Goal: Information Seeking & Learning: Learn about a topic

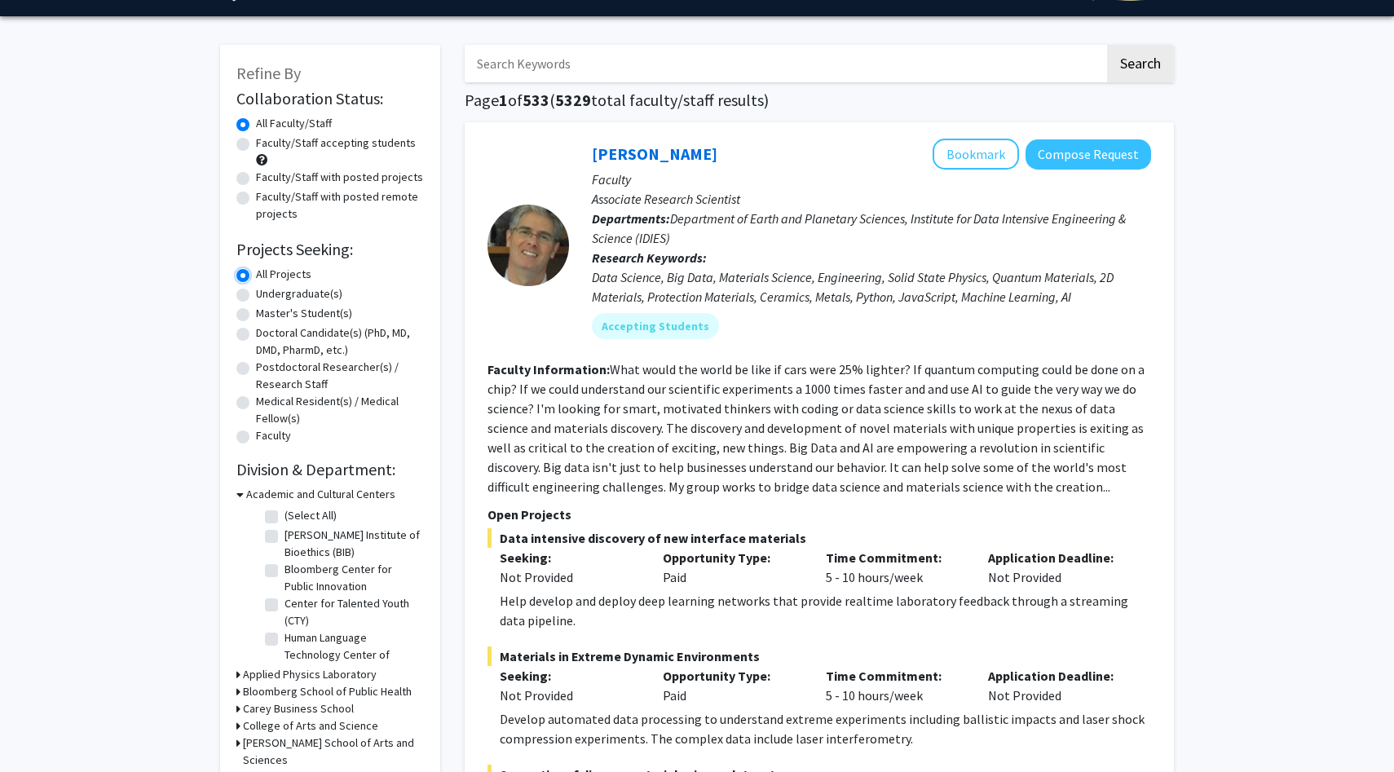
scroll to position [43, 0]
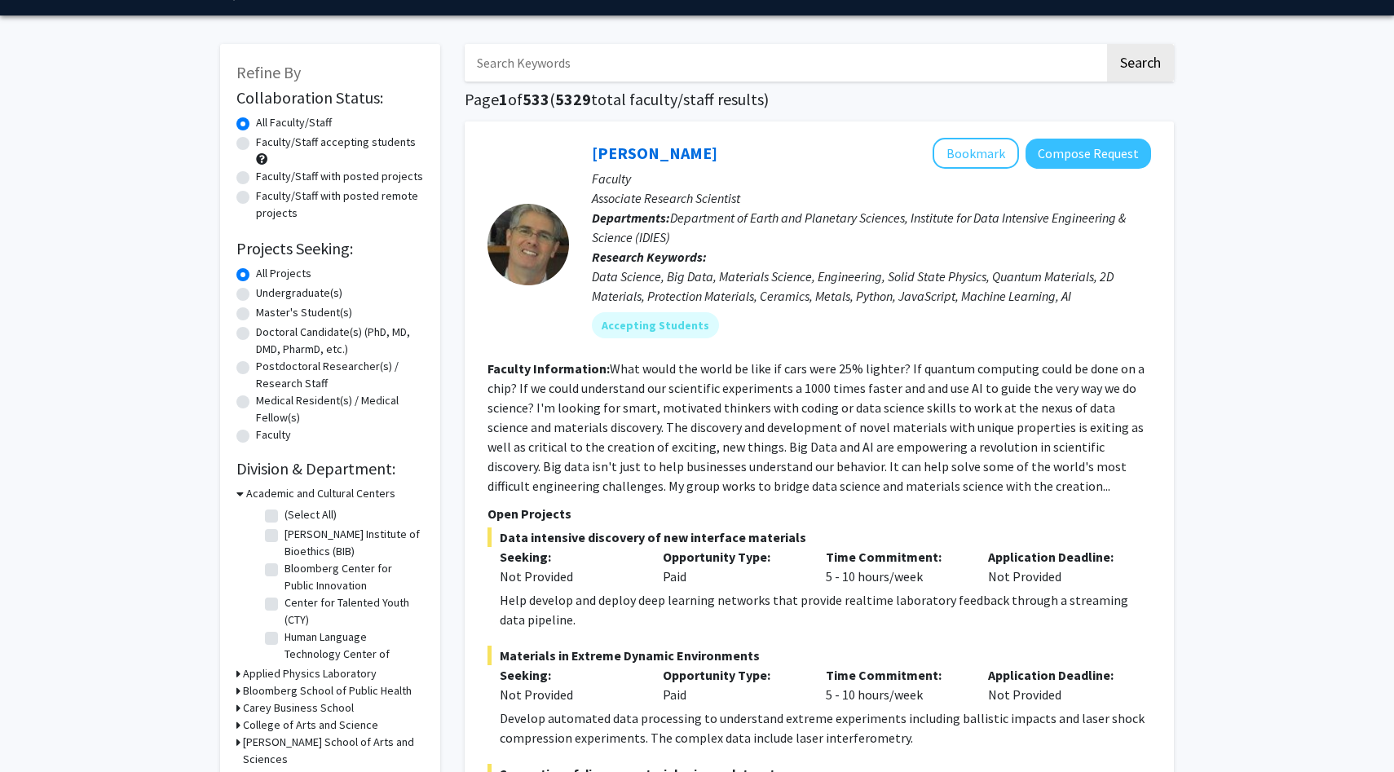
click at [772, 51] on input "Search Keywords" at bounding box center [785, 62] width 640 height 37
type input "artificial intelligence"
click at [1107, 44] on button "Search" at bounding box center [1140, 62] width 67 height 37
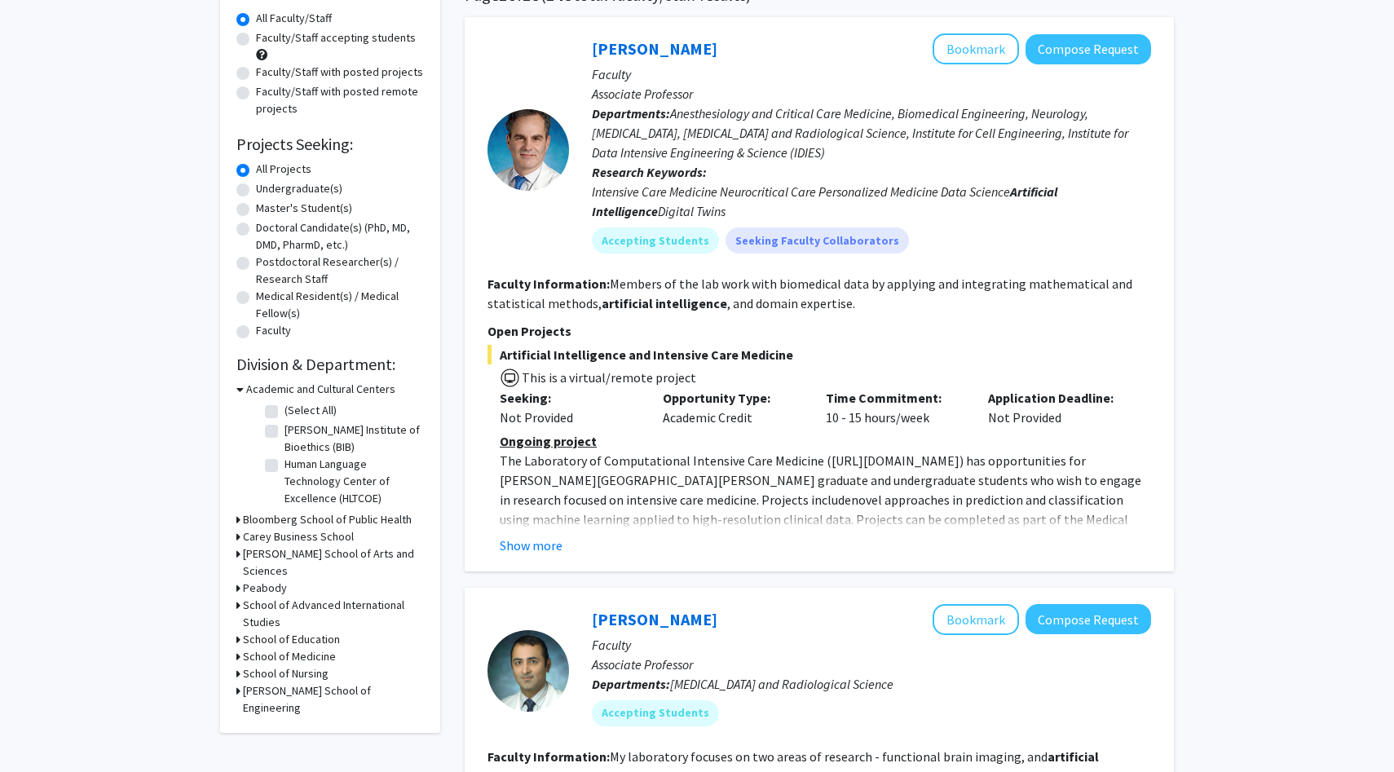
scroll to position [147, 0]
click at [519, 536] on button "Show more" at bounding box center [531, 546] width 63 height 20
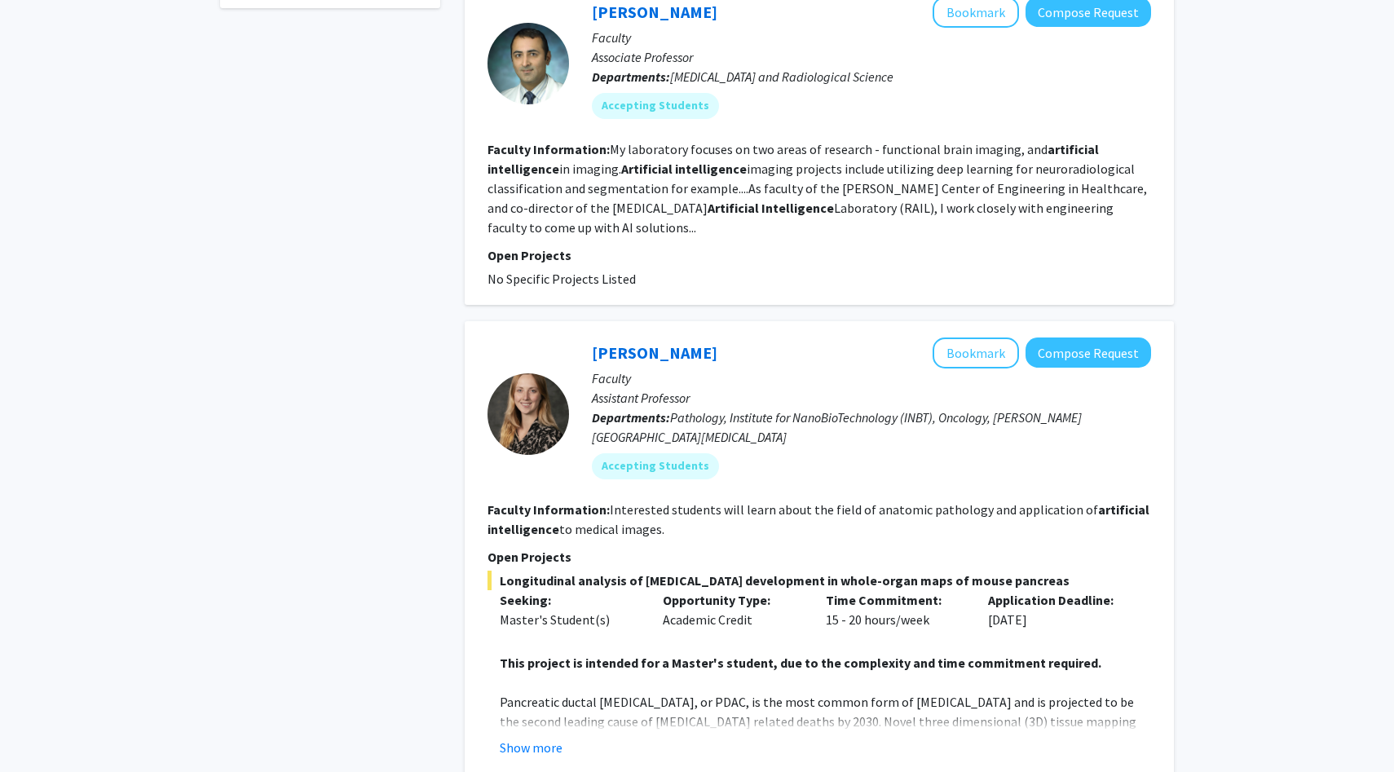
scroll to position [0, 0]
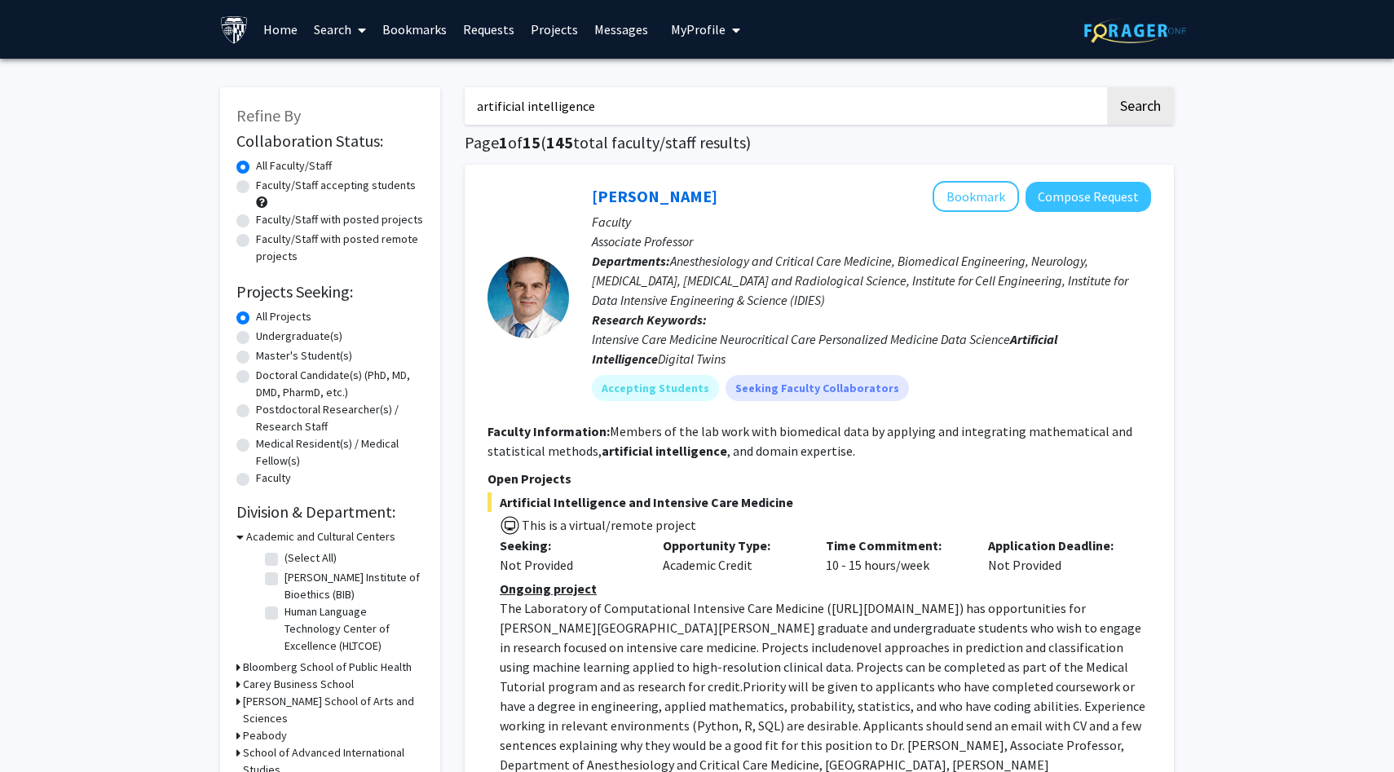
click at [256, 335] on label "Undergraduate(s)" at bounding box center [299, 336] width 86 height 17
click at [256, 335] on input "Undergraduate(s)" at bounding box center [261, 333] width 11 height 11
radio input "true"
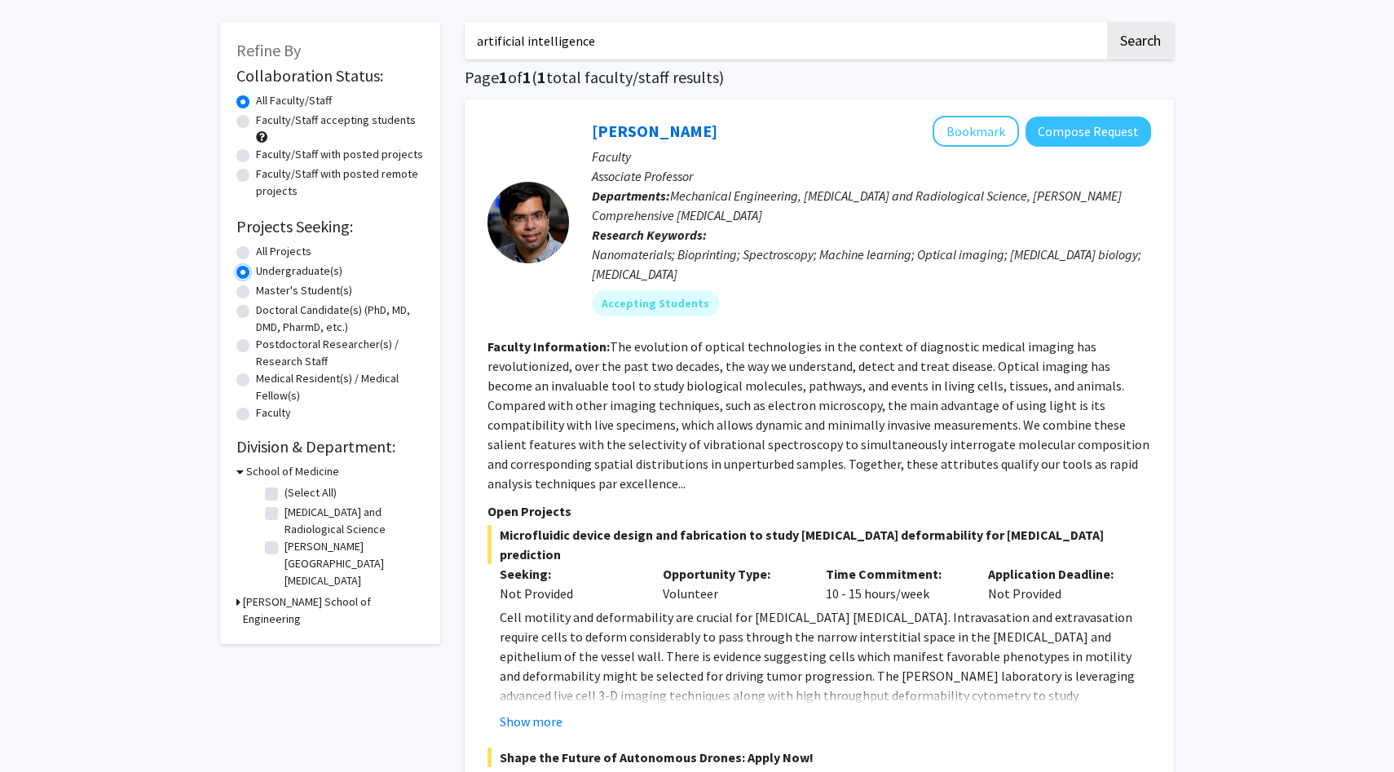
scroll to position [26, 0]
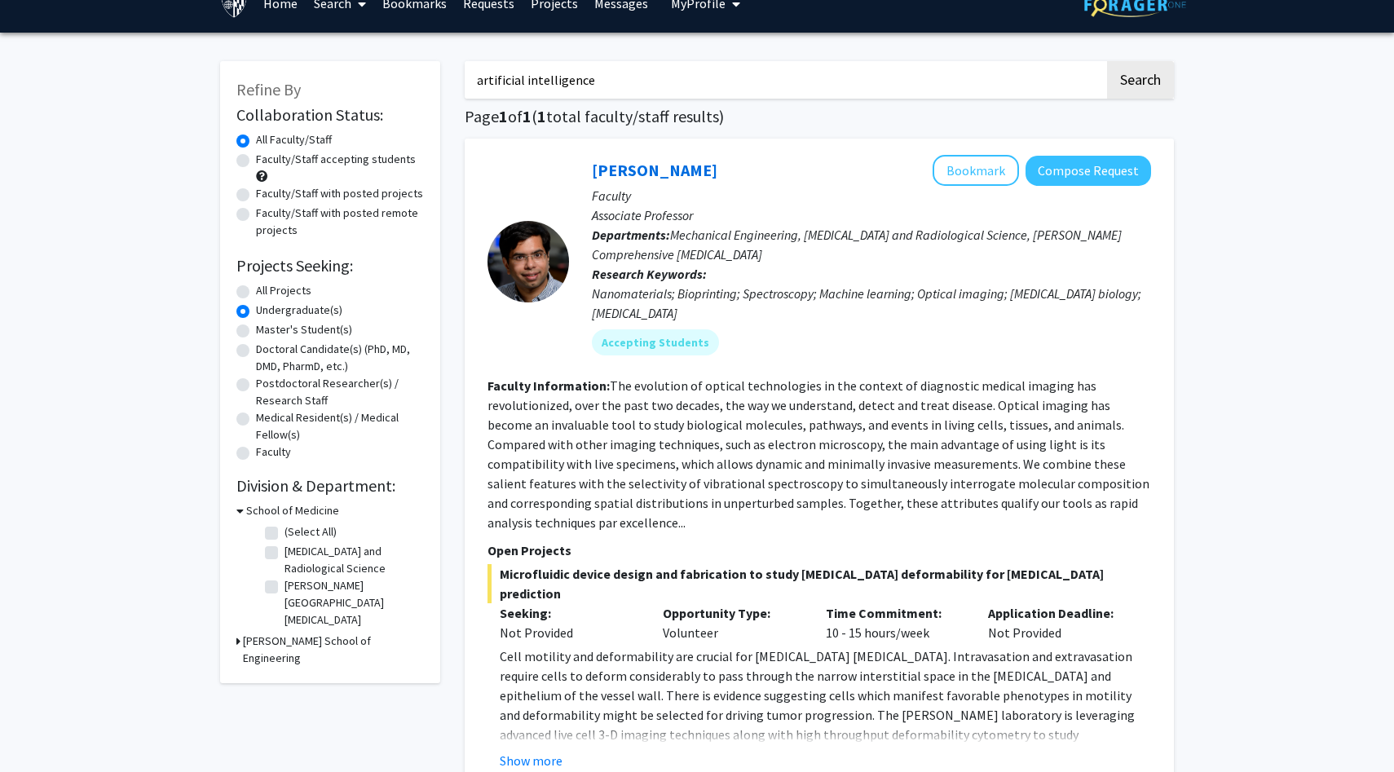
click at [250, 289] on div "All Projects" at bounding box center [329, 292] width 187 height 20
click at [256, 289] on label "All Projects" at bounding box center [283, 290] width 55 height 17
click at [256, 289] on input "All Projects" at bounding box center [261, 287] width 11 height 11
radio input "true"
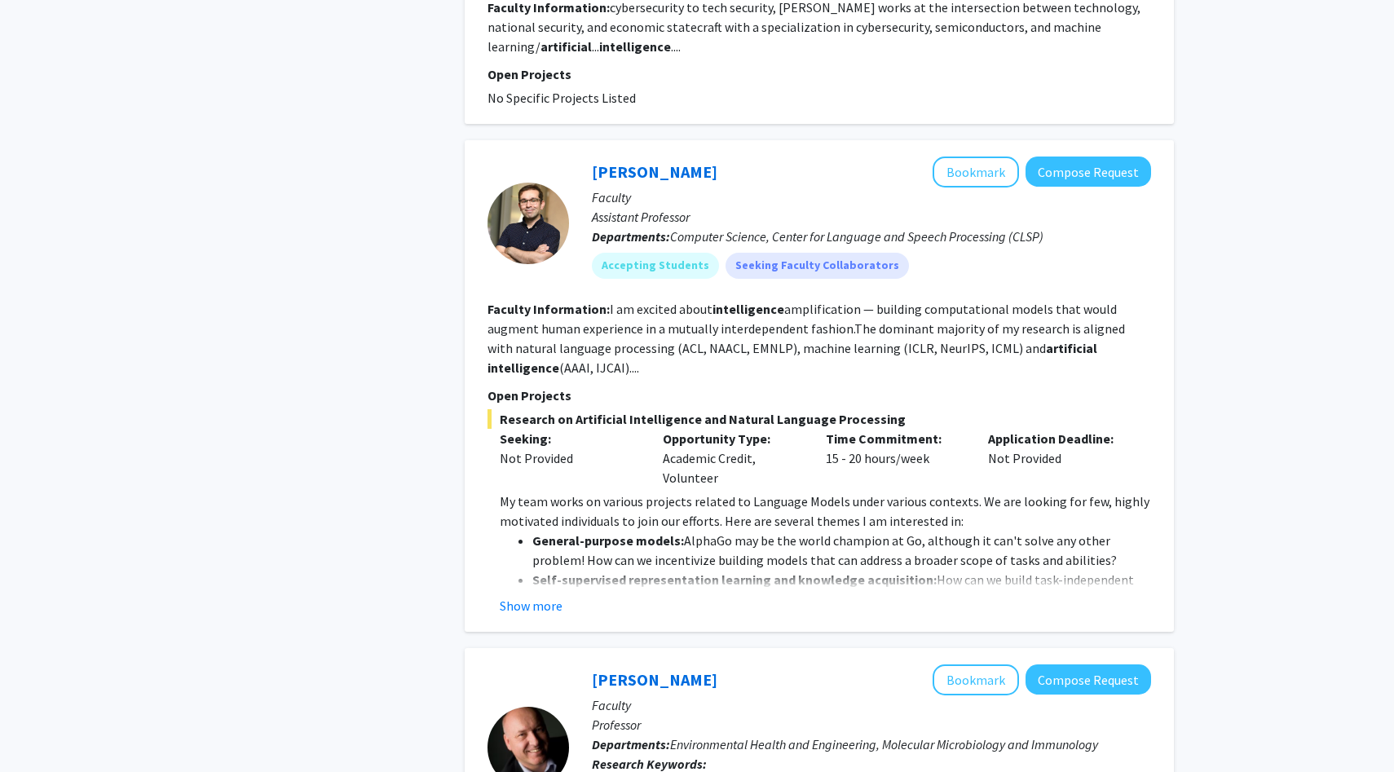
scroll to position [2228, 0]
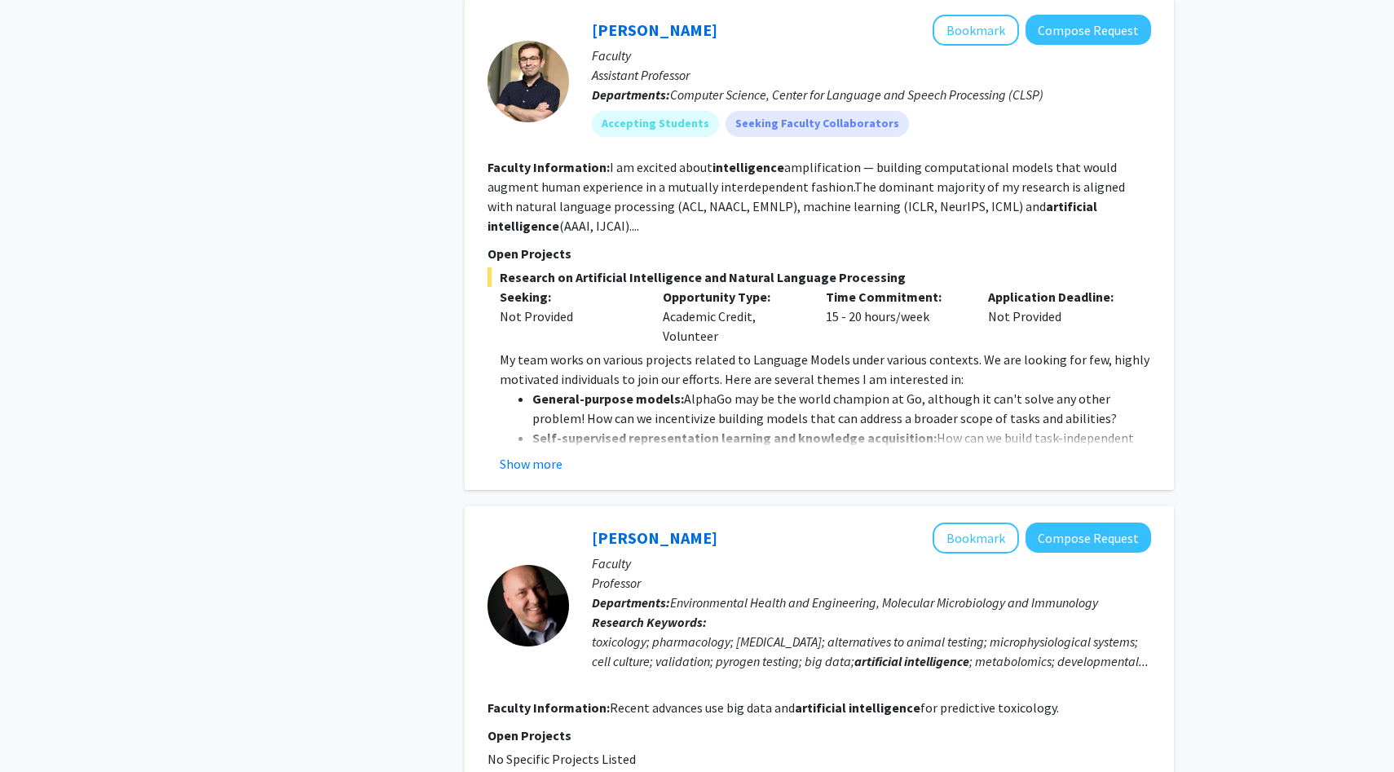
click at [548, 473] on div "Daniel Khashabi Bookmark Compose Request Faculty Assistant Professor Department…" at bounding box center [819, 243] width 709 height 491
click at [548, 459] on button "Show more" at bounding box center [531, 464] width 63 height 20
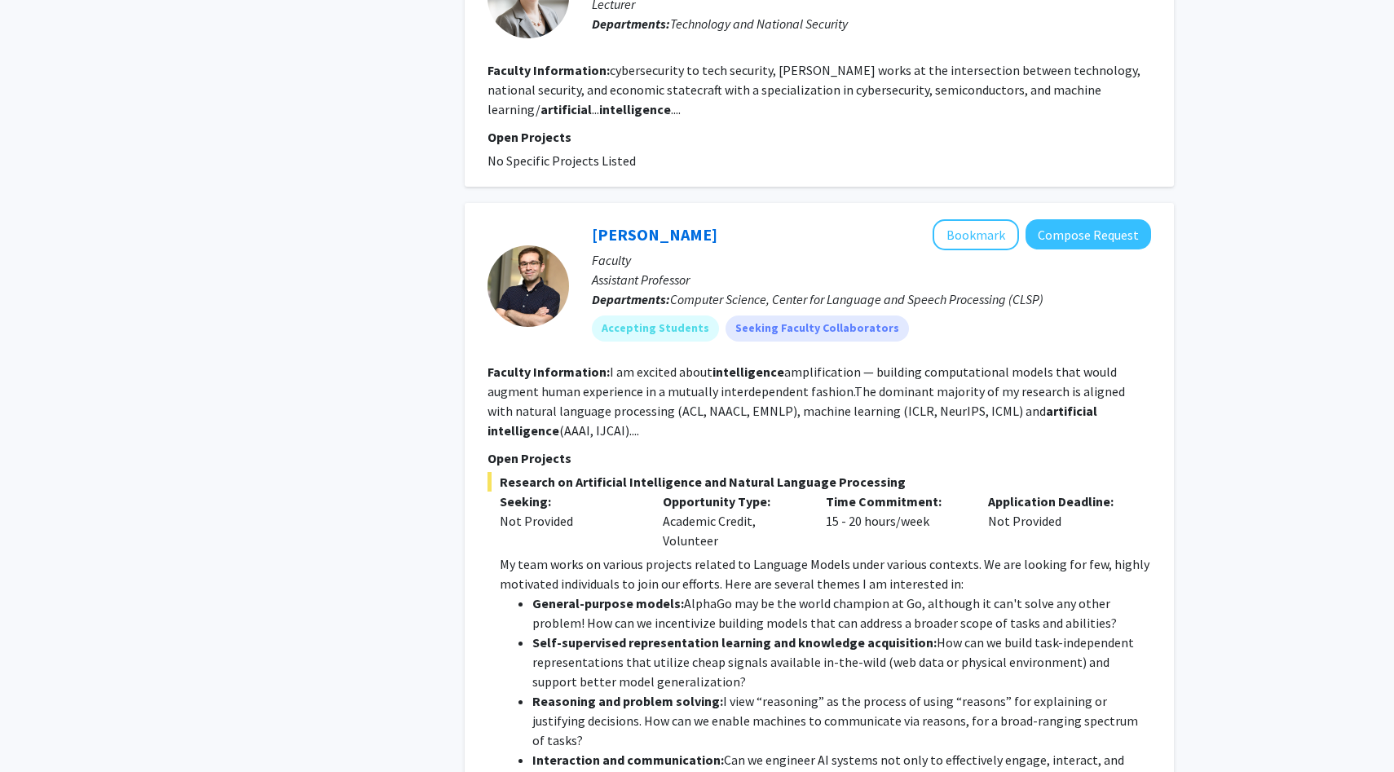
scroll to position [2024, 0]
click at [963, 245] on button "Bookmark" at bounding box center [975, 233] width 86 height 31
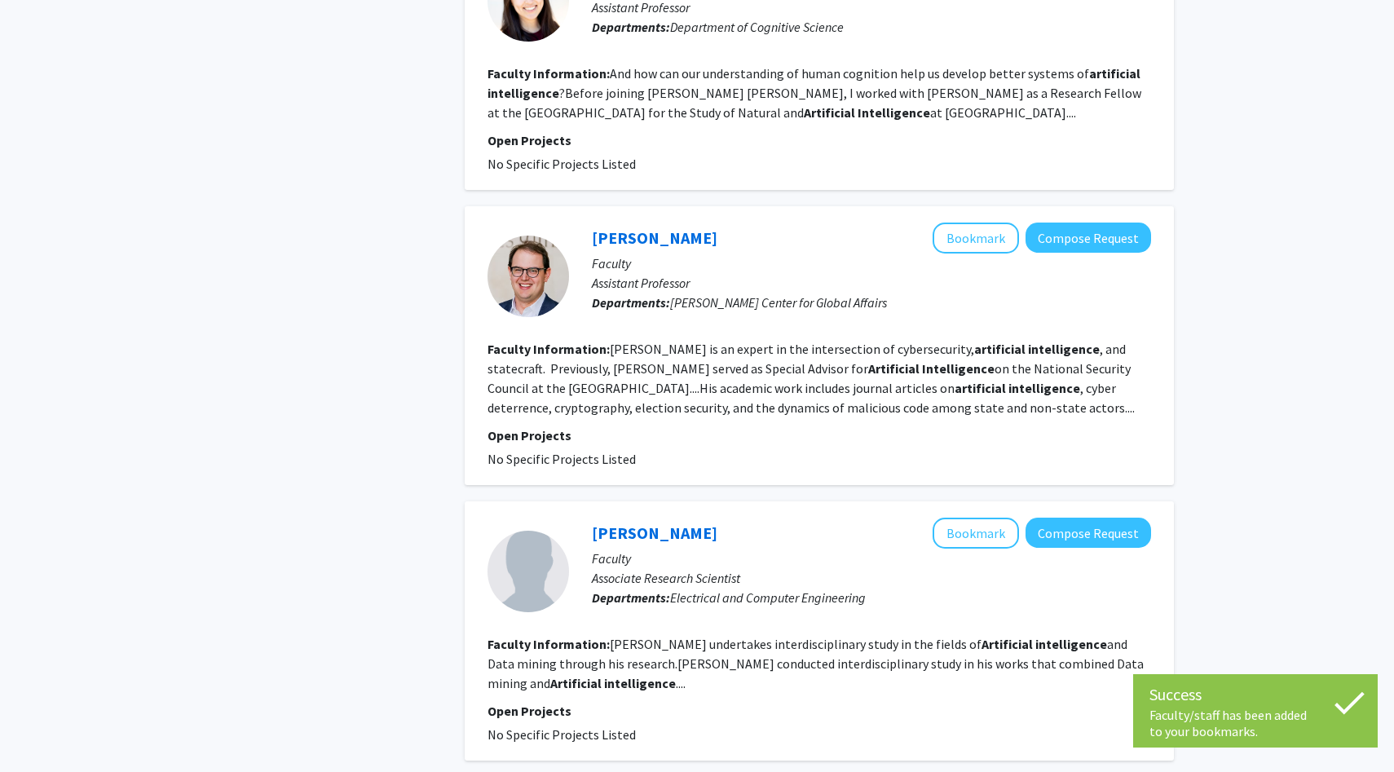
scroll to position [3875, 0]
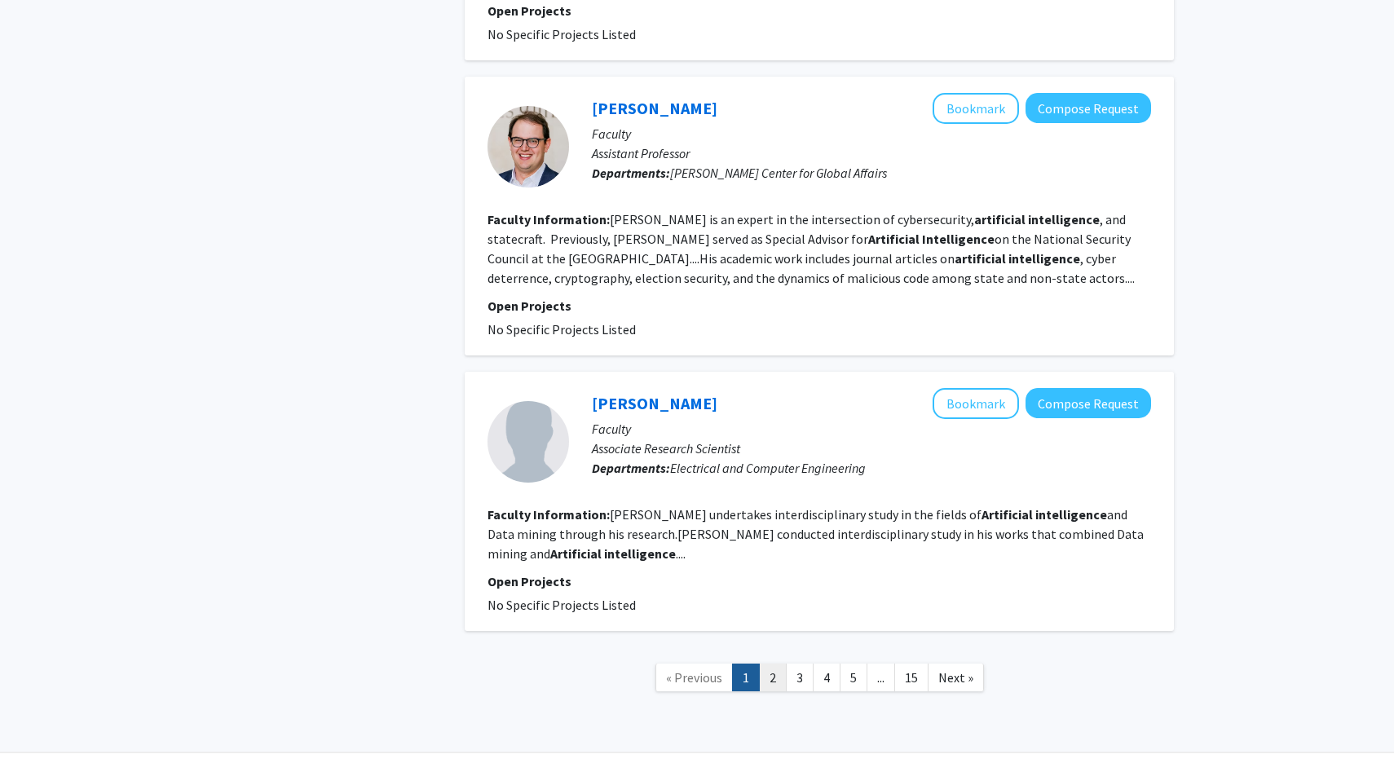
click at [773, 663] on link "2" at bounding box center [773, 677] width 28 height 29
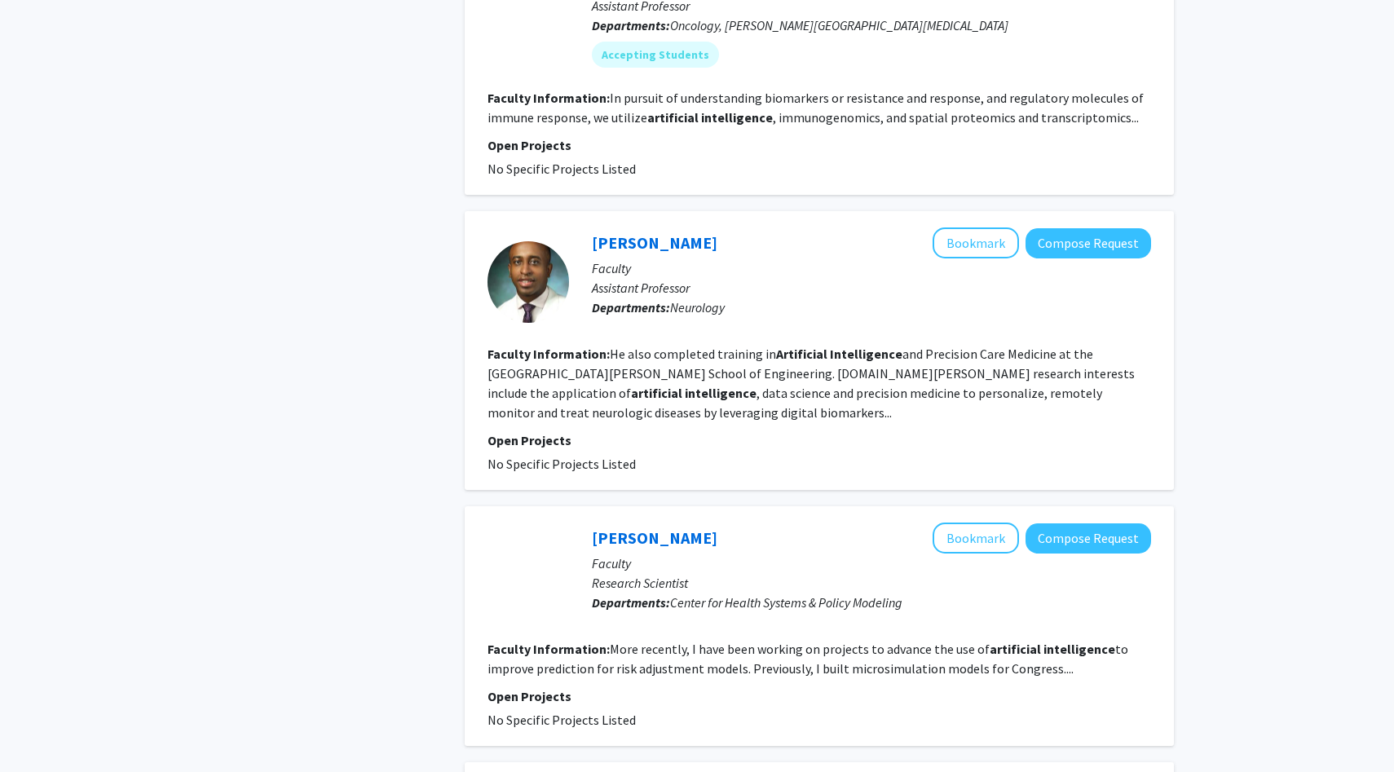
scroll to position [2528, 0]
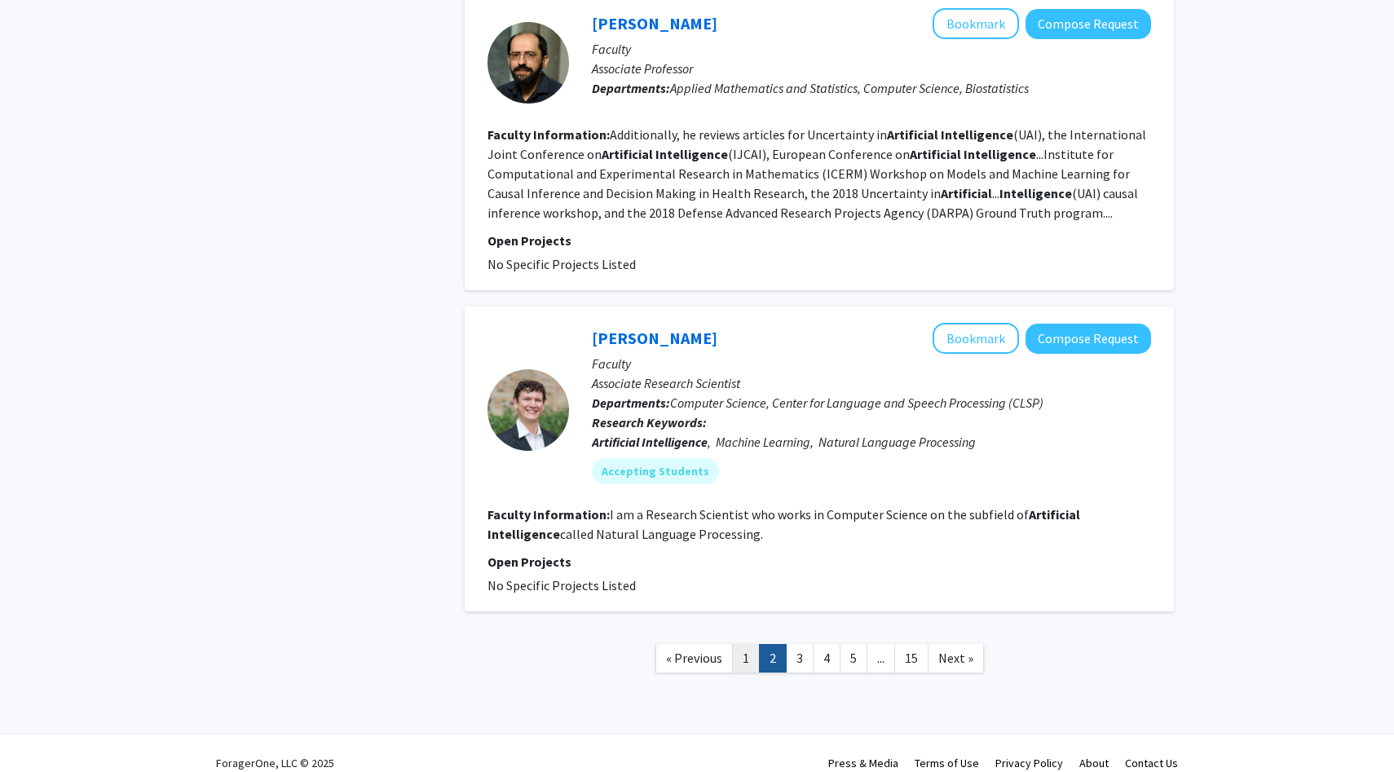
click at [743, 644] on link "1" at bounding box center [746, 658] width 28 height 29
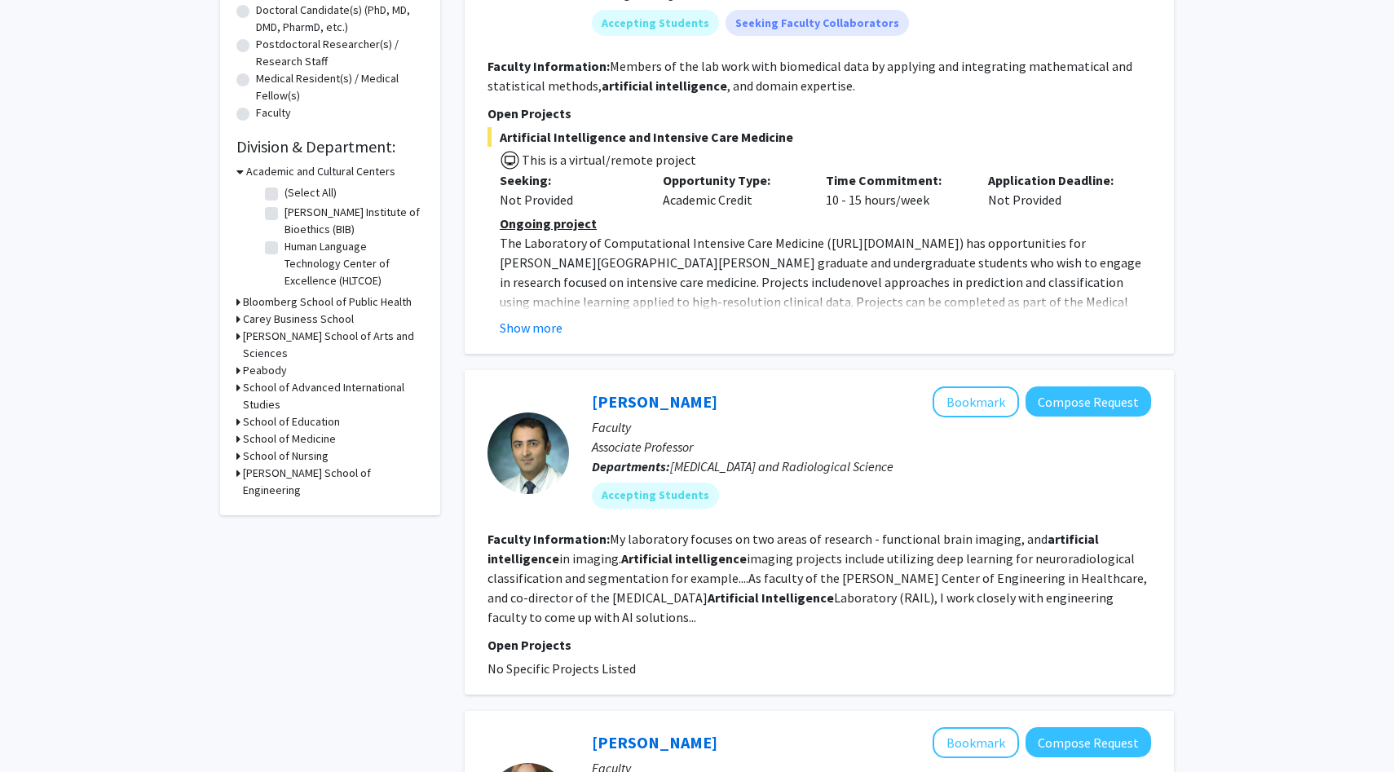
scroll to position [370, 0]
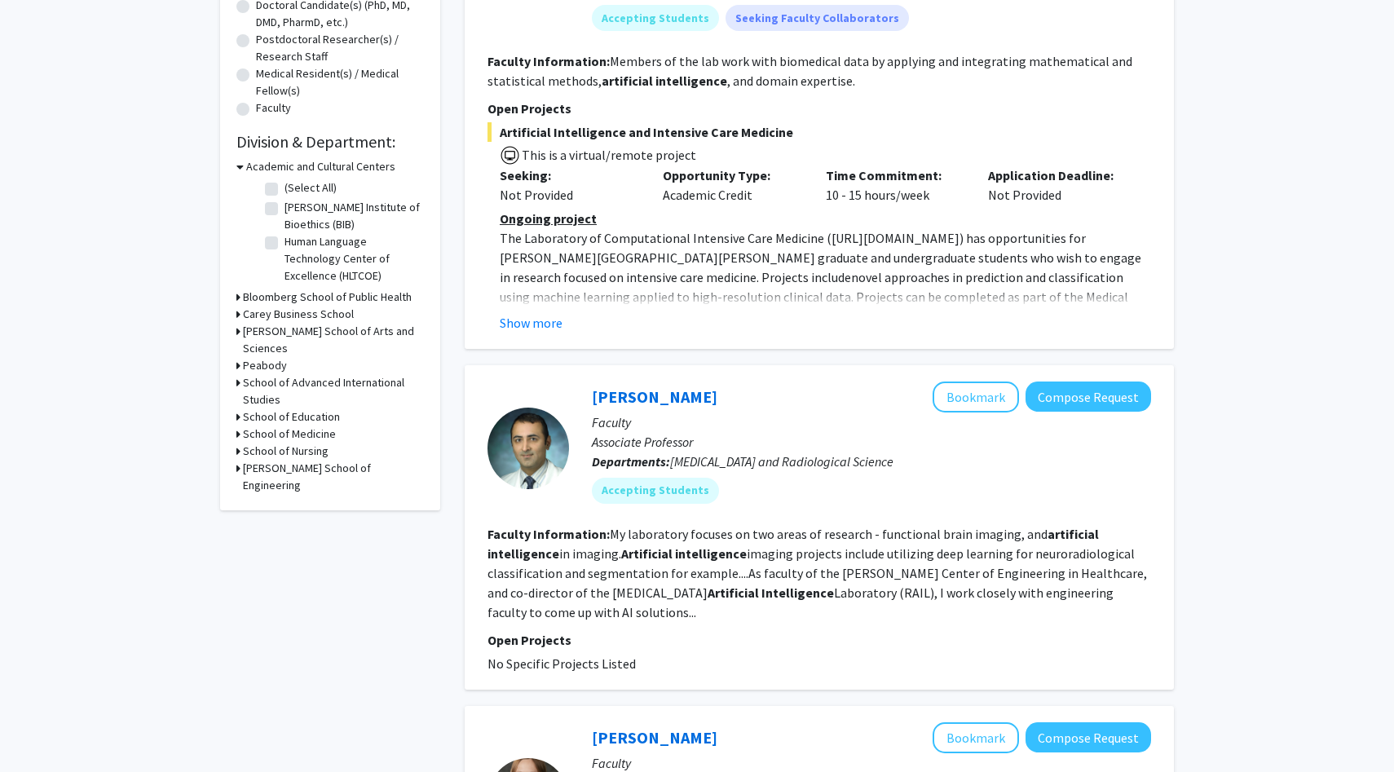
click at [241, 461] on div "Refine By Collaboration Status: Collaboration Status All Faculty/Staff Collabor…" at bounding box center [330, 113] width 220 height 793
click at [237, 460] on icon at bounding box center [238, 468] width 4 height 17
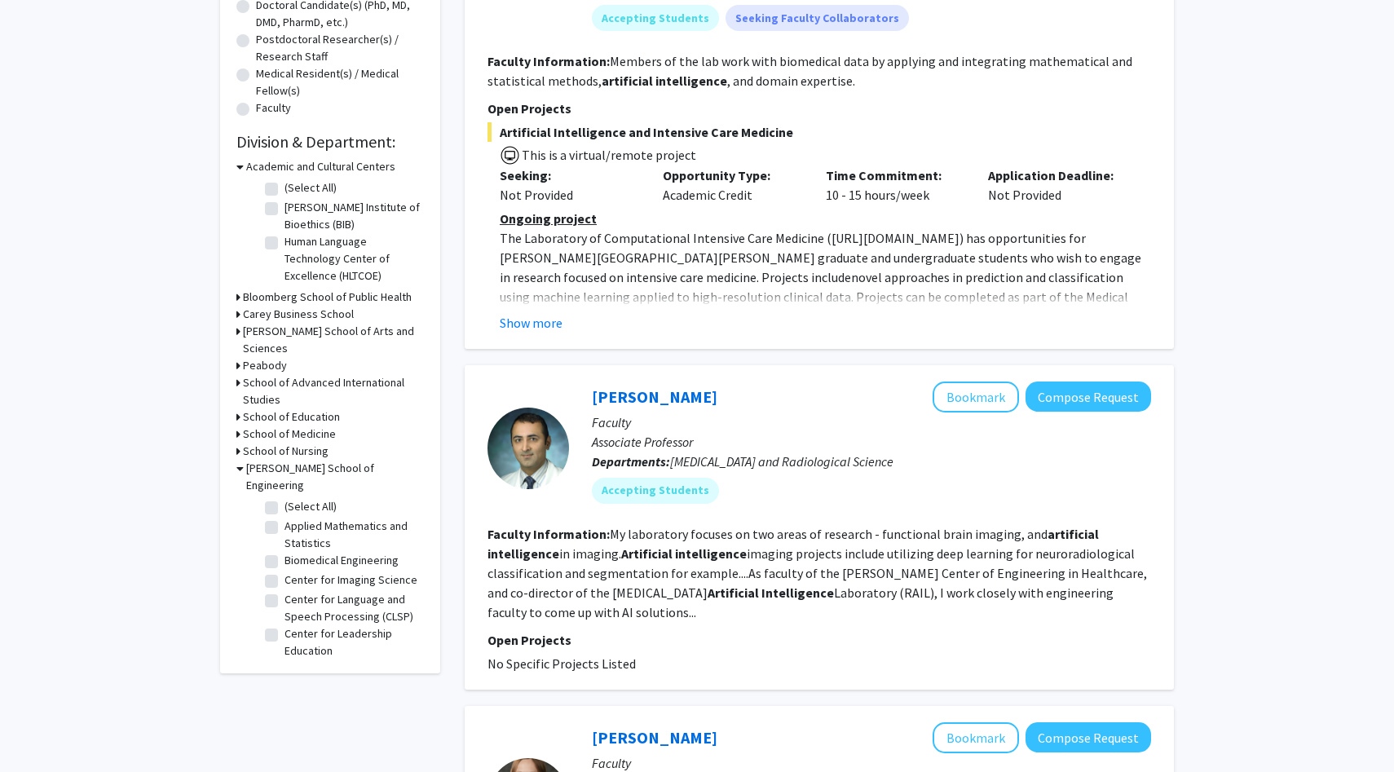
click at [284, 591] on label "Center for Language and Speech Processing (CLSP)" at bounding box center [351, 608] width 135 height 34
click at [284, 591] on input "Center for Language and Speech Processing (CLSP)" at bounding box center [289, 596] width 11 height 11
checkbox input "true"
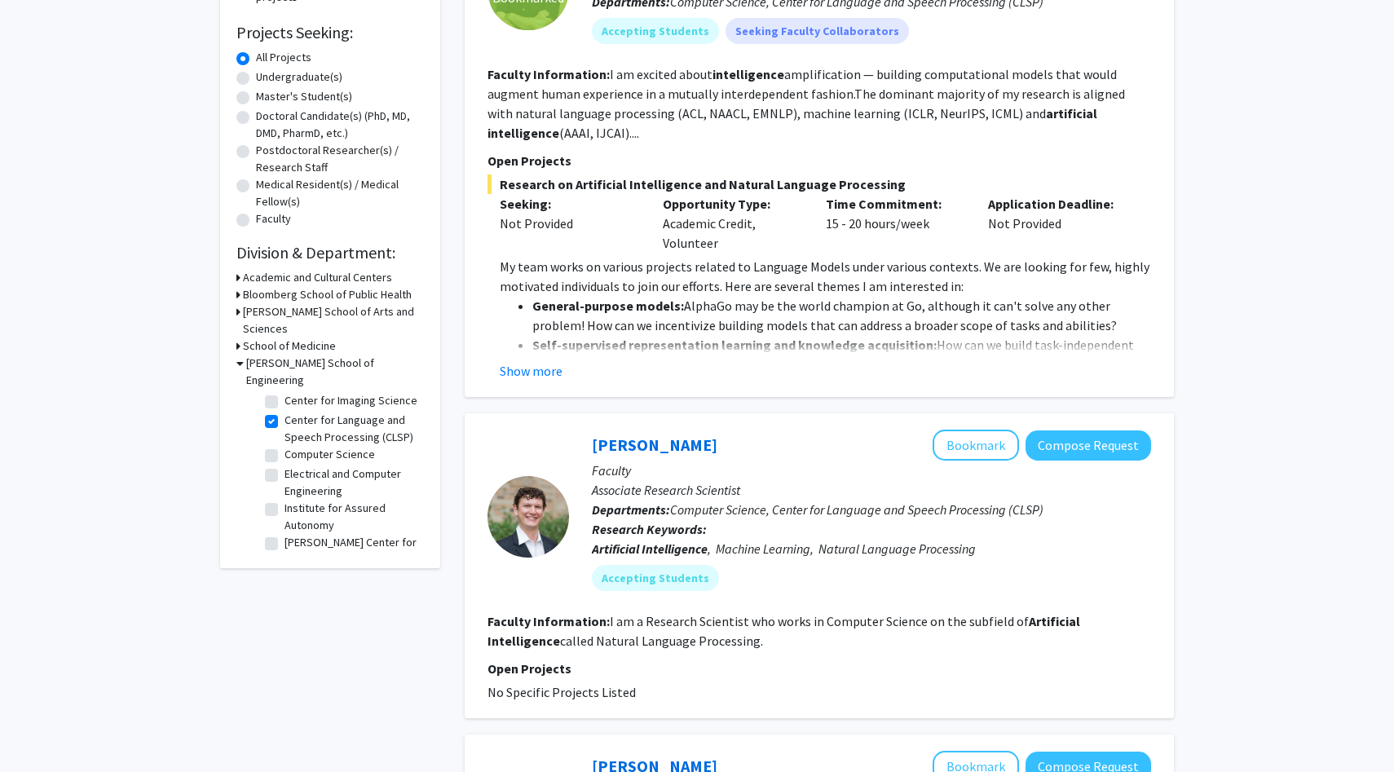
scroll to position [34, 0]
click at [284, 452] on label "Computer Science" at bounding box center [329, 460] width 90 height 17
click at [284, 452] on input "Computer Science" at bounding box center [289, 457] width 11 height 11
checkbox input "true"
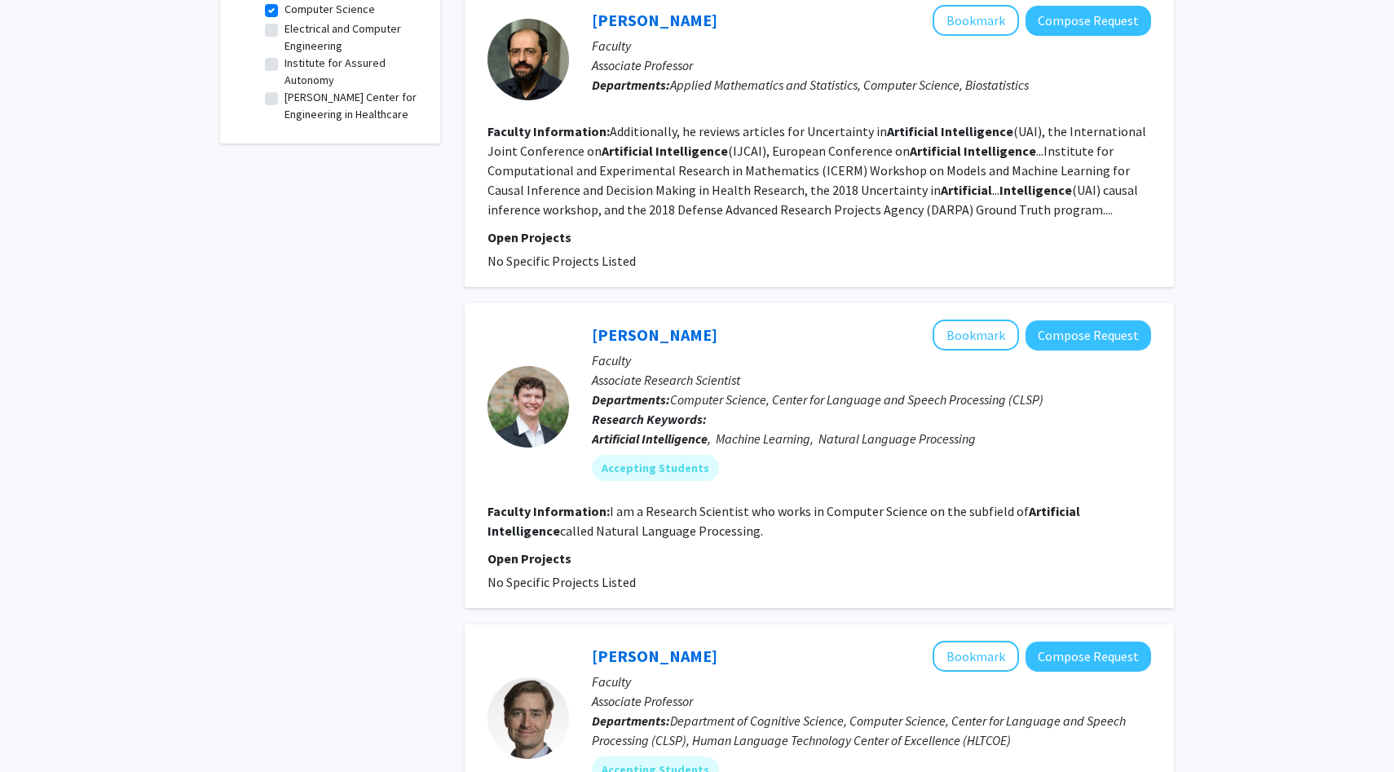
scroll to position [681, 0]
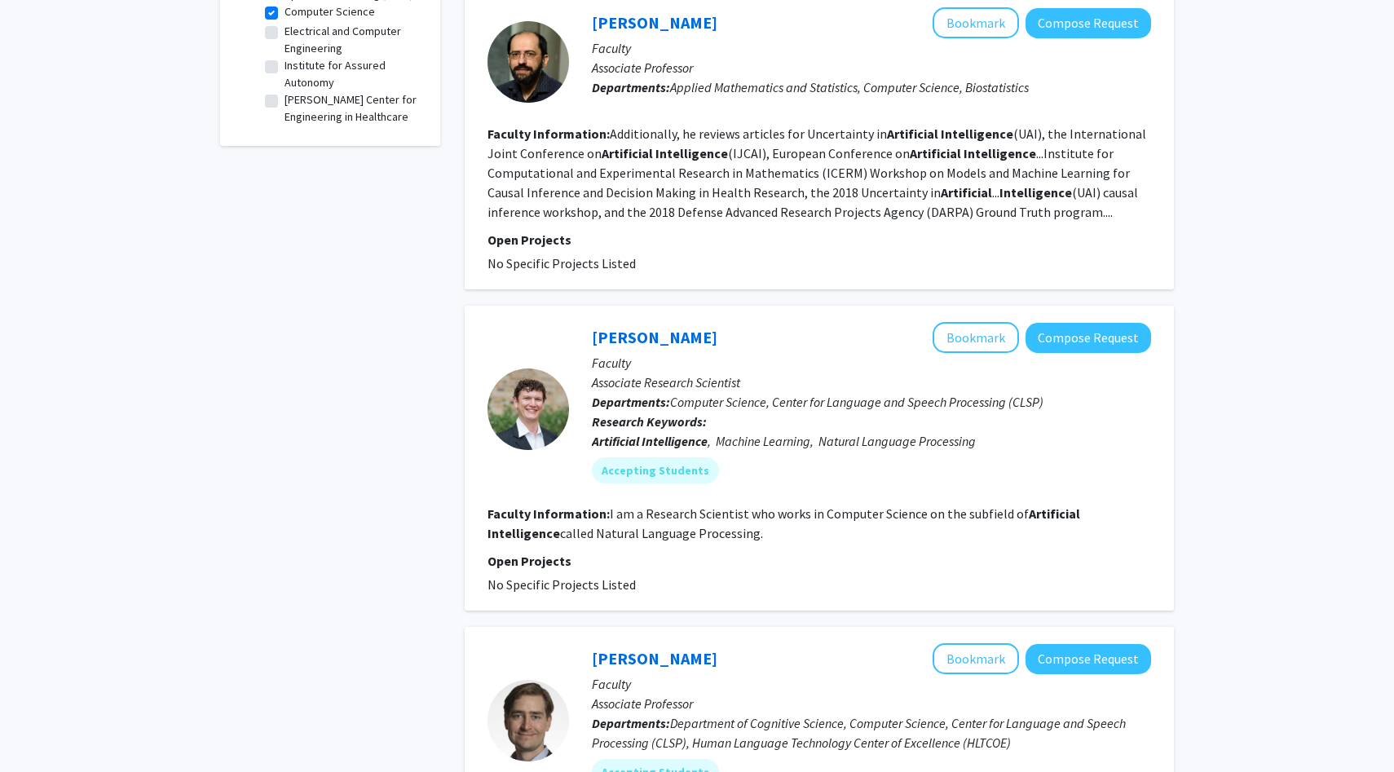
click at [1025, 218] on fg-read-more "Additionally, he reviews articles for Uncertainty in Artificial Intelligence (U…" at bounding box center [816, 173] width 659 height 95
click at [1020, 172] on fg-read-more "Additionally, he reviews articles for Uncertainty in Artificial Intelligence (U…" at bounding box center [816, 173] width 659 height 95
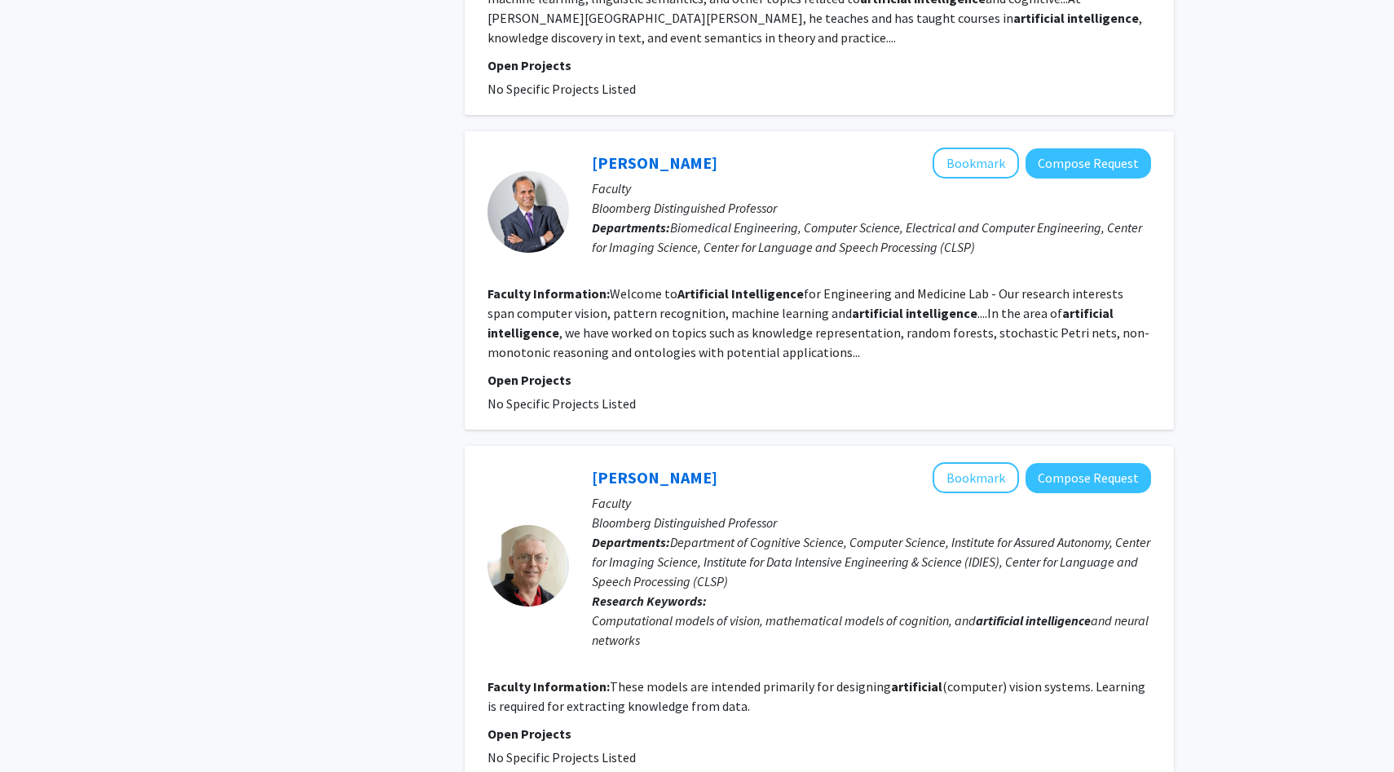
scroll to position [1610, 0]
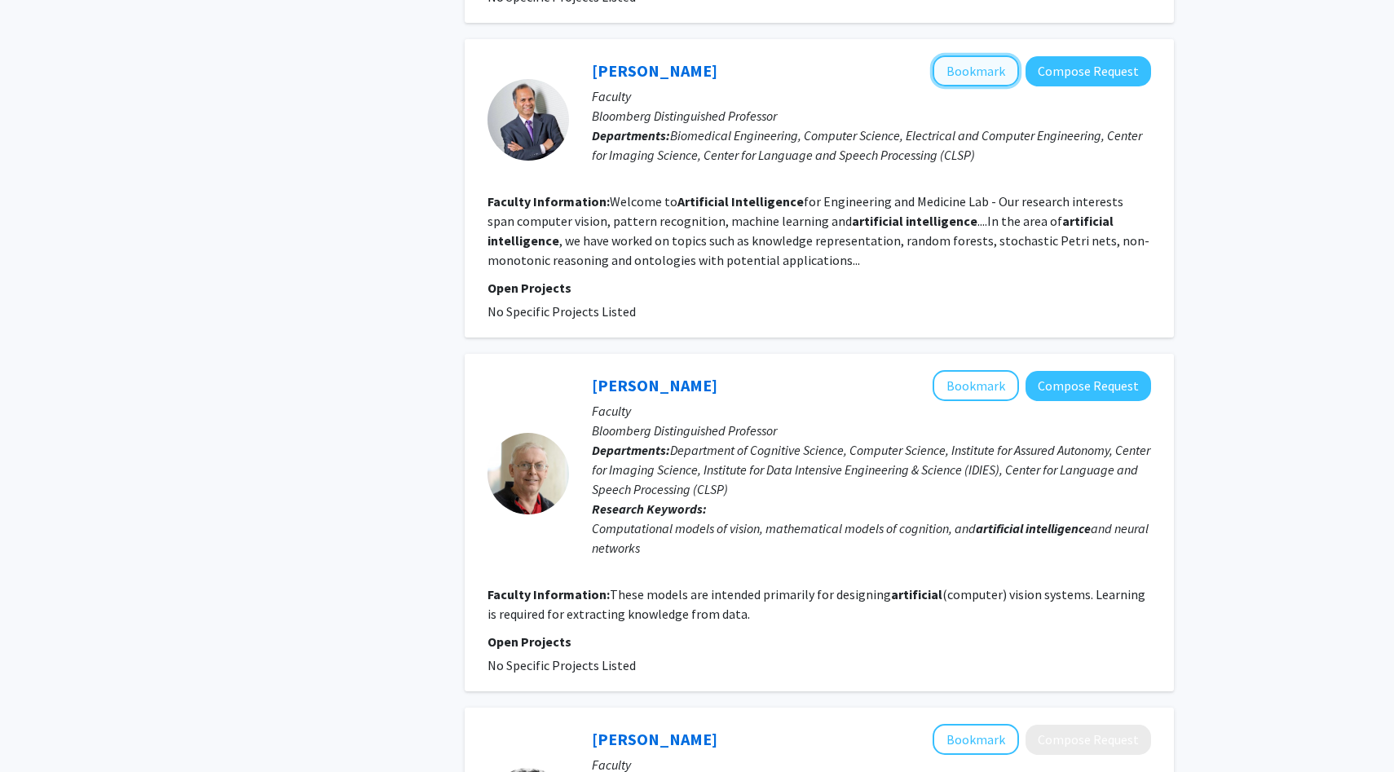
click at [985, 75] on button "Bookmark" at bounding box center [975, 70] width 86 height 31
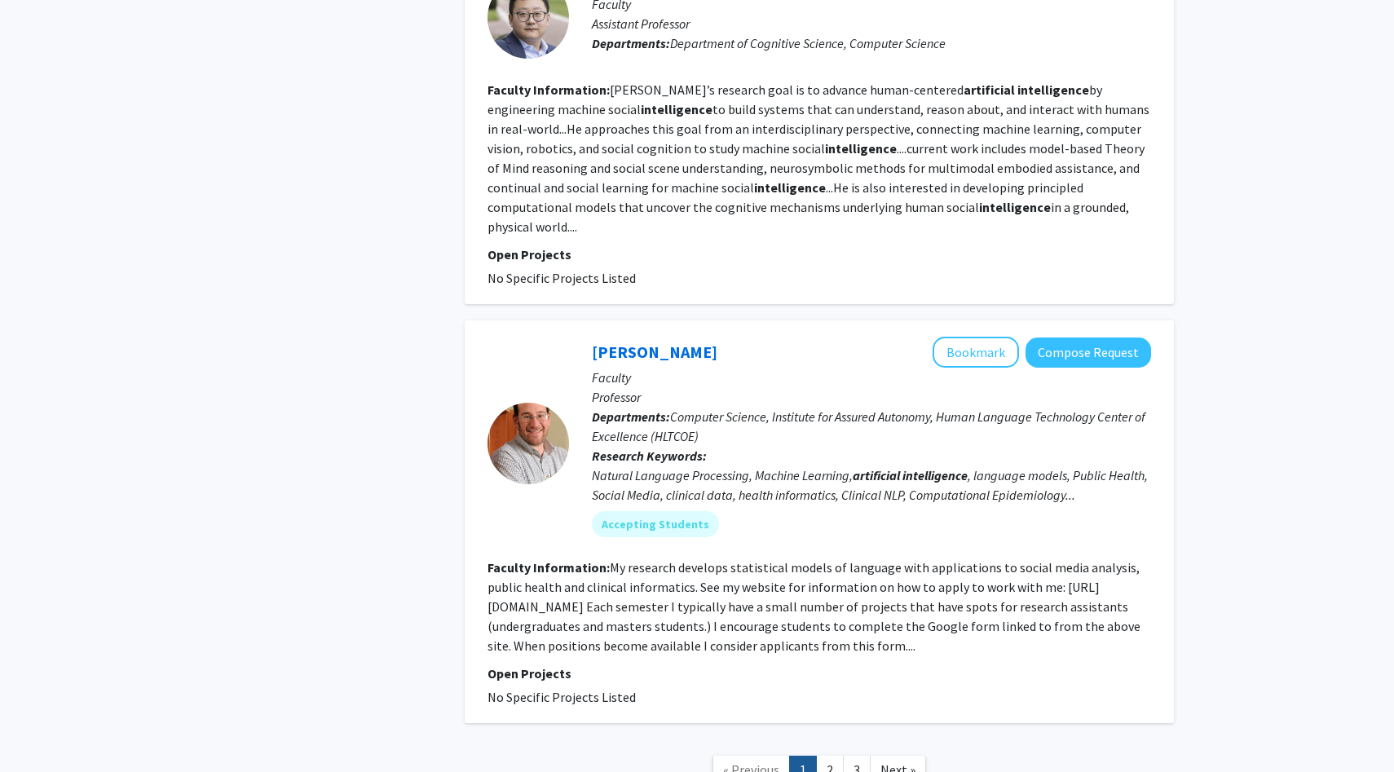
scroll to position [3176, 0]
click at [968, 335] on button "Bookmark" at bounding box center [975, 350] width 86 height 31
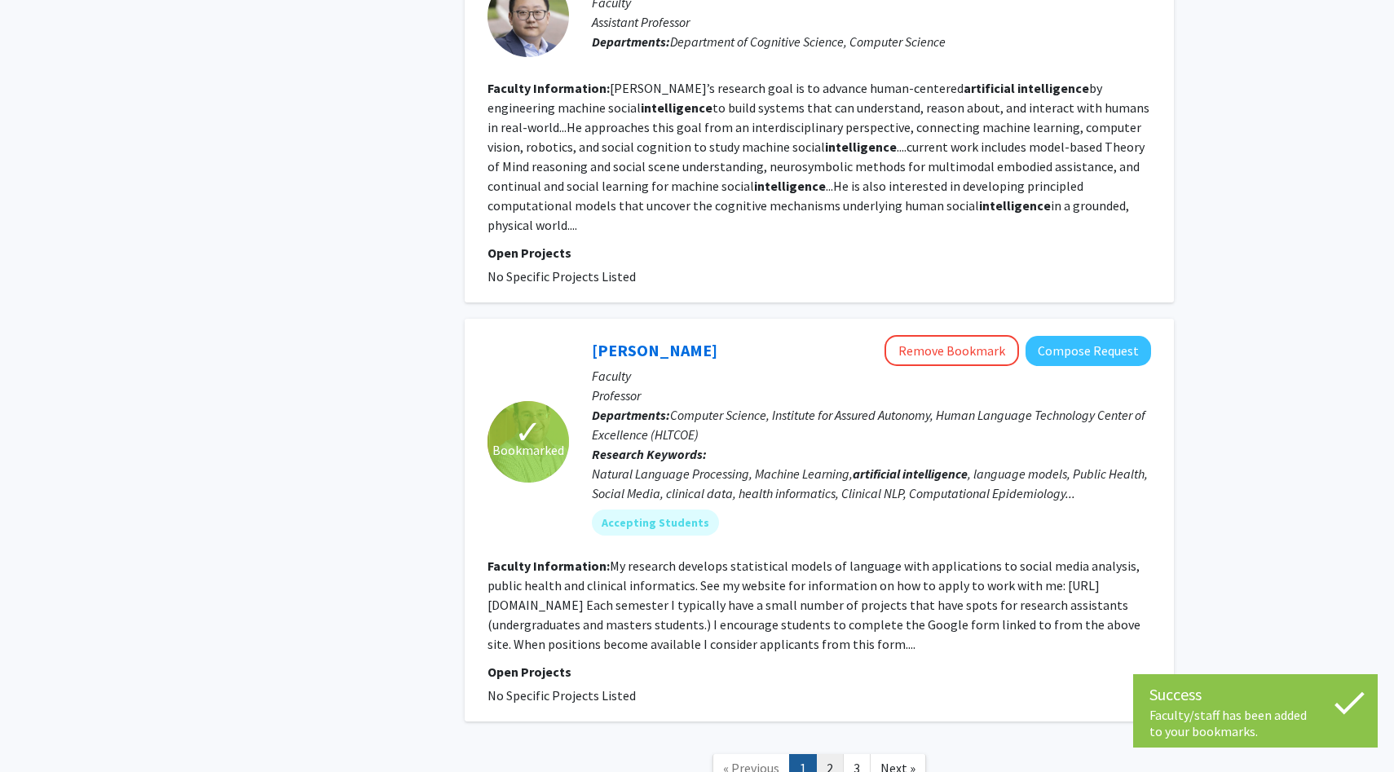
click at [825, 754] on link "2" at bounding box center [830, 768] width 28 height 29
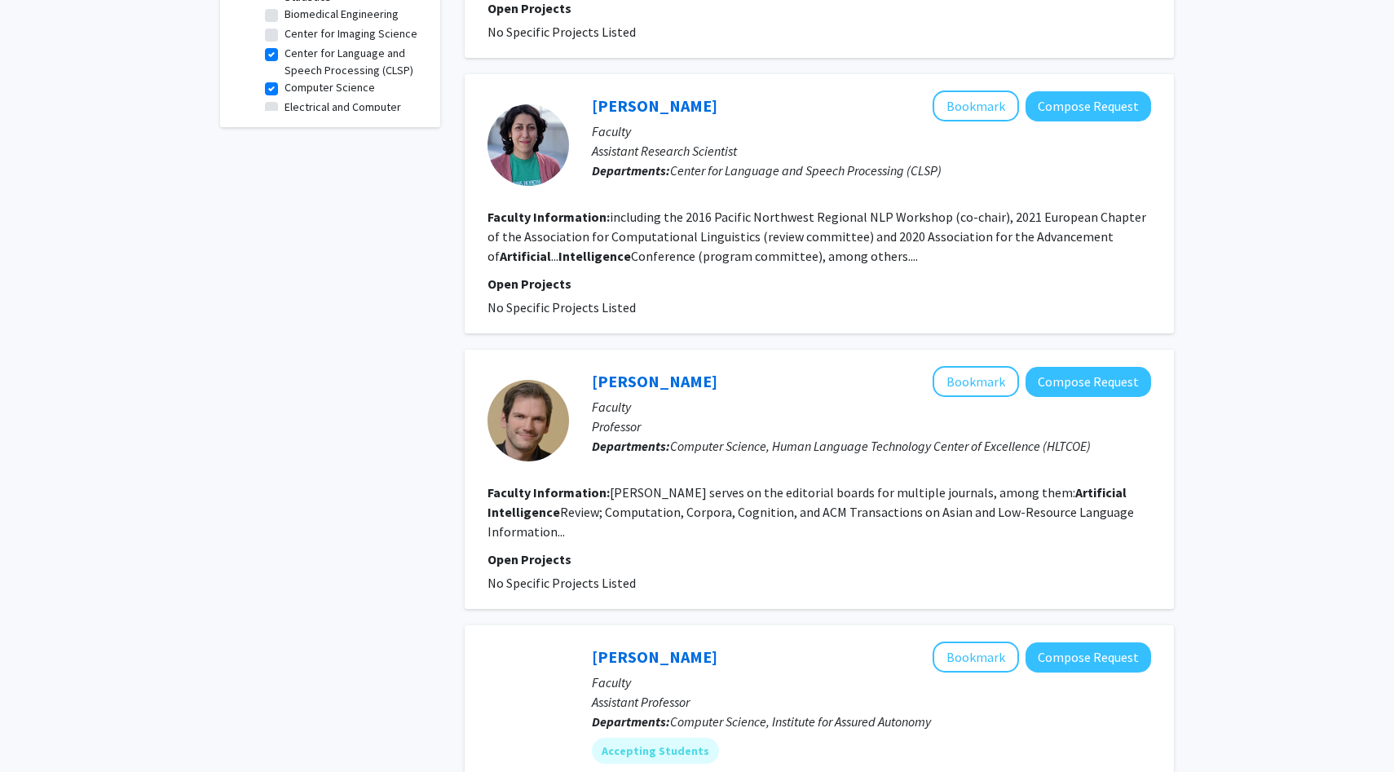
scroll to position [702, 0]
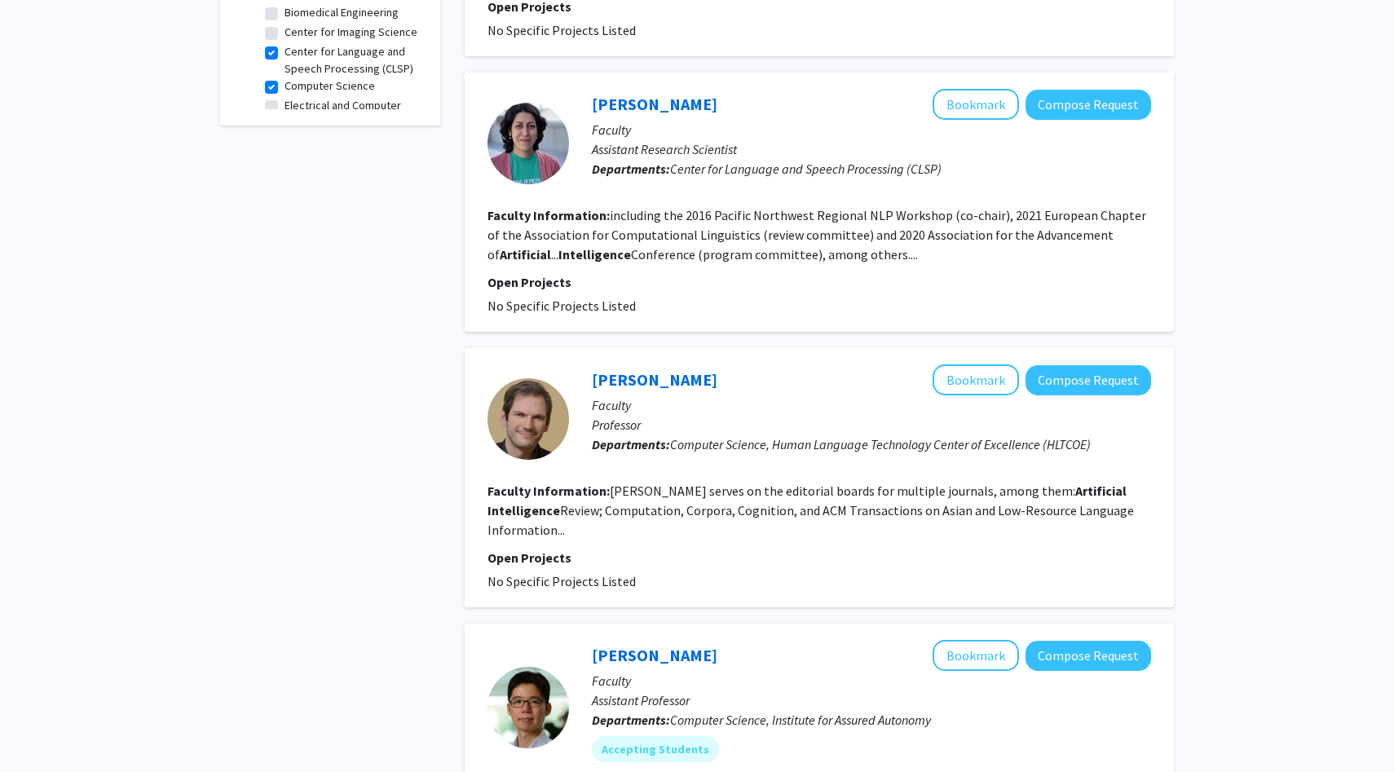
click at [886, 260] on fg-read-more "including the 2016 Pacific Northwest Regional NLP Workshop (co-chair), 2021 Eur…" at bounding box center [816, 234] width 659 height 55
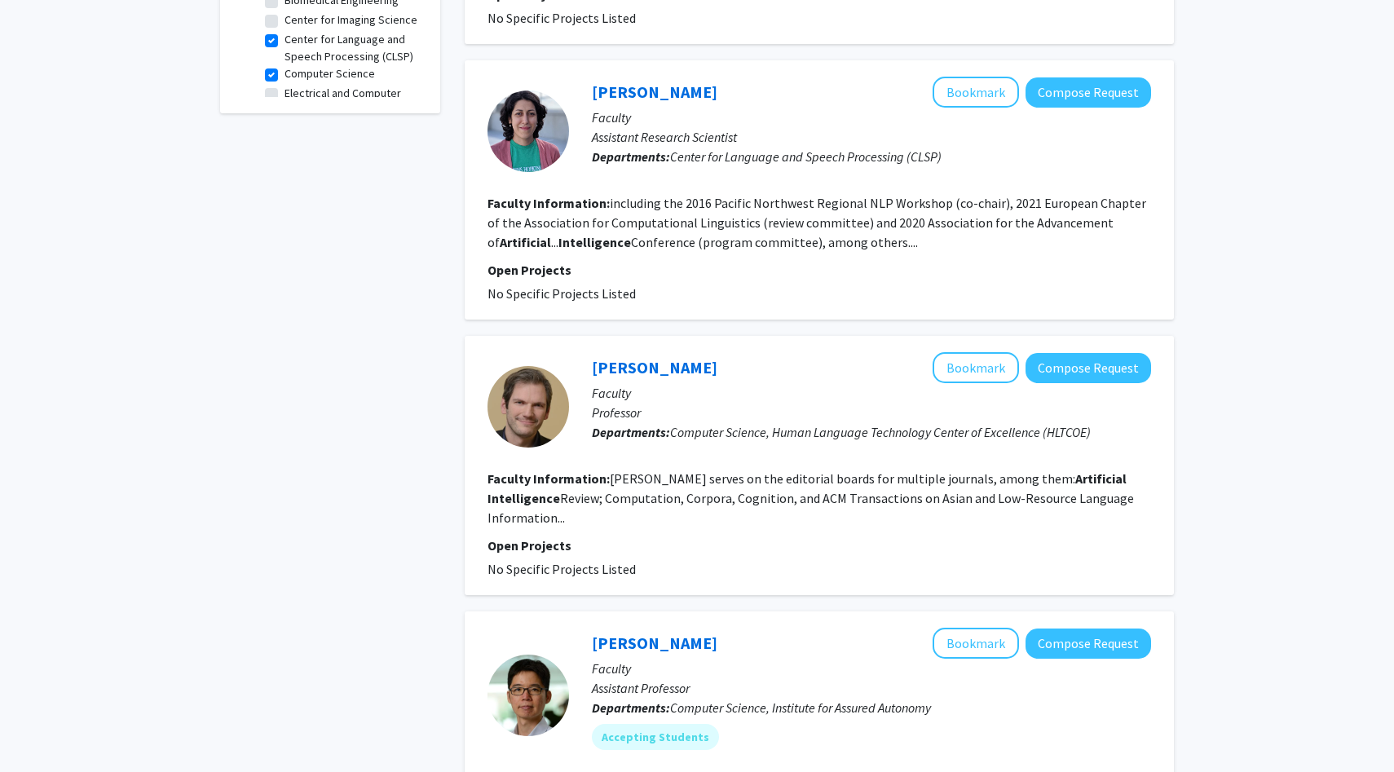
scroll to position [715, 0]
click at [717, 92] on link "[PERSON_NAME]" at bounding box center [655, 91] width 126 height 20
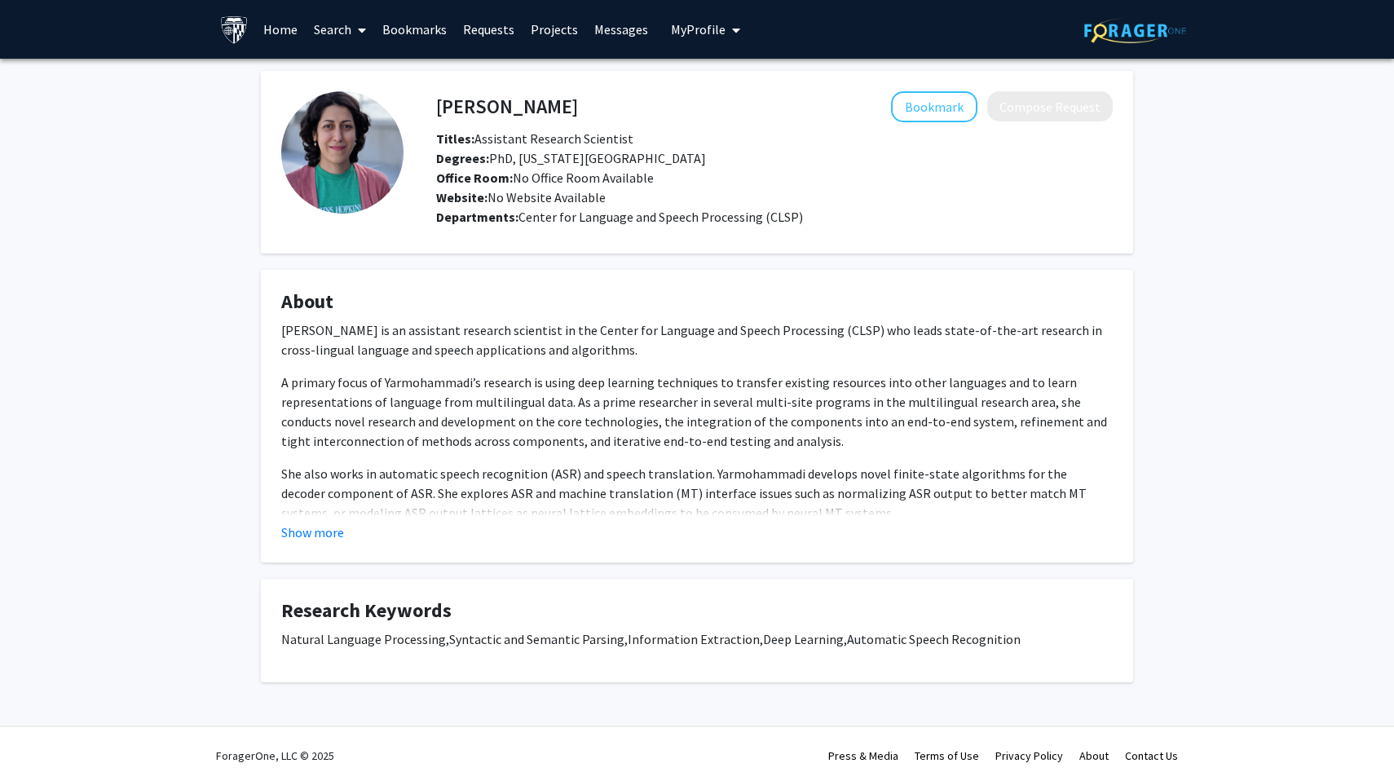
scroll to position [11, 0]
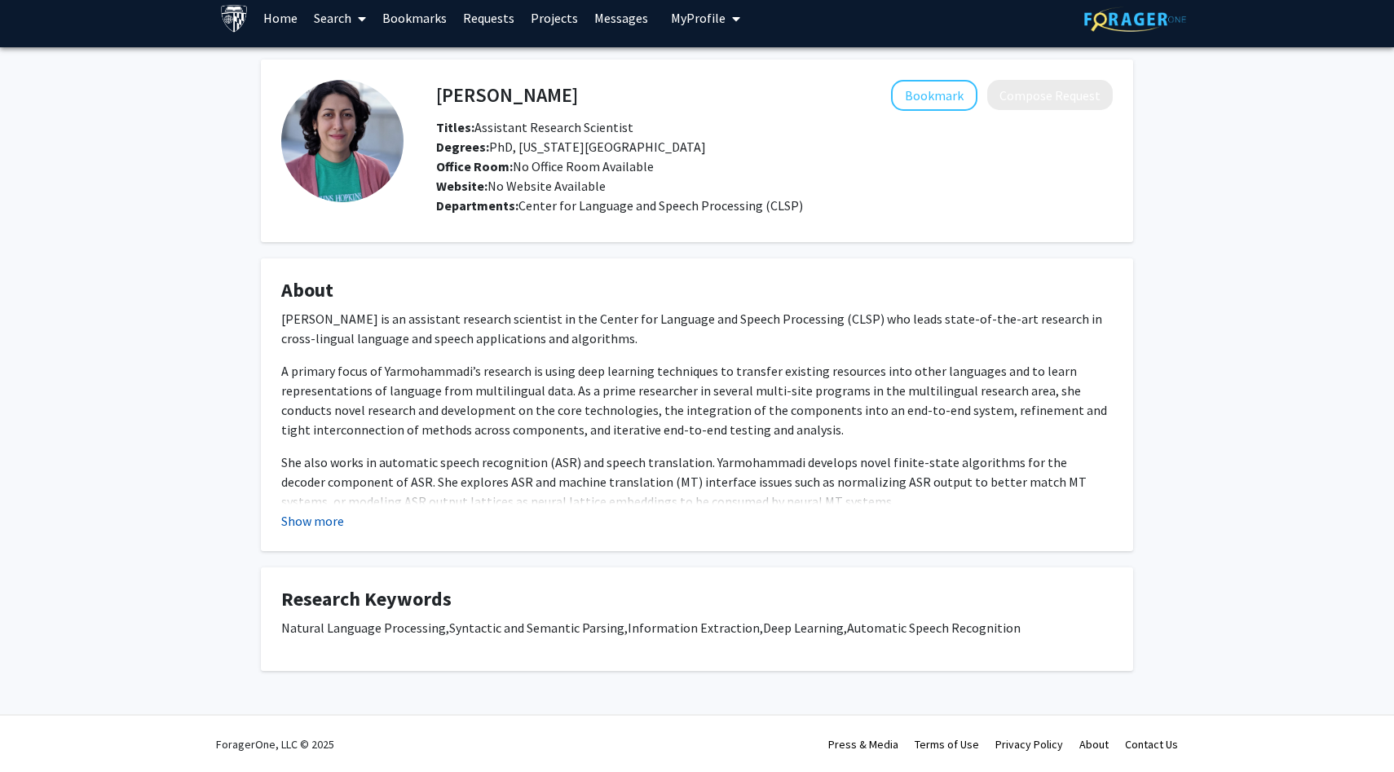
click at [323, 527] on button "Show more" at bounding box center [312, 521] width 63 height 20
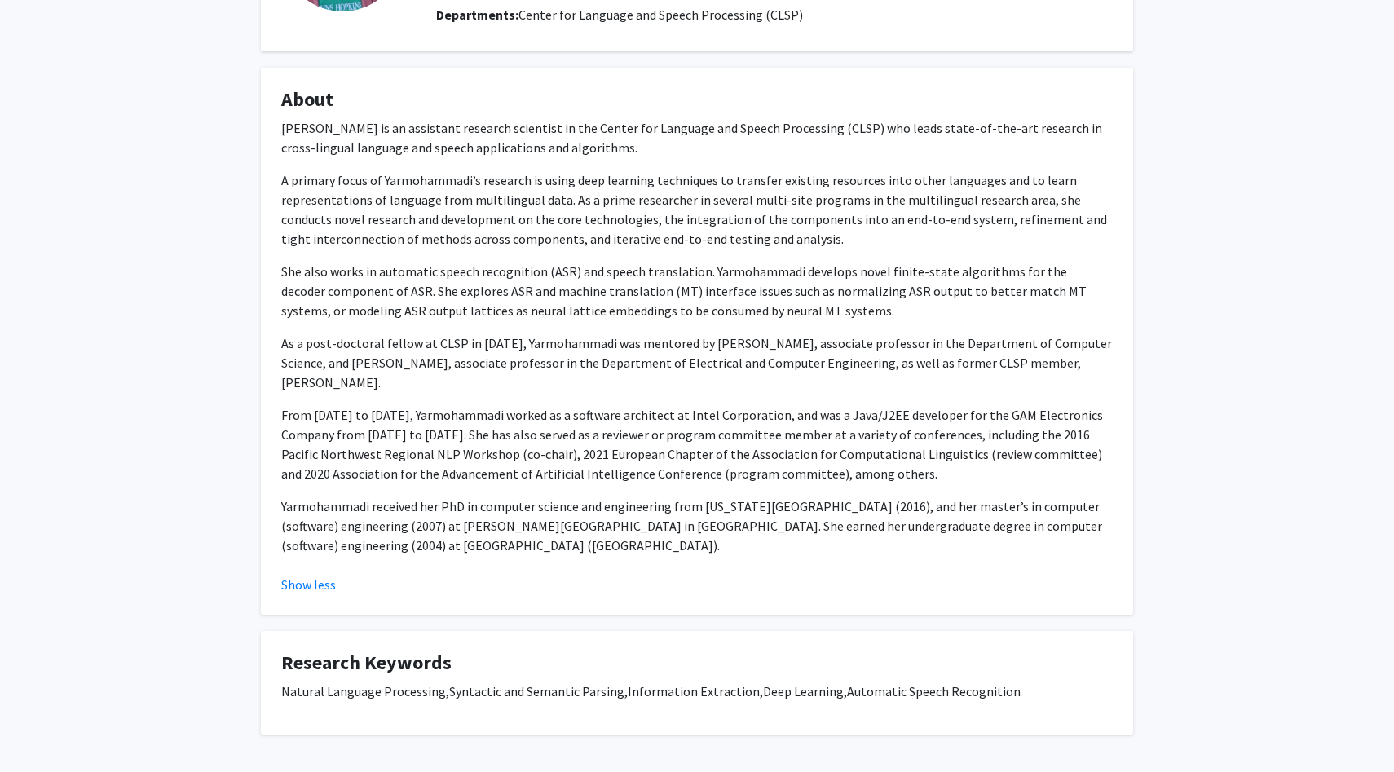
scroll to position [0, 0]
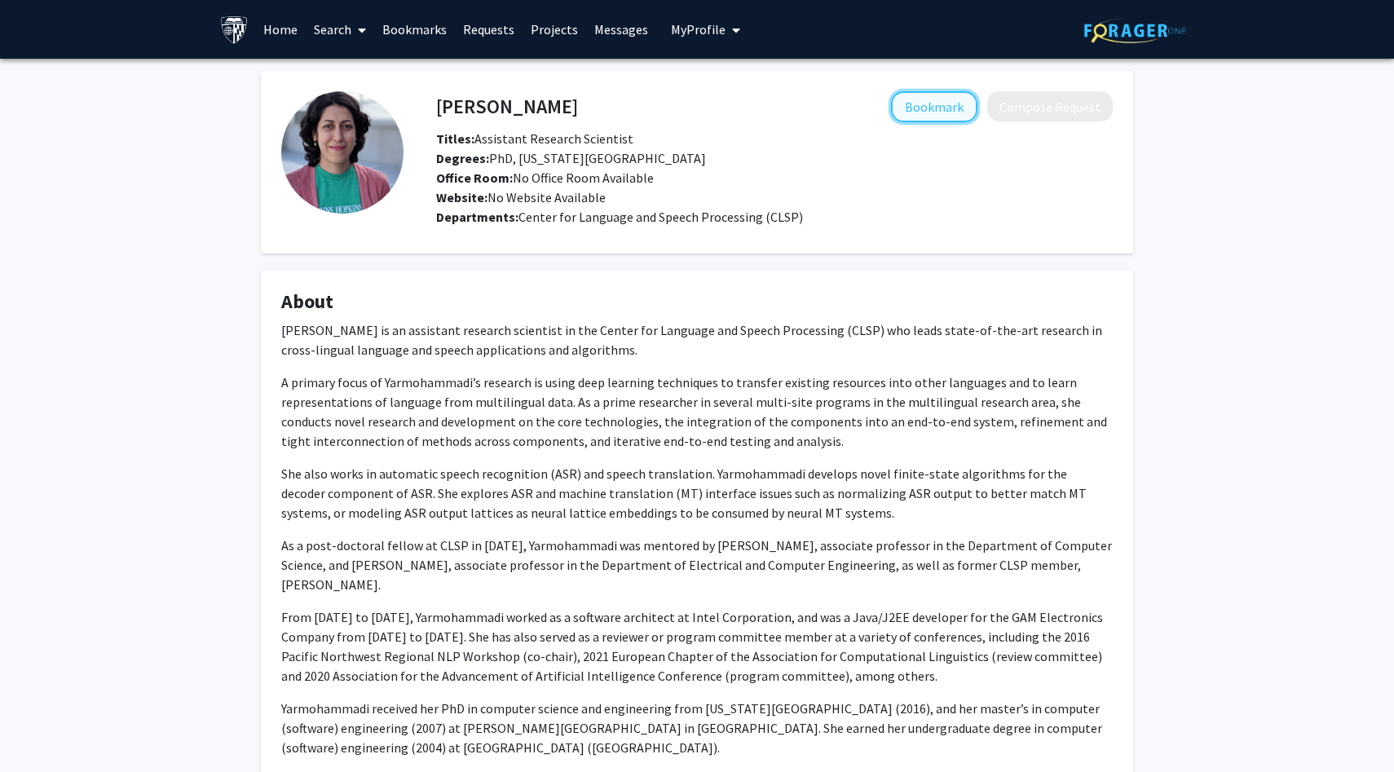
click at [941, 106] on button "Bookmark" at bounding box center [934, 106] width 86 height 31
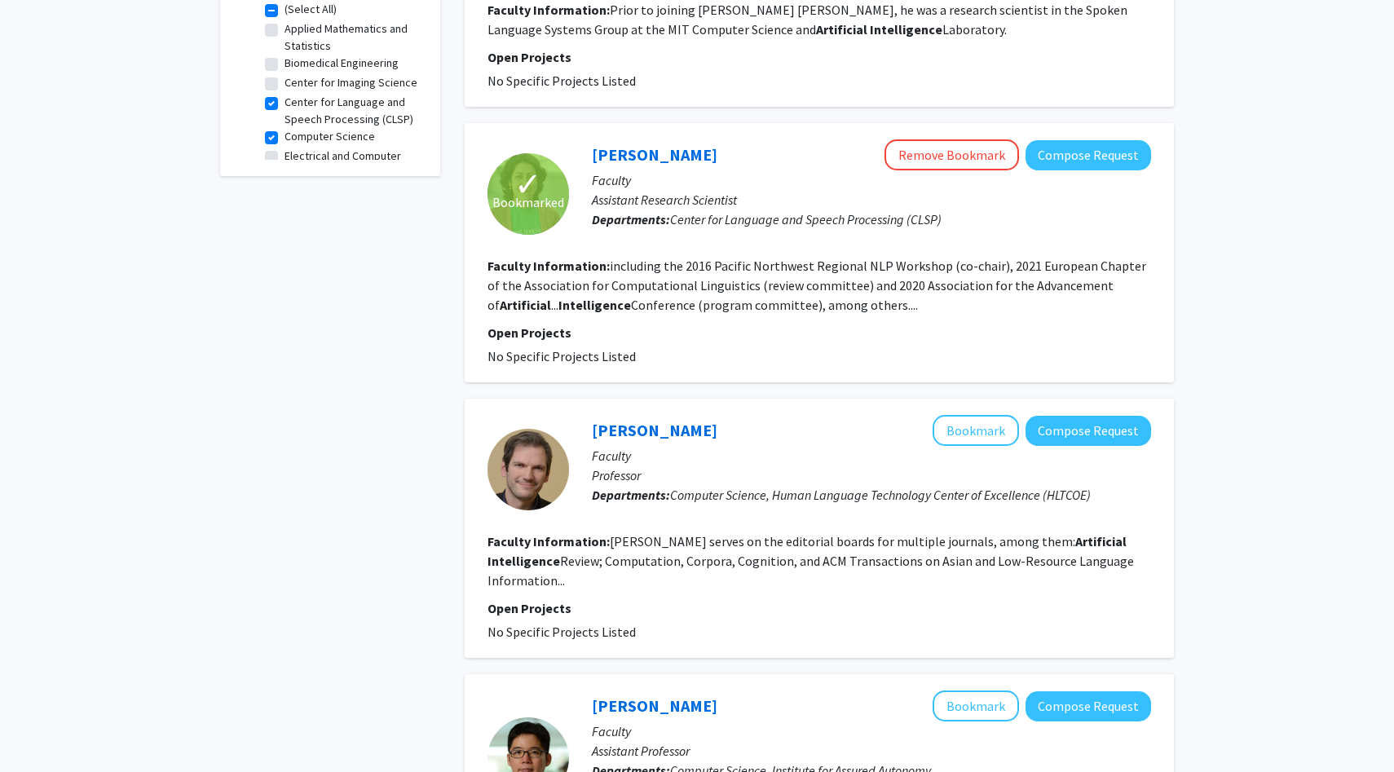
scroll to position [654, 0]
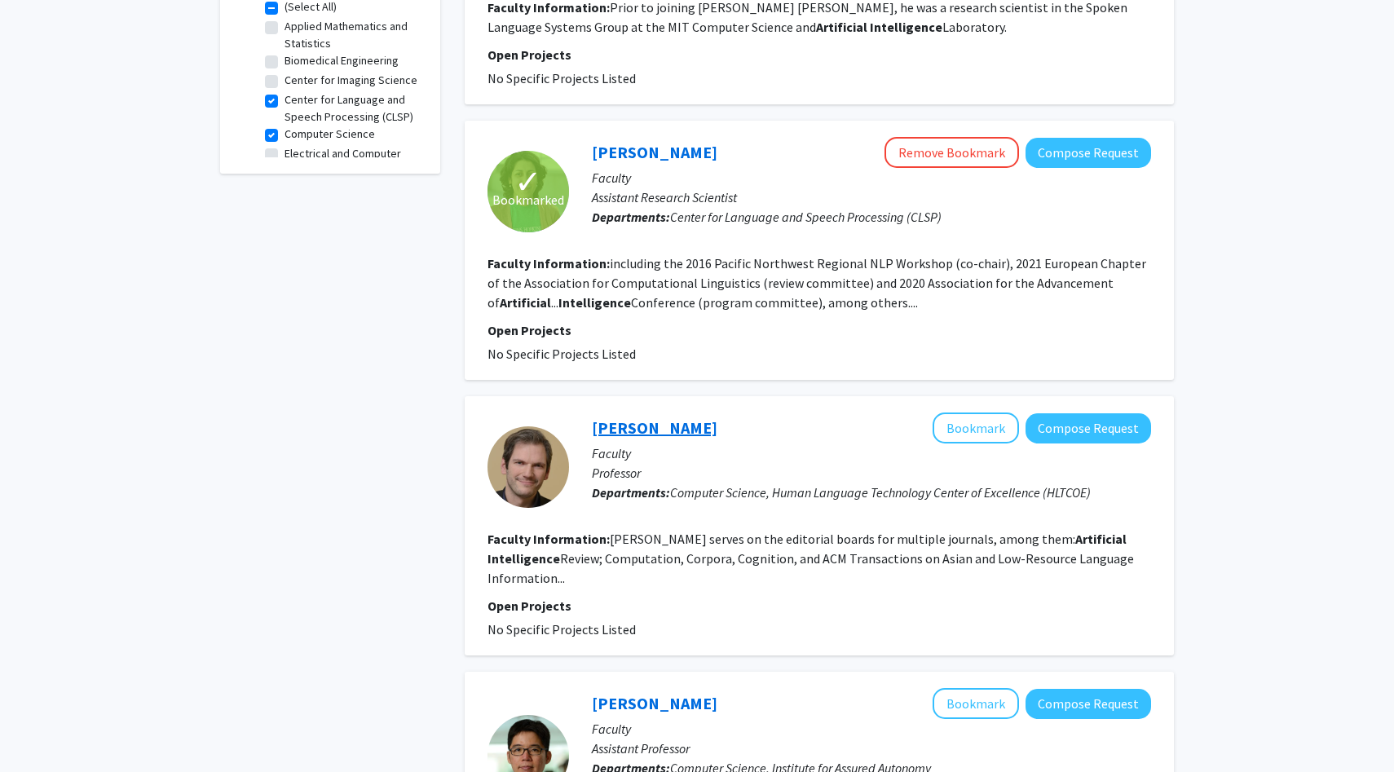
click at [623, 437] on link "[PERSON_NAME]" at bounding box center [655, 427] width 126 height 20
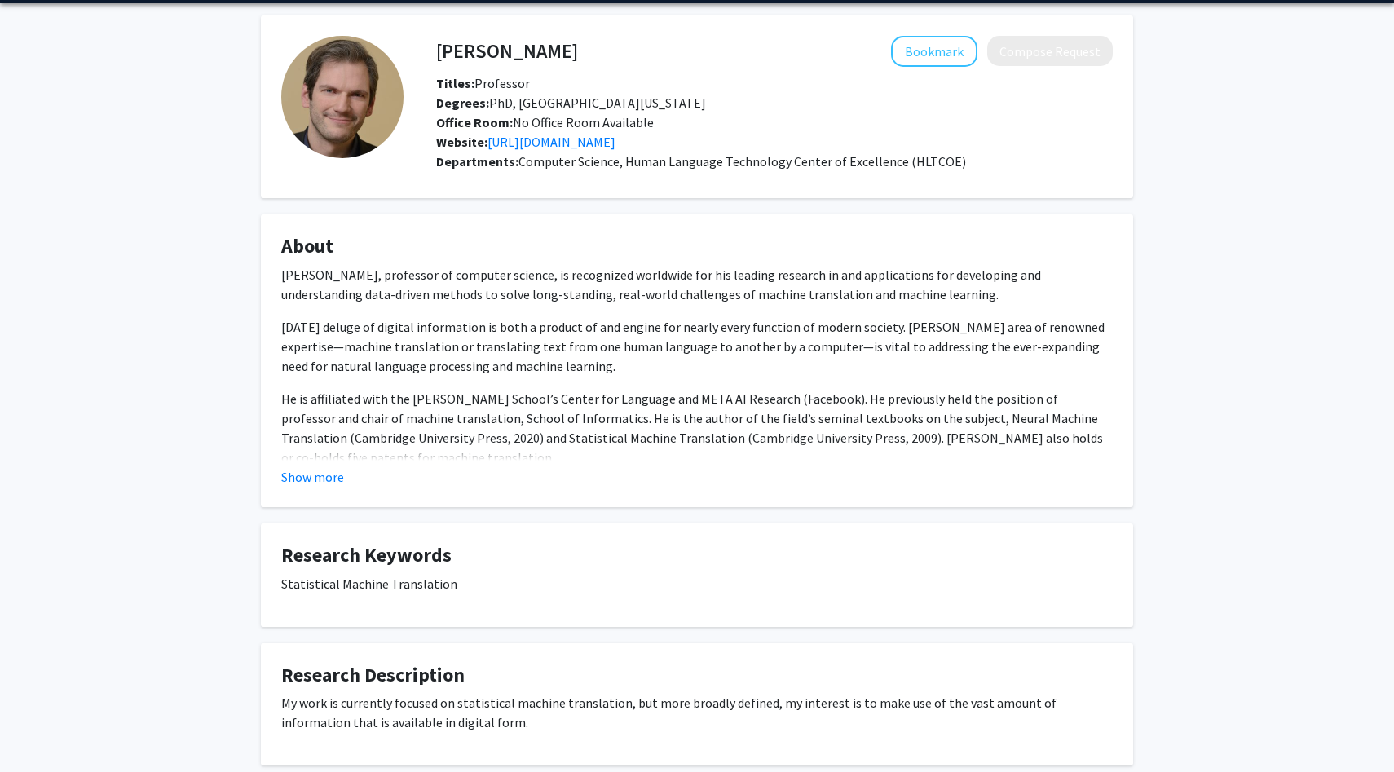
scroll to position [56, 0]
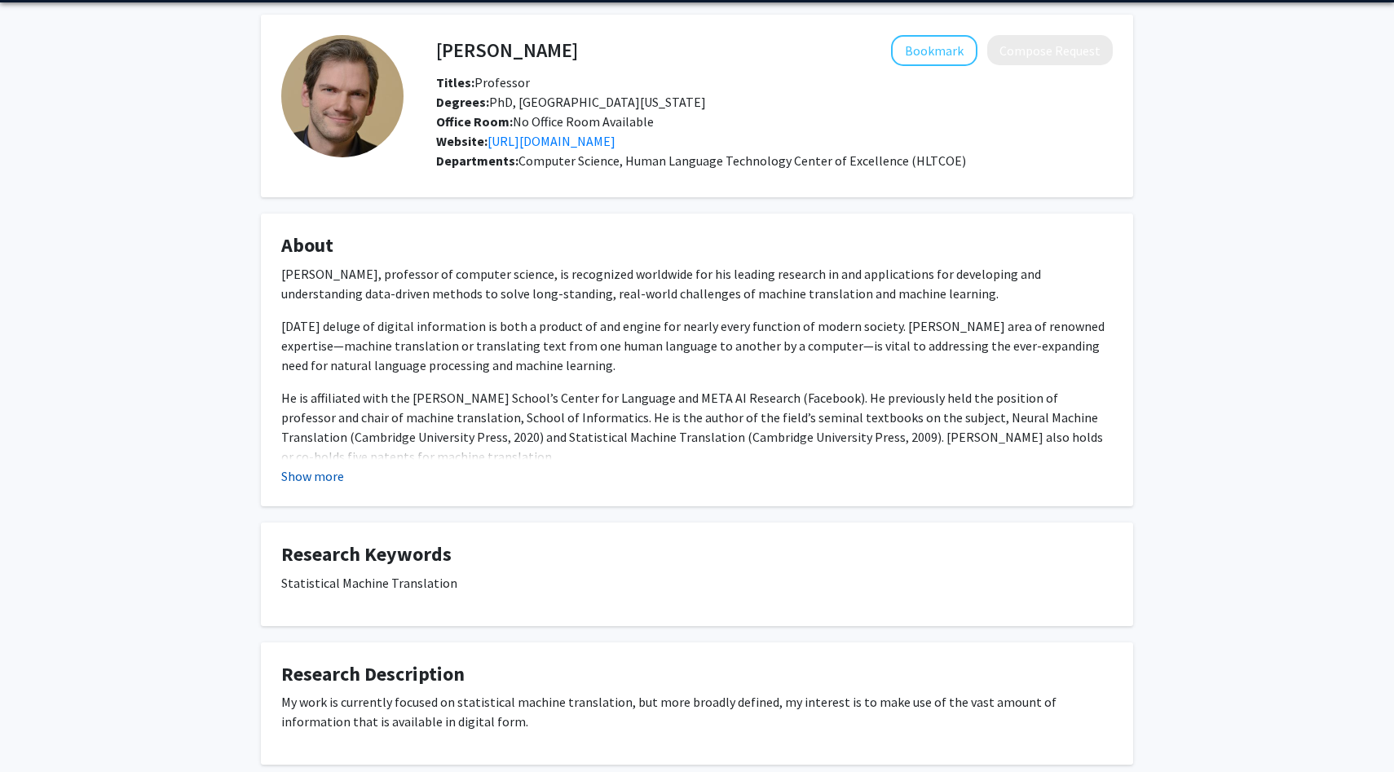
click at [310, 472] on button "Show more" at bounding box center [312, 476] width 63 height 20
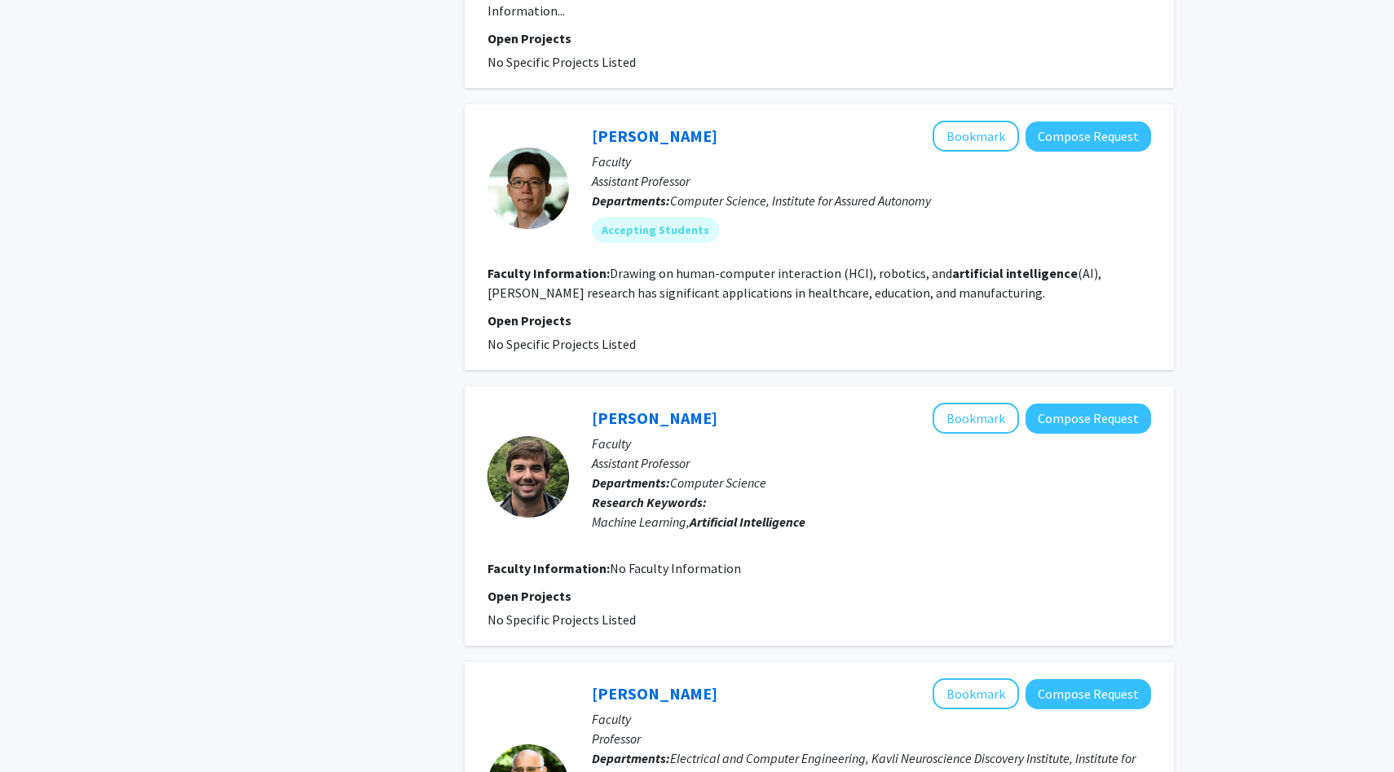
scroll to position [1223, 0]
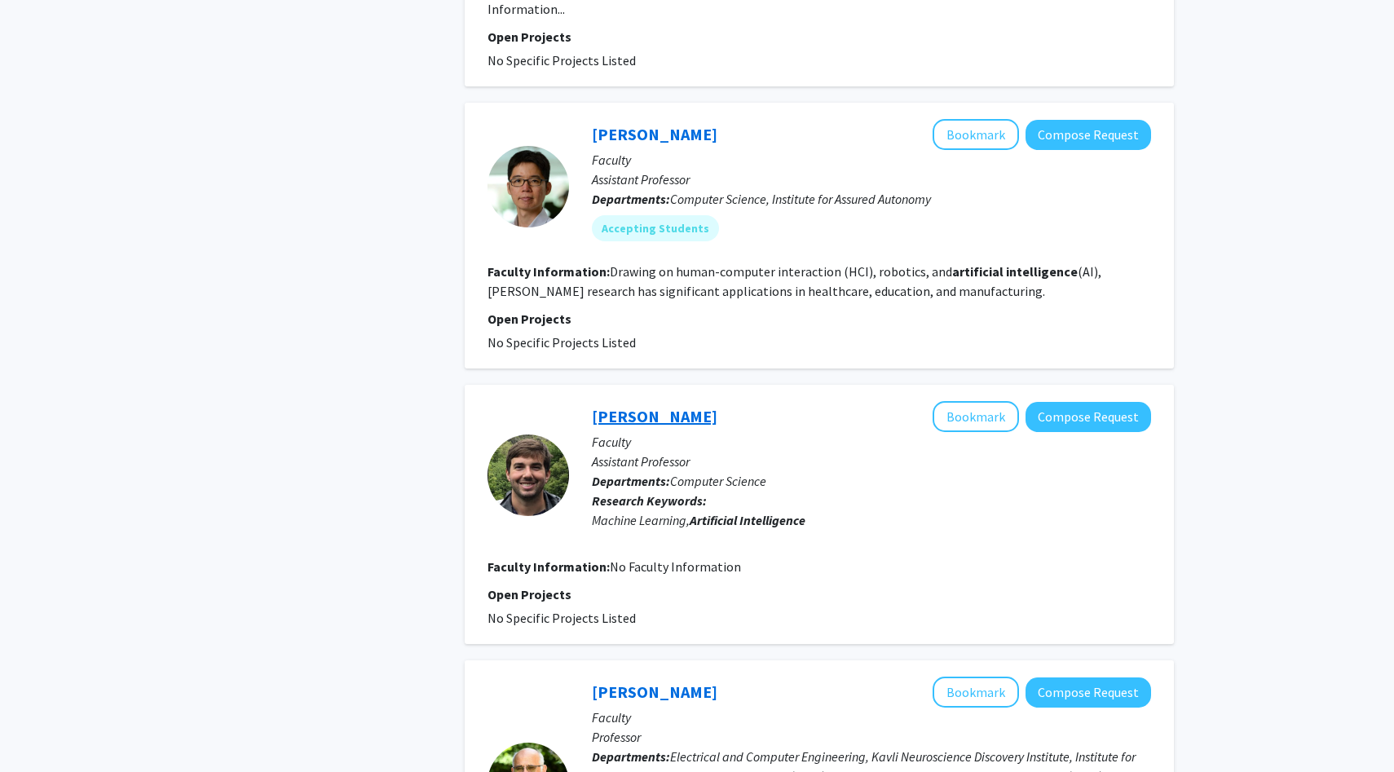
click at [636, 406] on link "[PERSON_NAME]" at bounding box center [655, 416] width 126 height 20
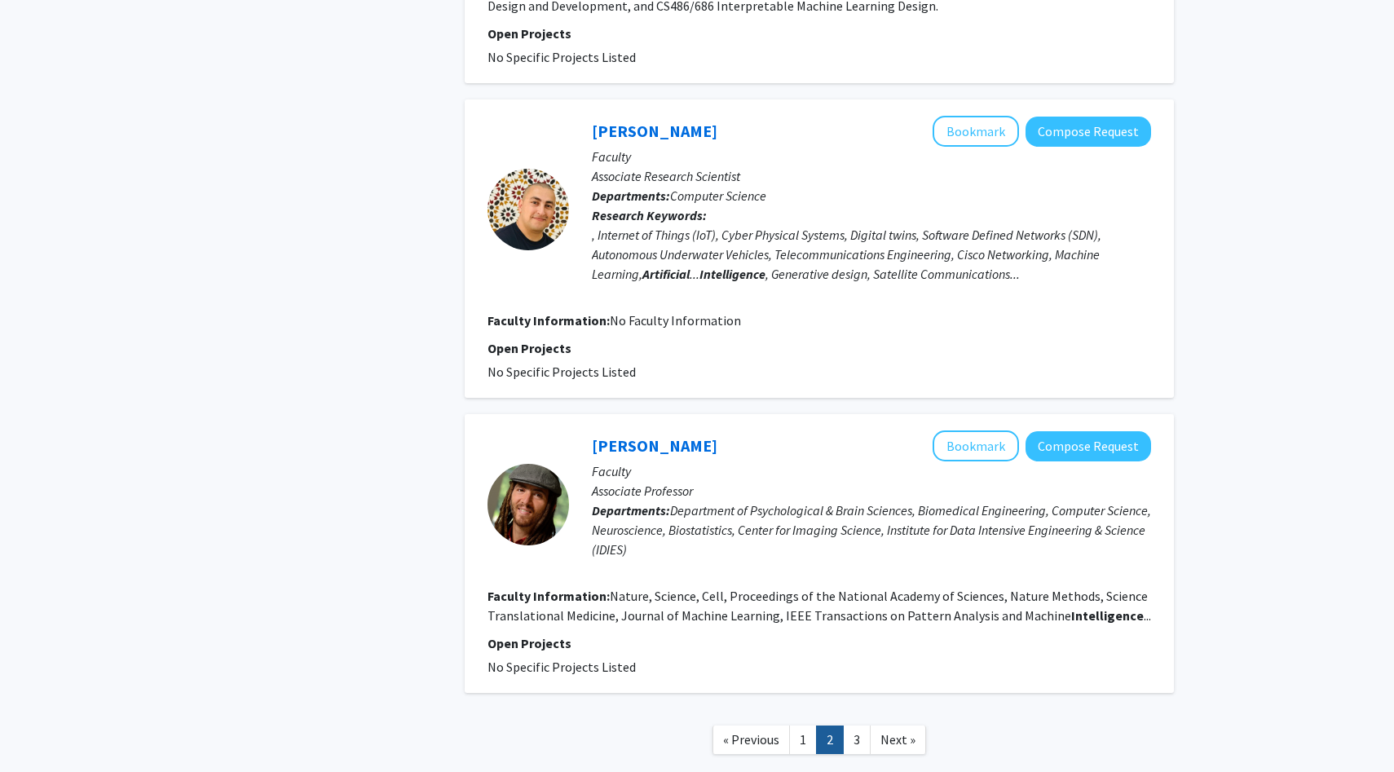
scroll to position [2520, 0]
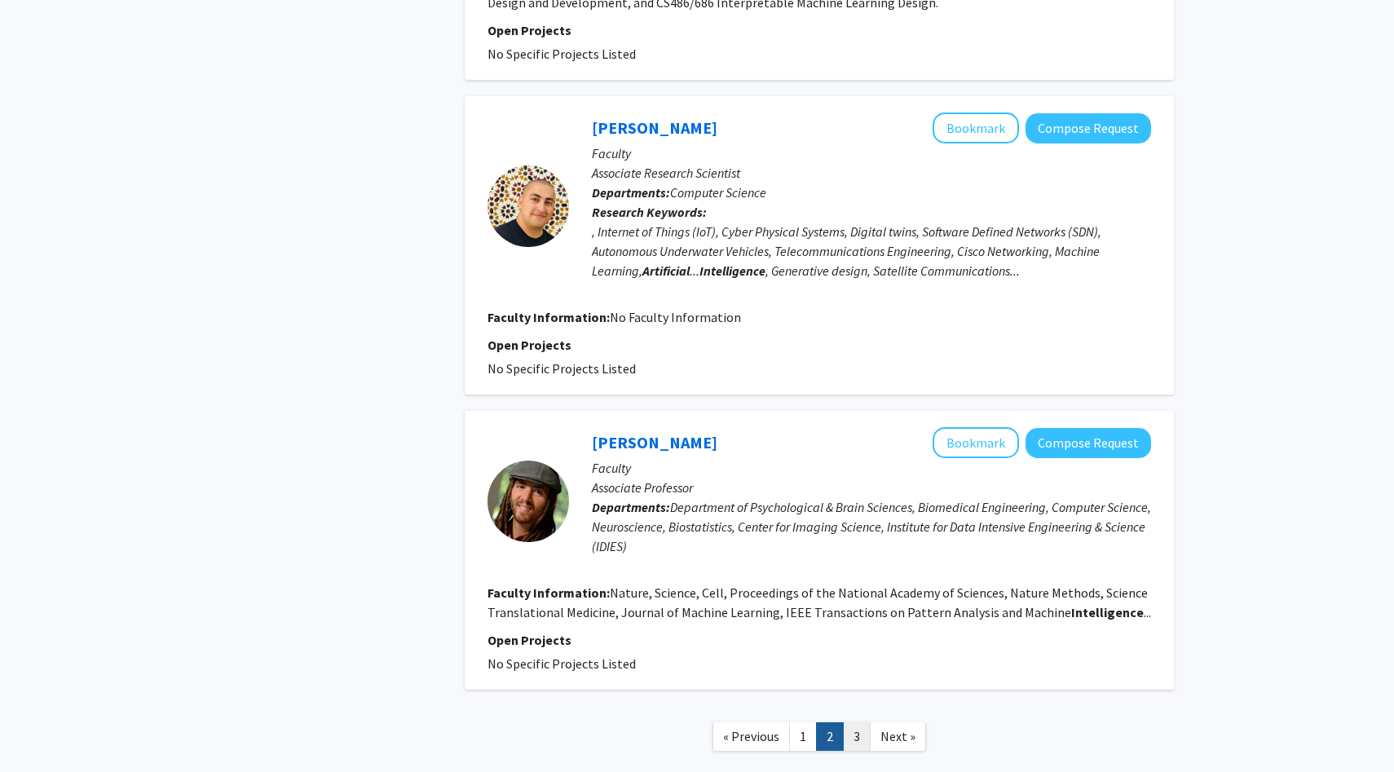
click at [861, 722] on link "3" at bounding box center [857, 736] width 28 height 29
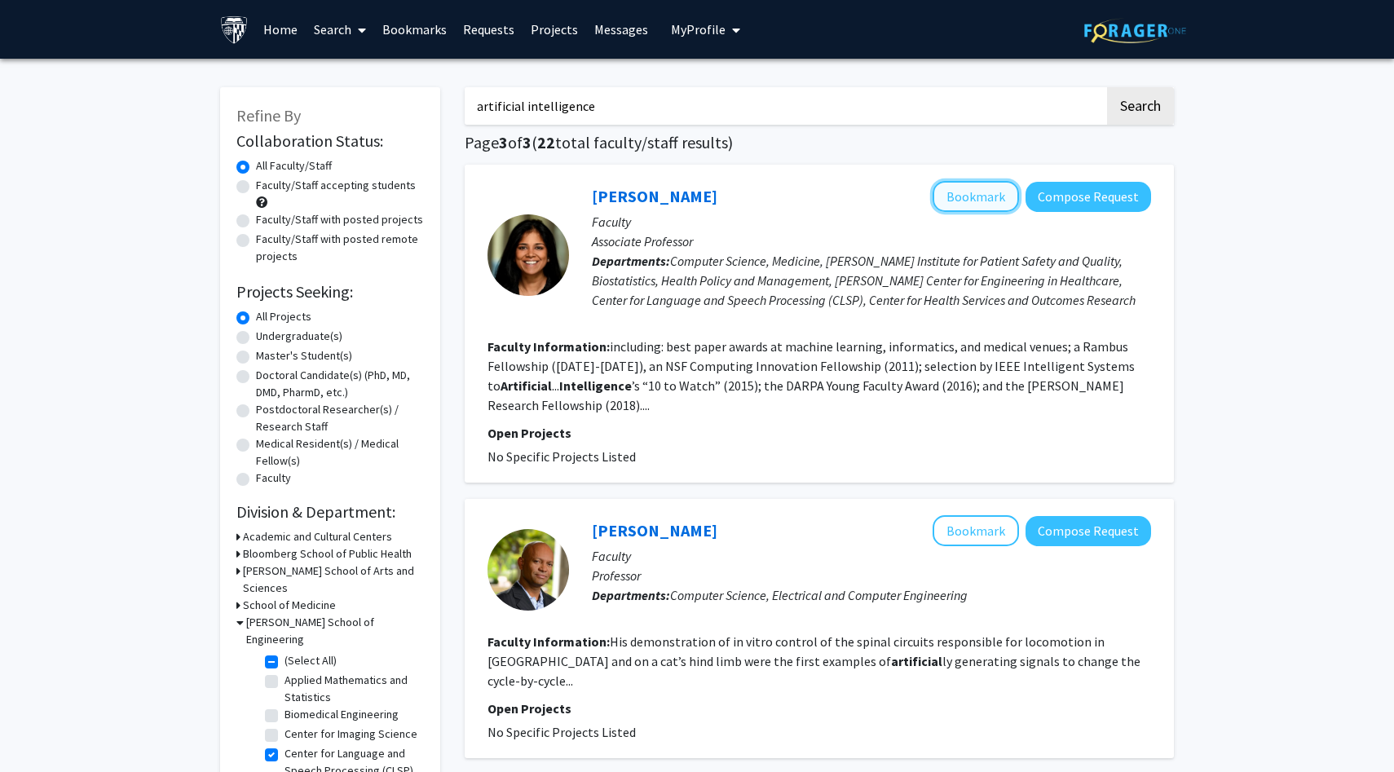
click at [954, 194] on button "Bookmark" at bounding box center [975, 196] width 86 height 31
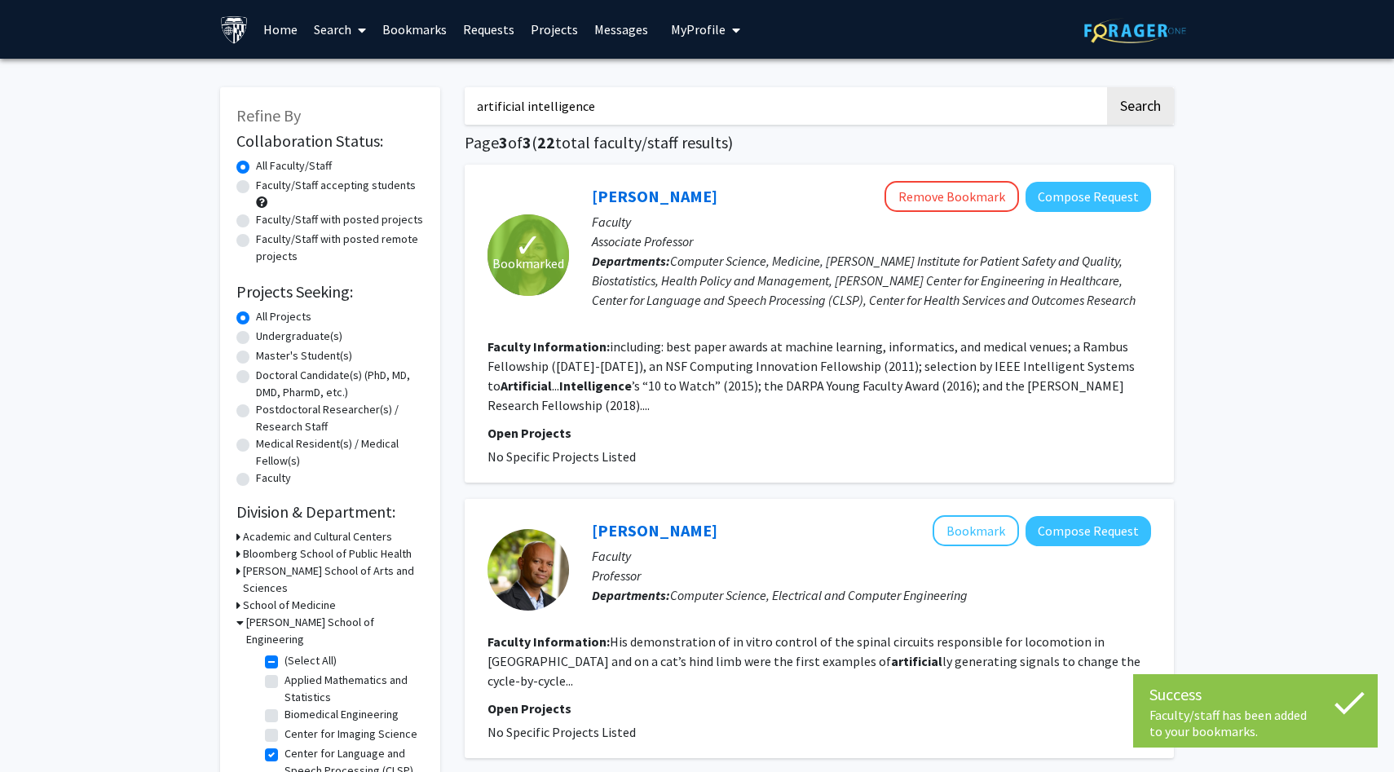
scroll to position [147, 0]
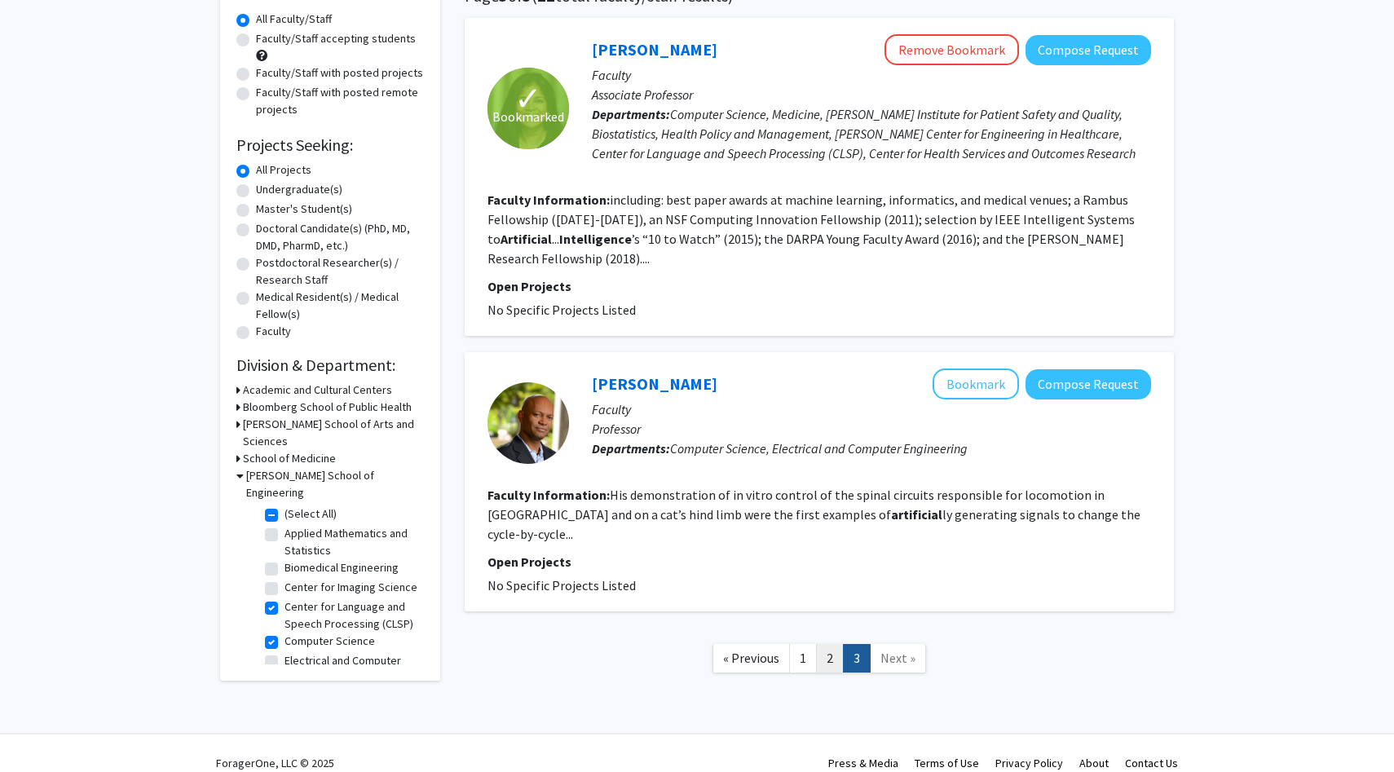
click at [830, 644] on link "2" at bounding box center [830, 658] width 28 height 29
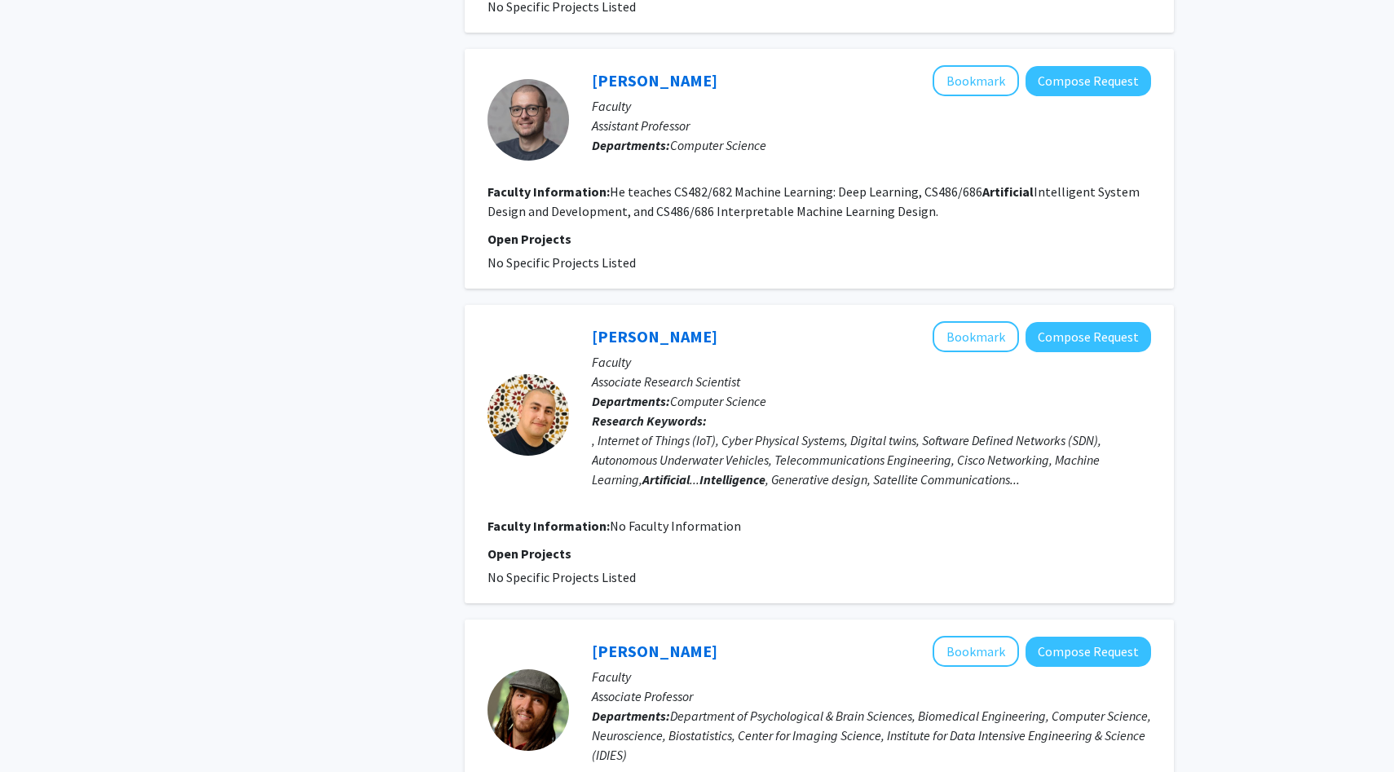
scroll to position [2599, 0]
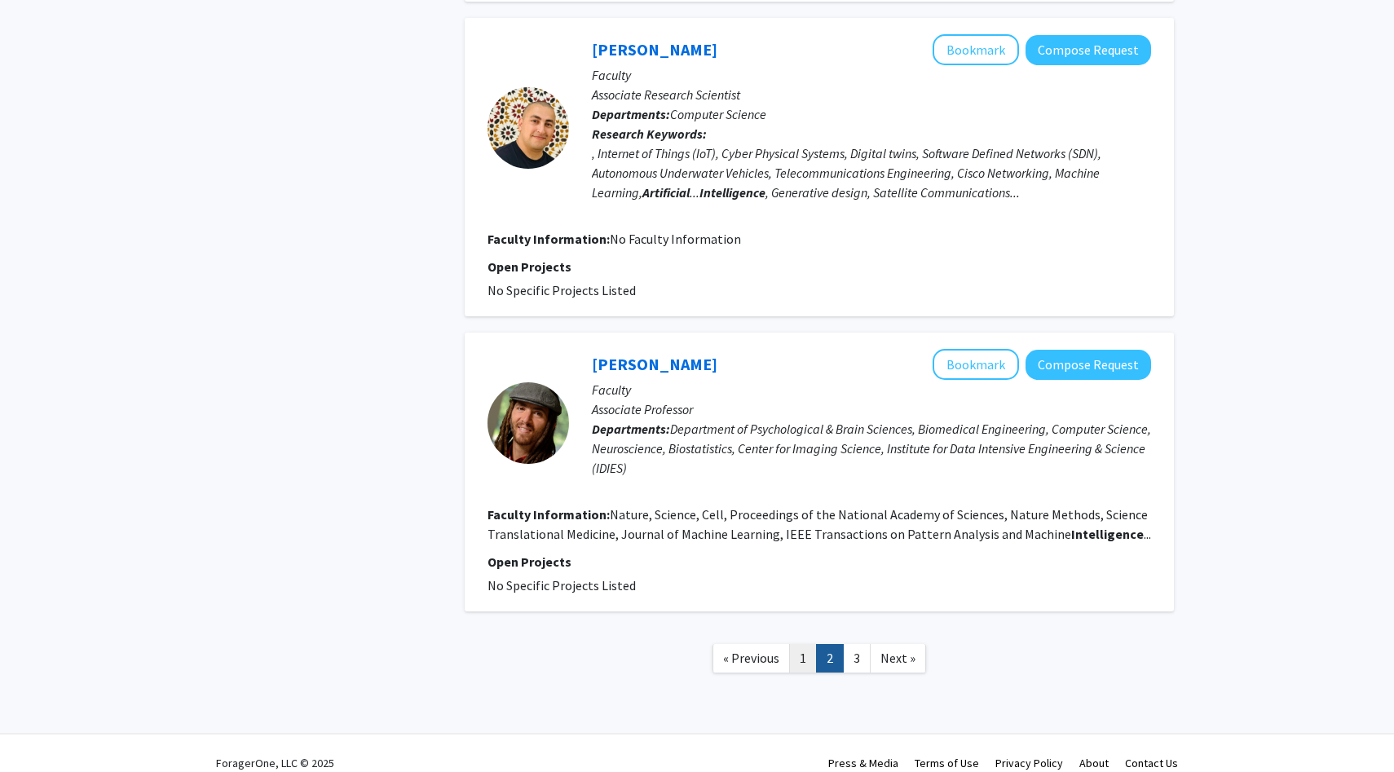
click at [815, 644] on link "1" at bounding box center [803, 658] width 28 height 29
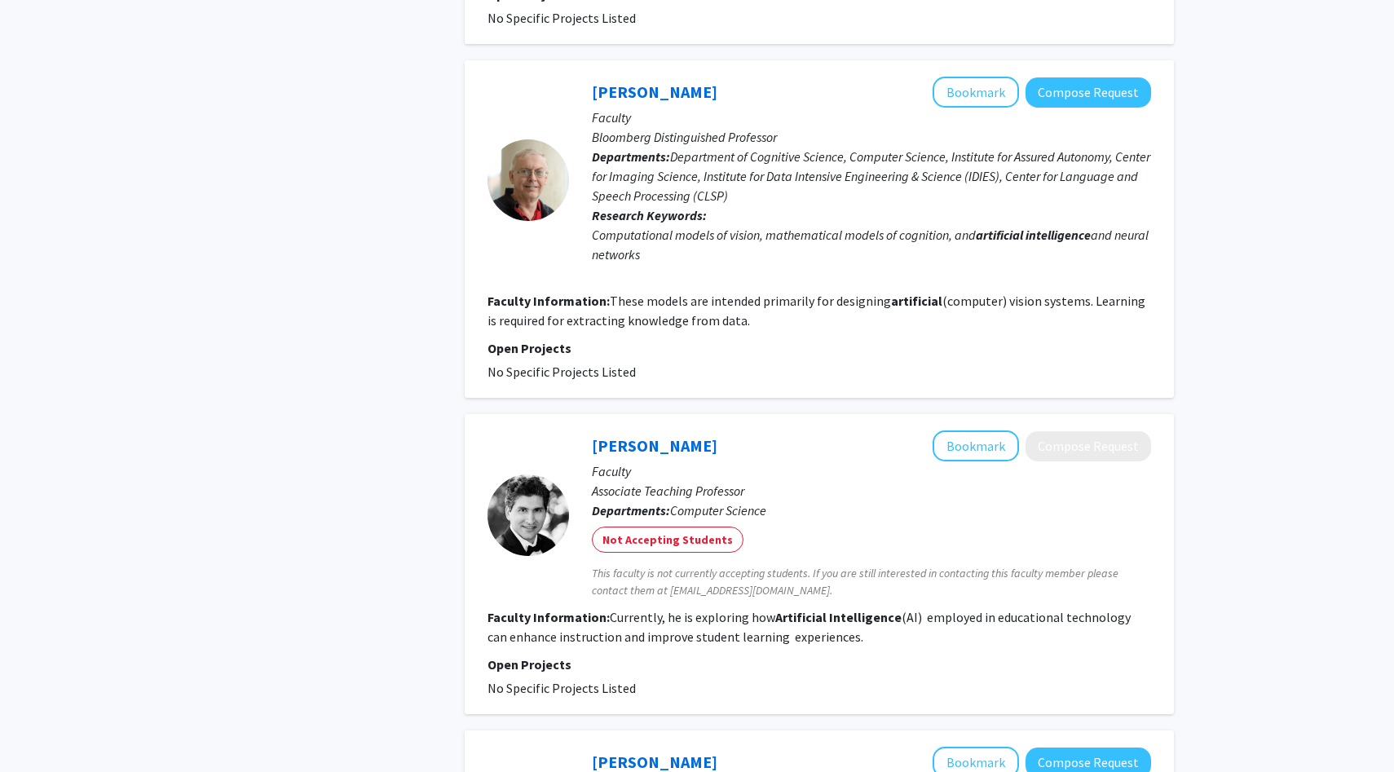
scroll to position [1905, 0]
click at [636, 92] on link "[PERSON_NAME]" at bounding box center [655, 90] width 126 height 20
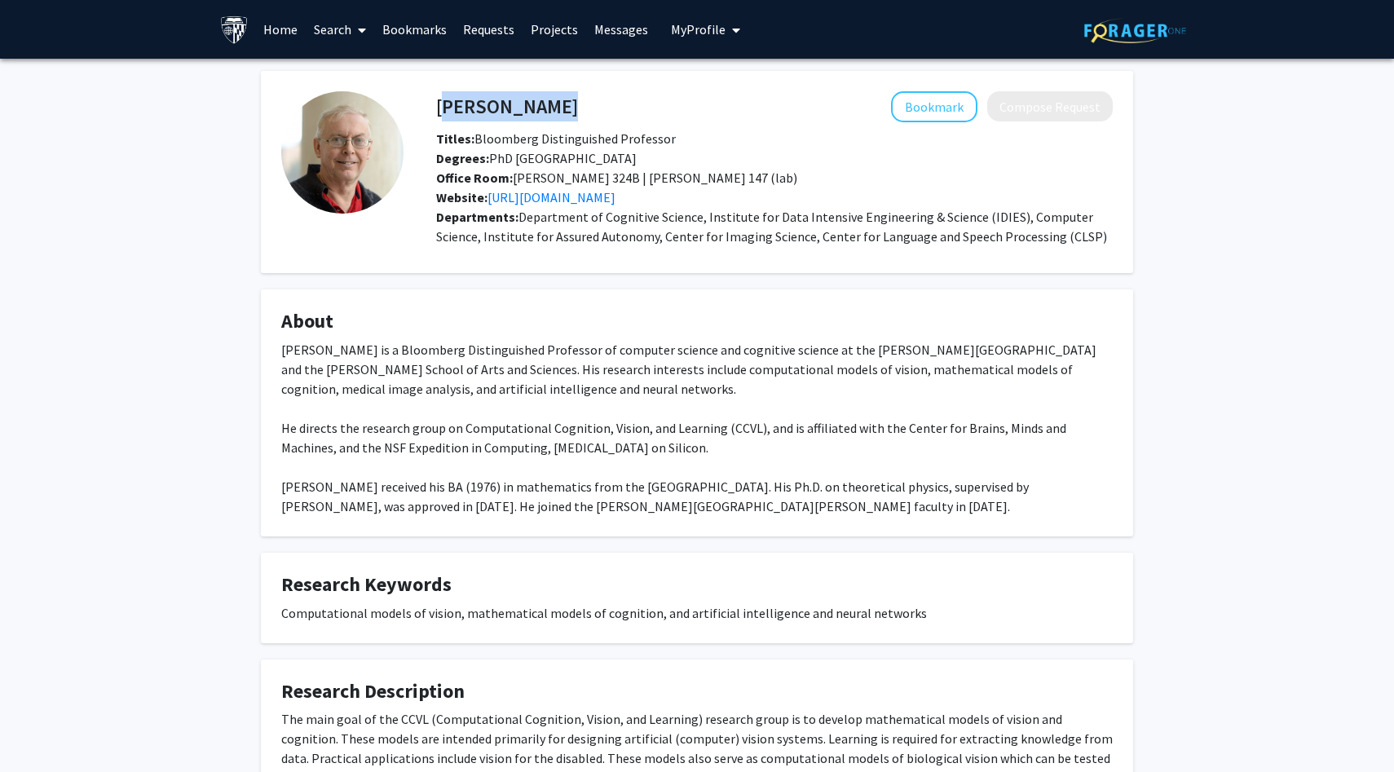
drag, startPoint x: 523, startPoint y: 105, endPoint x: 438, endPoint y: 103, distance: 85.6
click at [438, 103] on div "Alan Yuille Bookmark Compose Request" at bounding box center [774, 106] width 701 height 31
copy h4 "[PERSON_NAME]"
click at [919, 106] on button "Bookmark" at bounding box center [934, 106] width 86 height 31
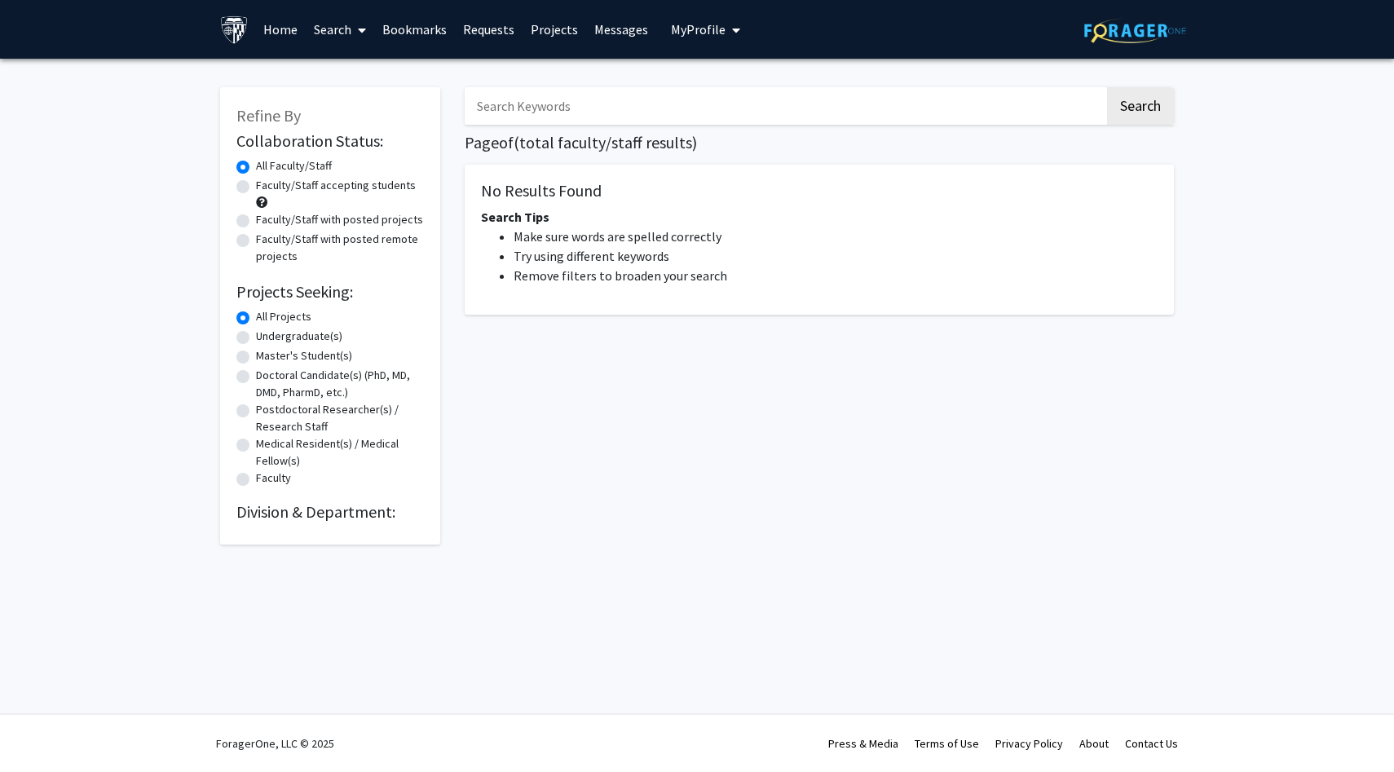
click at [627, 99] on input "Search Keywords" at bounding box center [785, 105] width 640 height 37
type input "artificial intelligence"
click at [1107, 87] on button "Search" at bounding box center [1140, 105] width 67 height 37
click at [1141, 102] on button "Search" at bounding box center [1140, 105] width 67 height 37
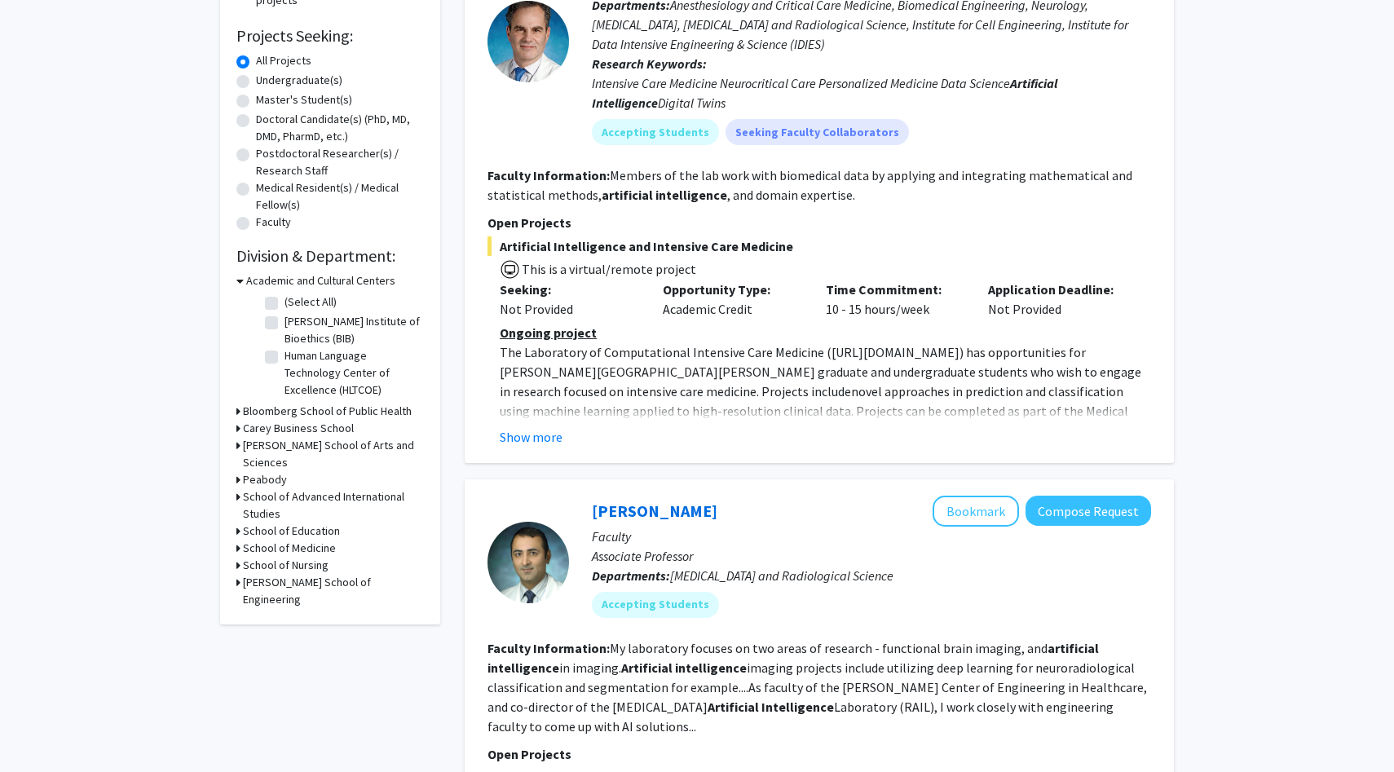
scroll to position [276, 0]
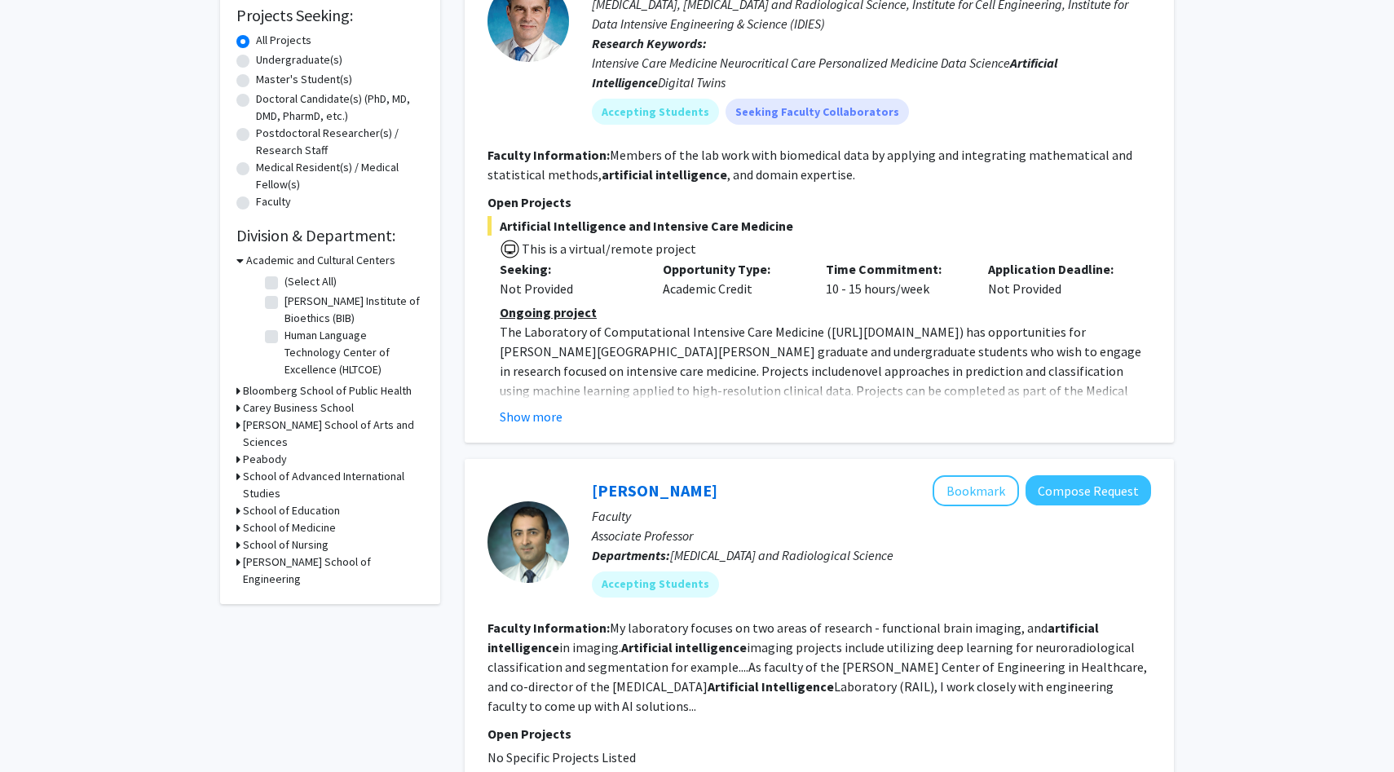
click at [234, 546] on div "Refine By Collaboration Status: Collaboration Status All Faculty/Staff Collabor…" at bounding box center [330, 207] width 220 height 793
click at [237, 553] on icon at bounding box center [238, 561] width 4 height 17
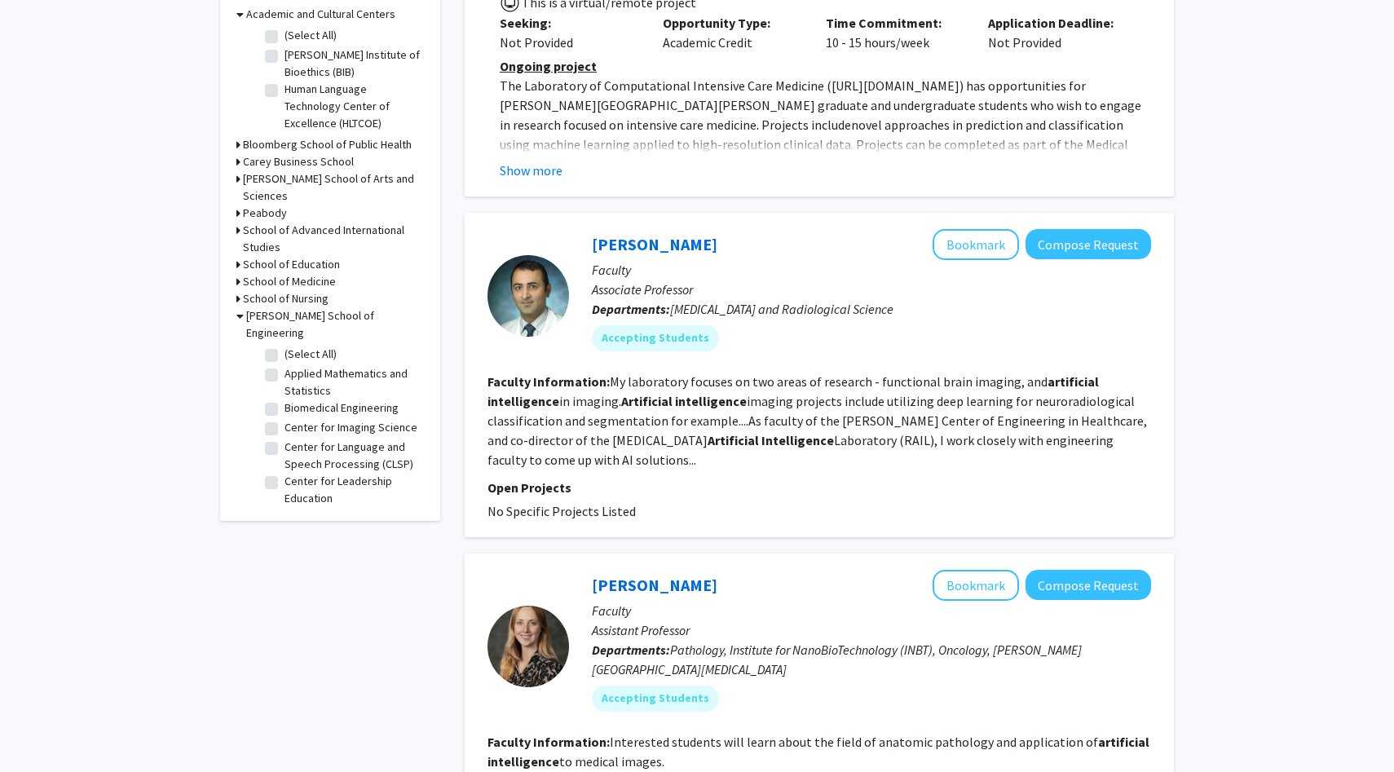
scroll to position [524, 0]
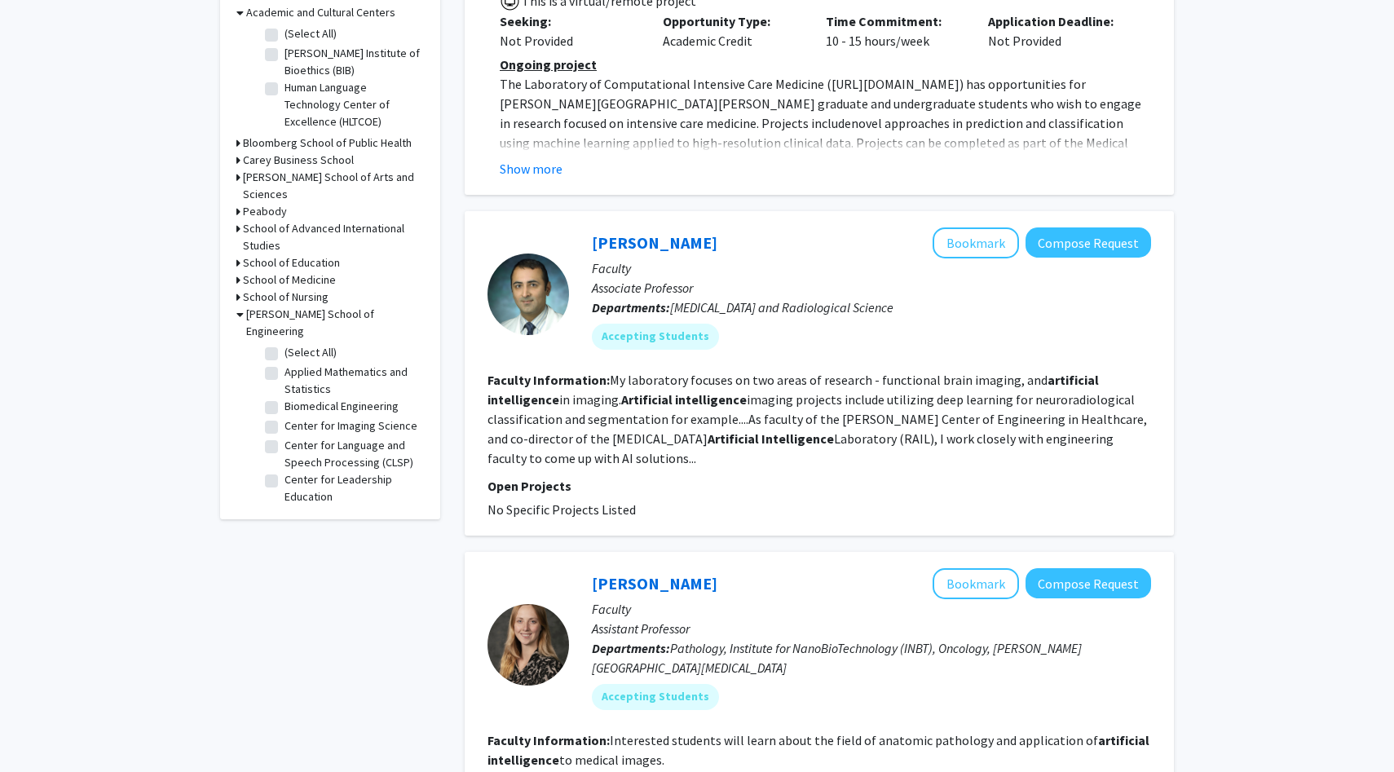
click at [284, 437] on label "Center for Language and Speech Processing (CLSP)" at bounding box center [351, 454] width 135 height 34
click at [284, 437] on input "Center for Language and Speech Processing (CLSP)" at bounding box center [289, 442] width 11 height 11
checkbox input "true"
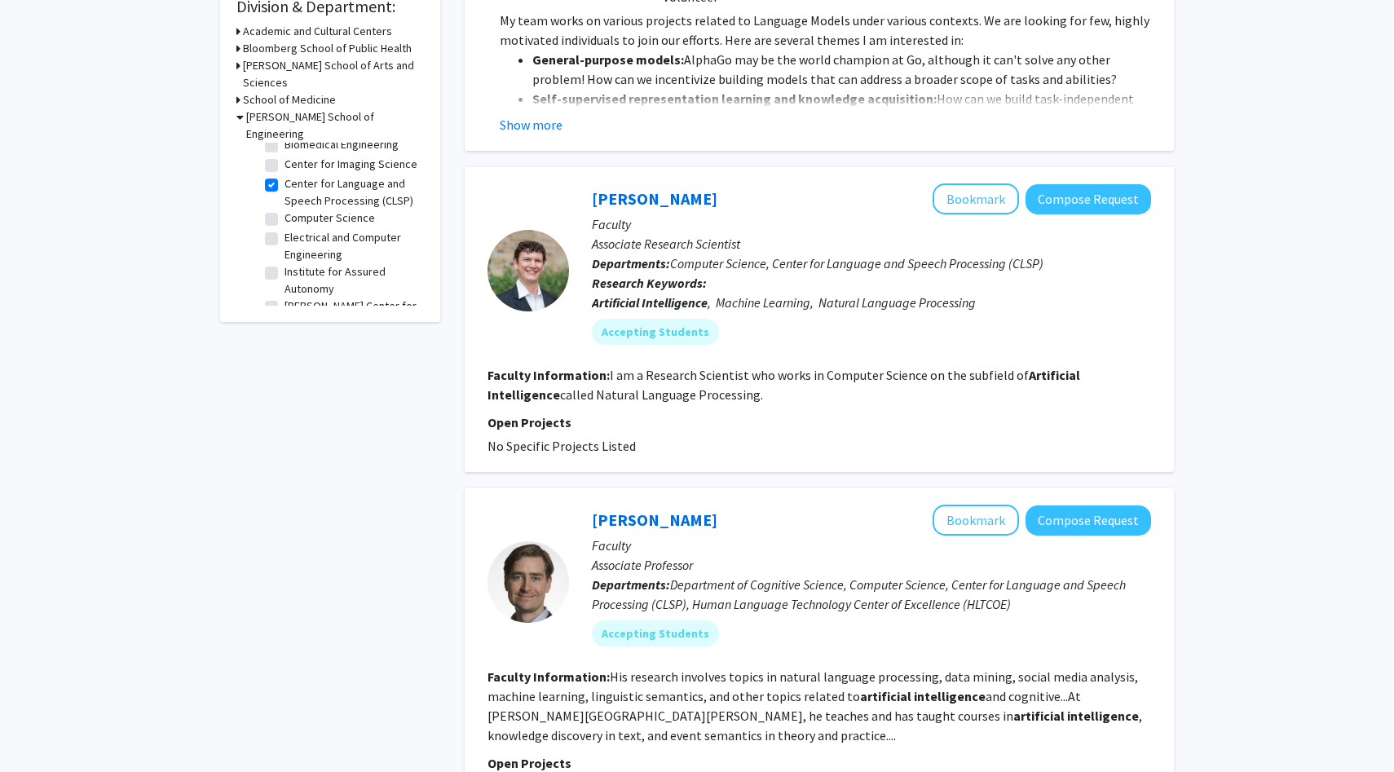
scroll to position [33, 0]
click at [284, 207] on label "Computer Science" at bounding box center [329, 215] width 90 height 17
click at [284, 207] on input "Computer Science" at bounding box center [289, 212] width 11 height 11
checkbox input "true"
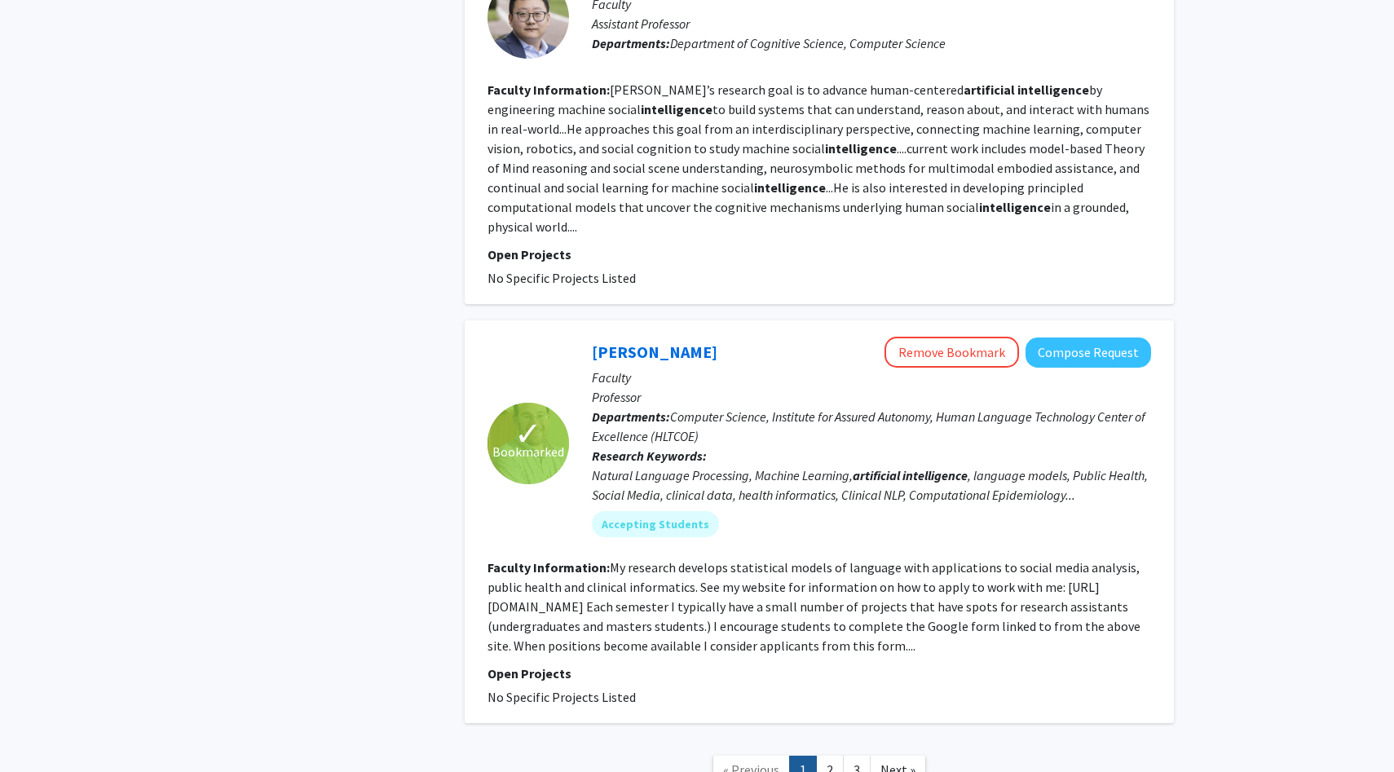
scroll to position [3267, 0]
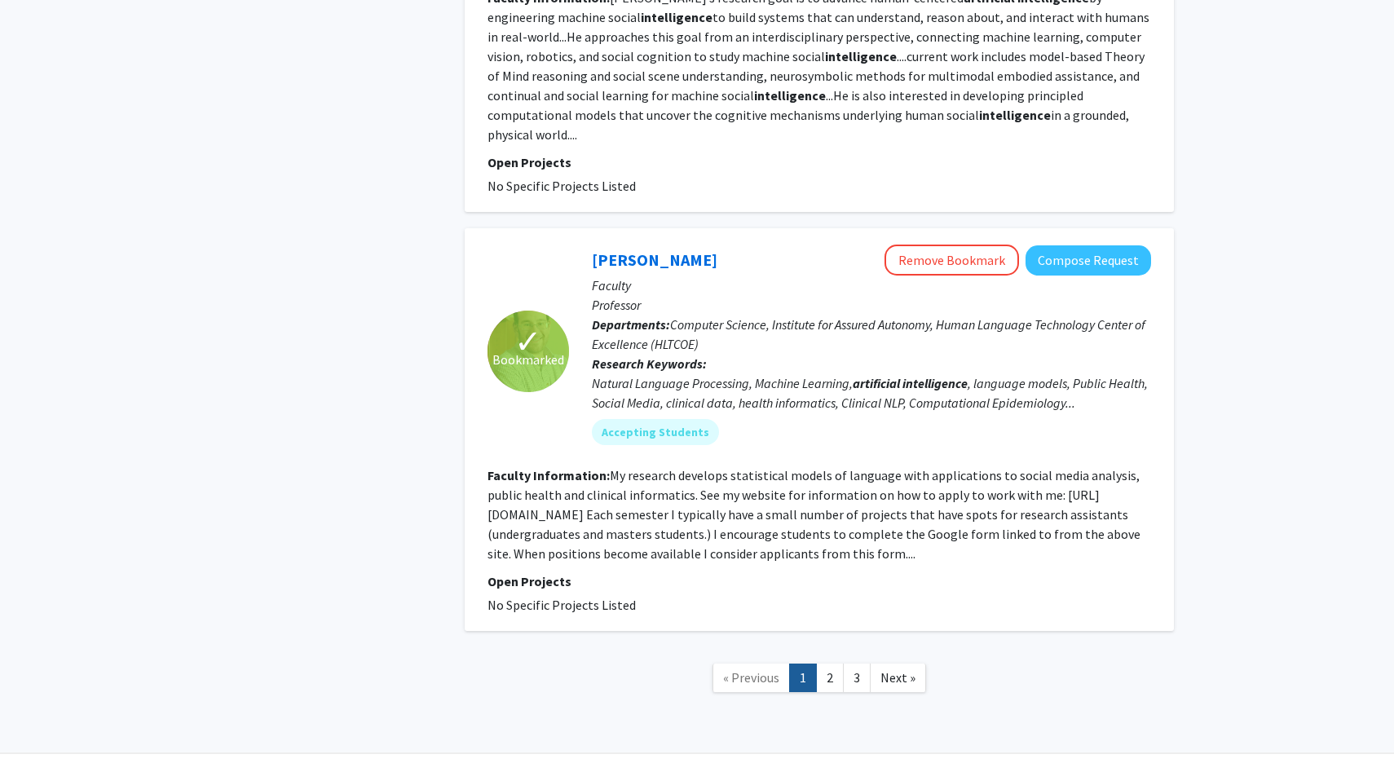
click at [831, 647] on nav "« Previous 1 2 3 Next »" at bounding box center [819, 680] width 709 height 66
click at [831, 663] on link "2" at bounding box center [830, 677] width 28 height 29
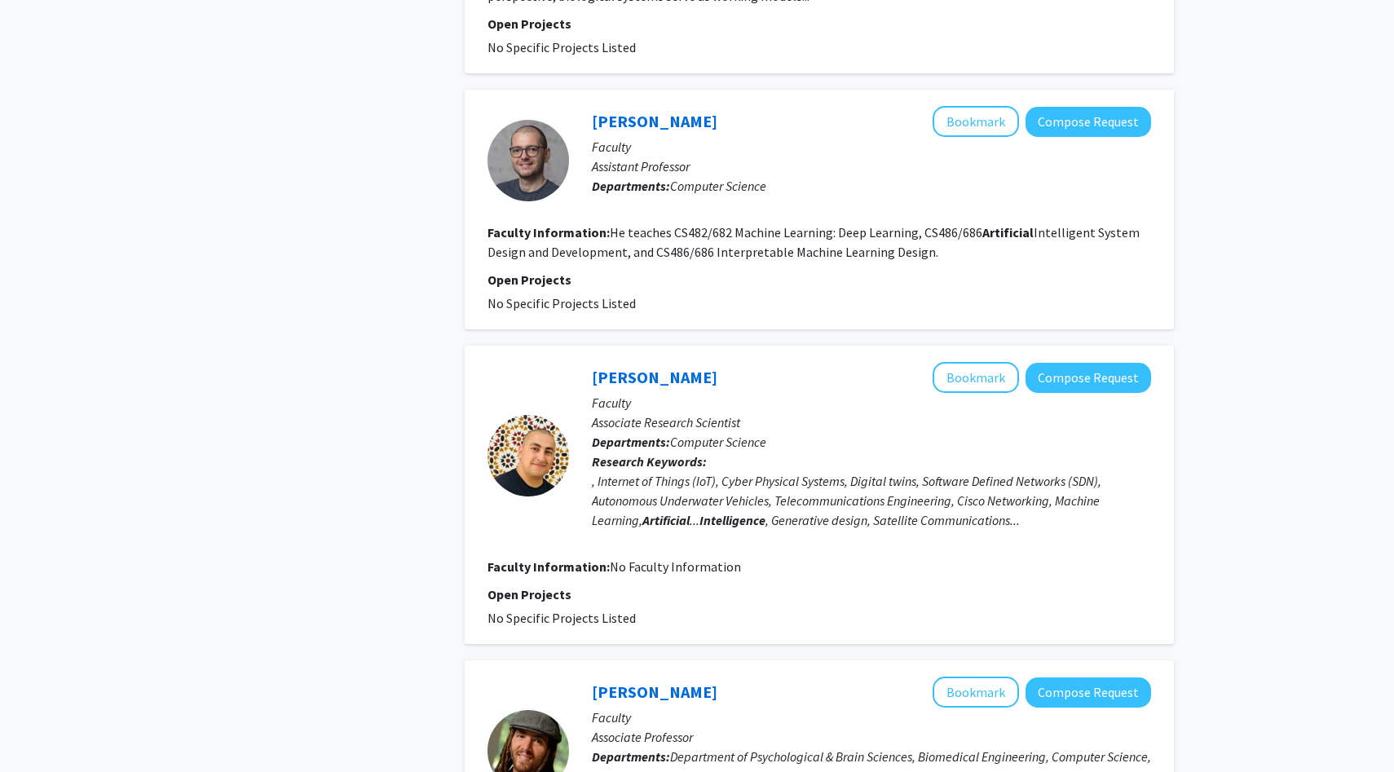
scroll to position [2599, 0]
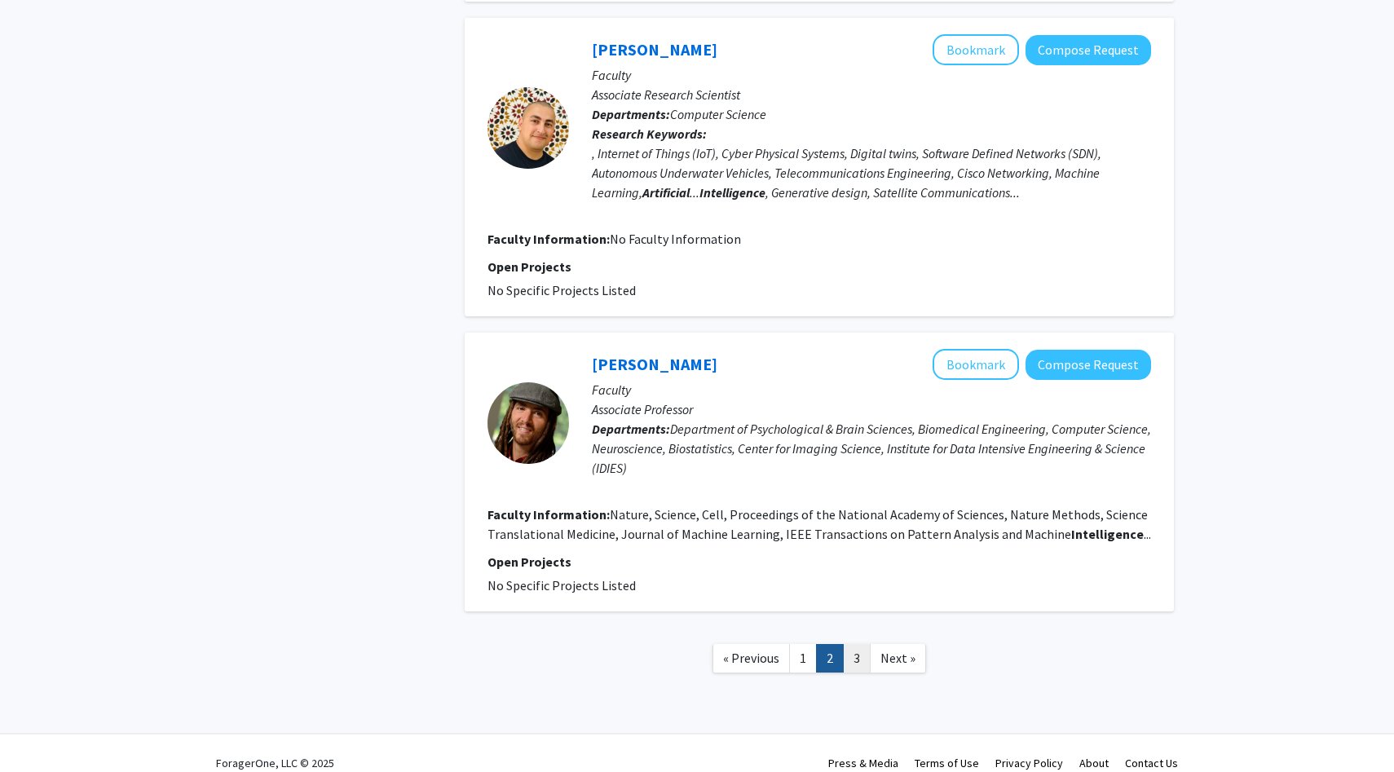
click at [853, 644] on link "3" at bounding box center [857, 658] width 28 height 29
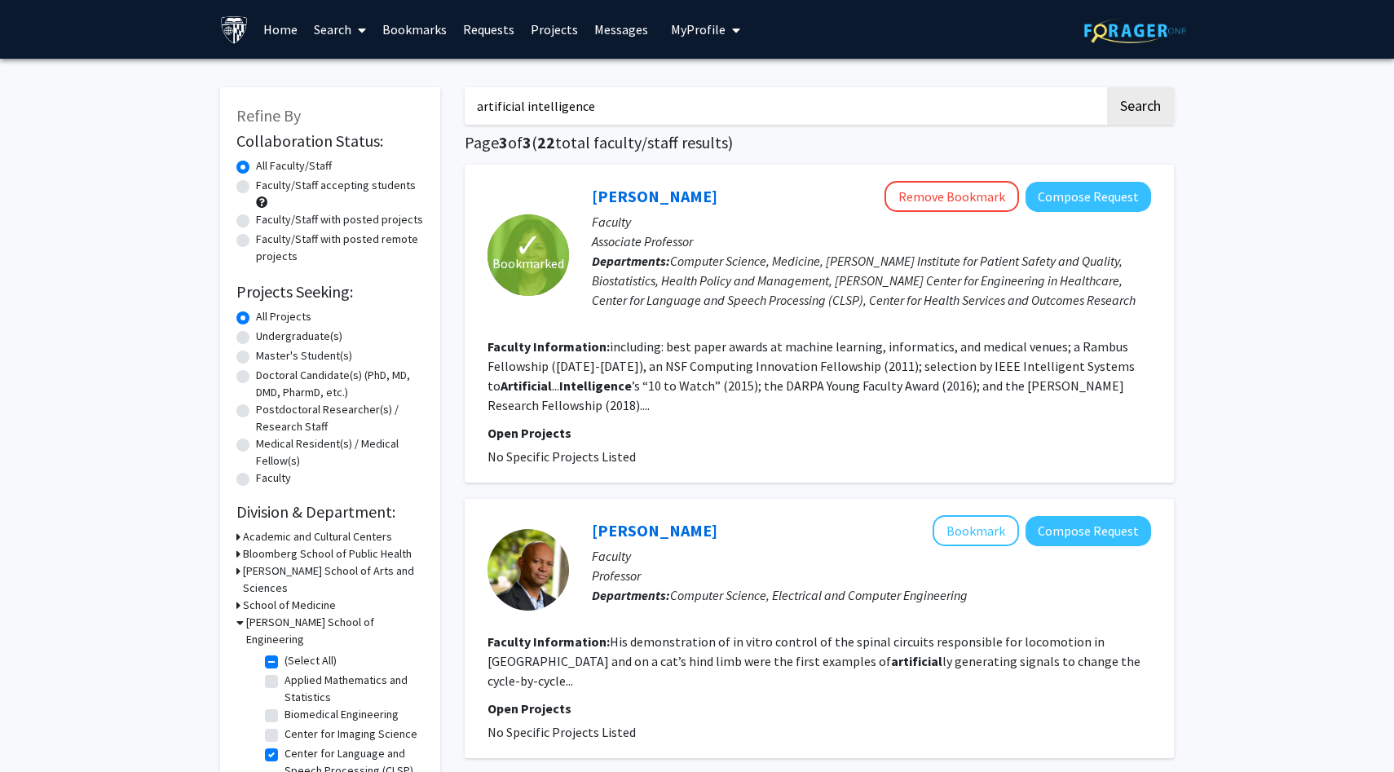
scroll to position [147, 0]
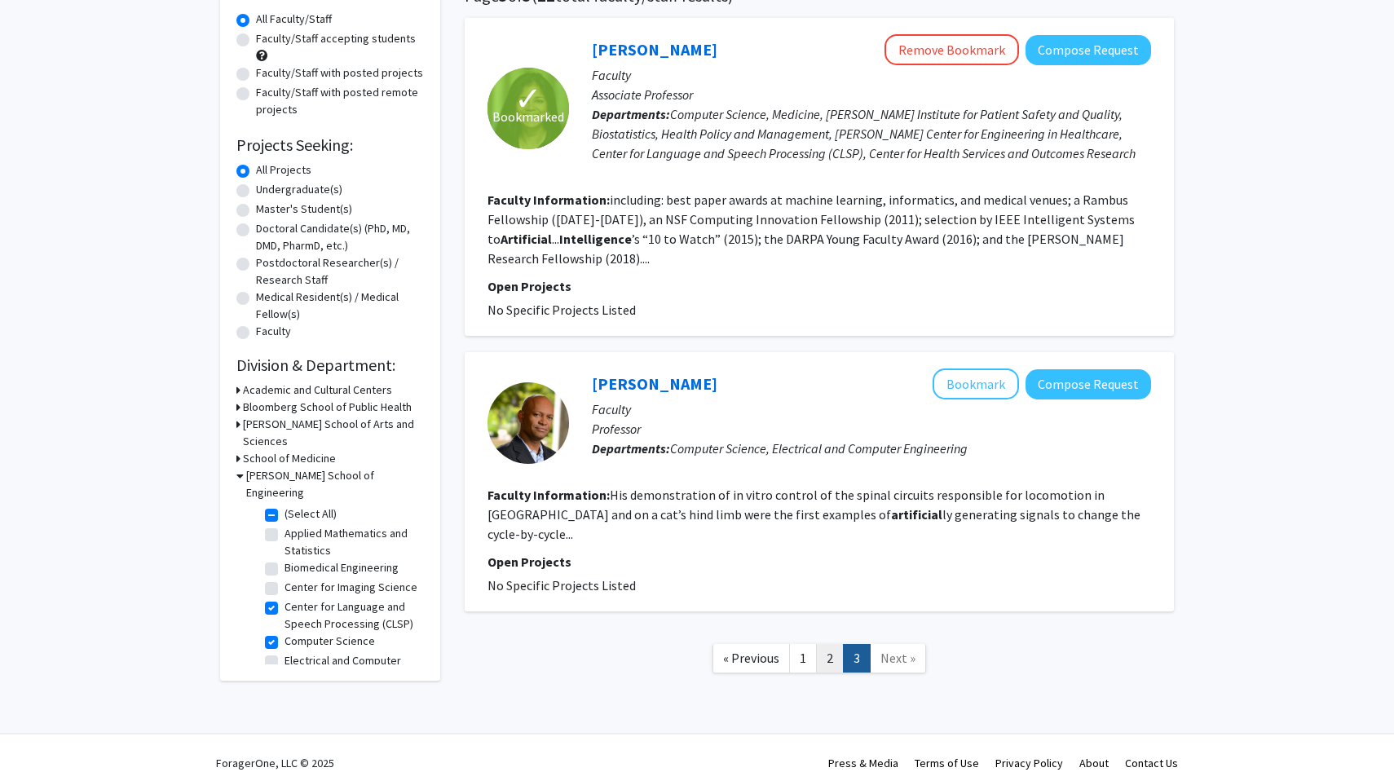
click at [833, 644] on link "2" at bounding box center [830, 658] width 28 height 29
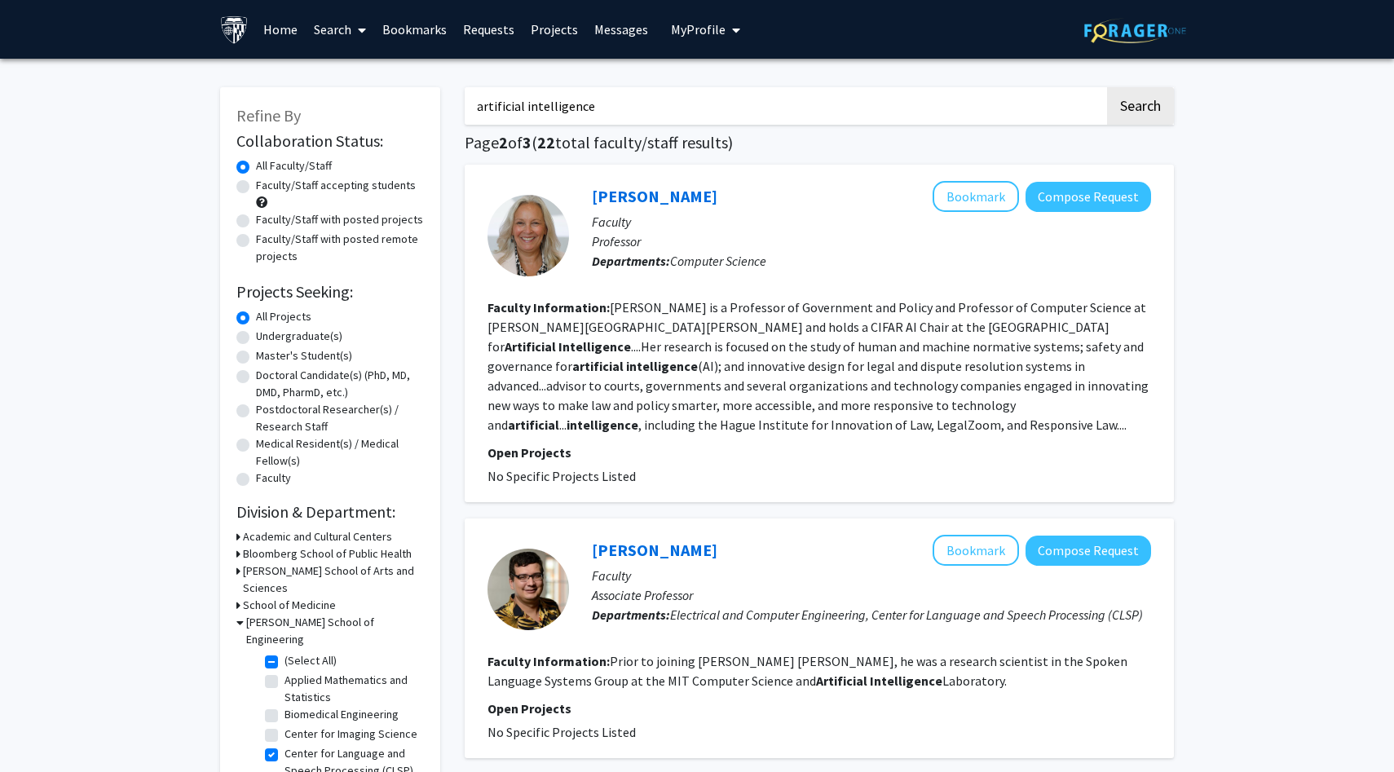
click at [606, 117] on input "artificial intelligence" at bounding box center [785, 105] width 640 height 37
type input "[PERSON_NAME]"
click at [1107, 87] on button "Search" at bounding box center [1140, 105] width 67 height 37
checkbox input "false"
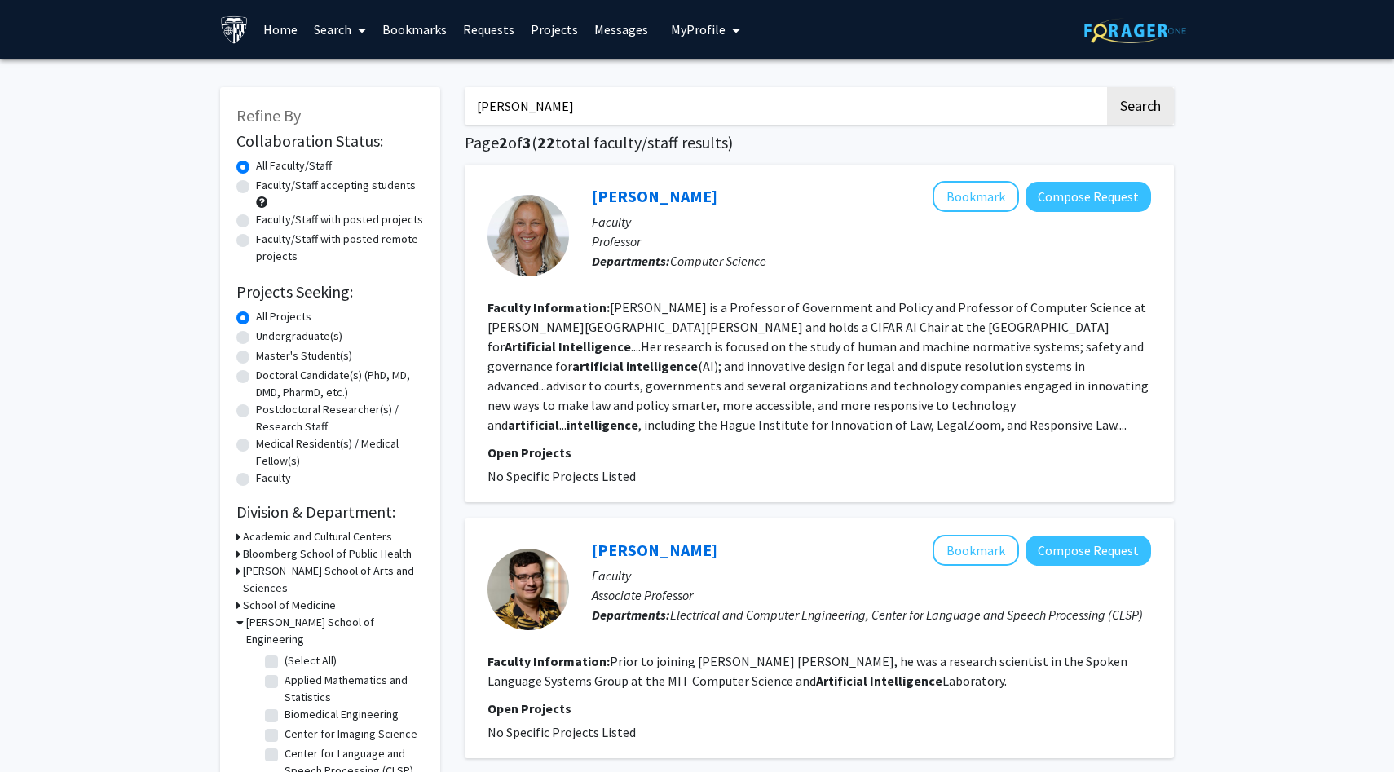
checkbox input "false"
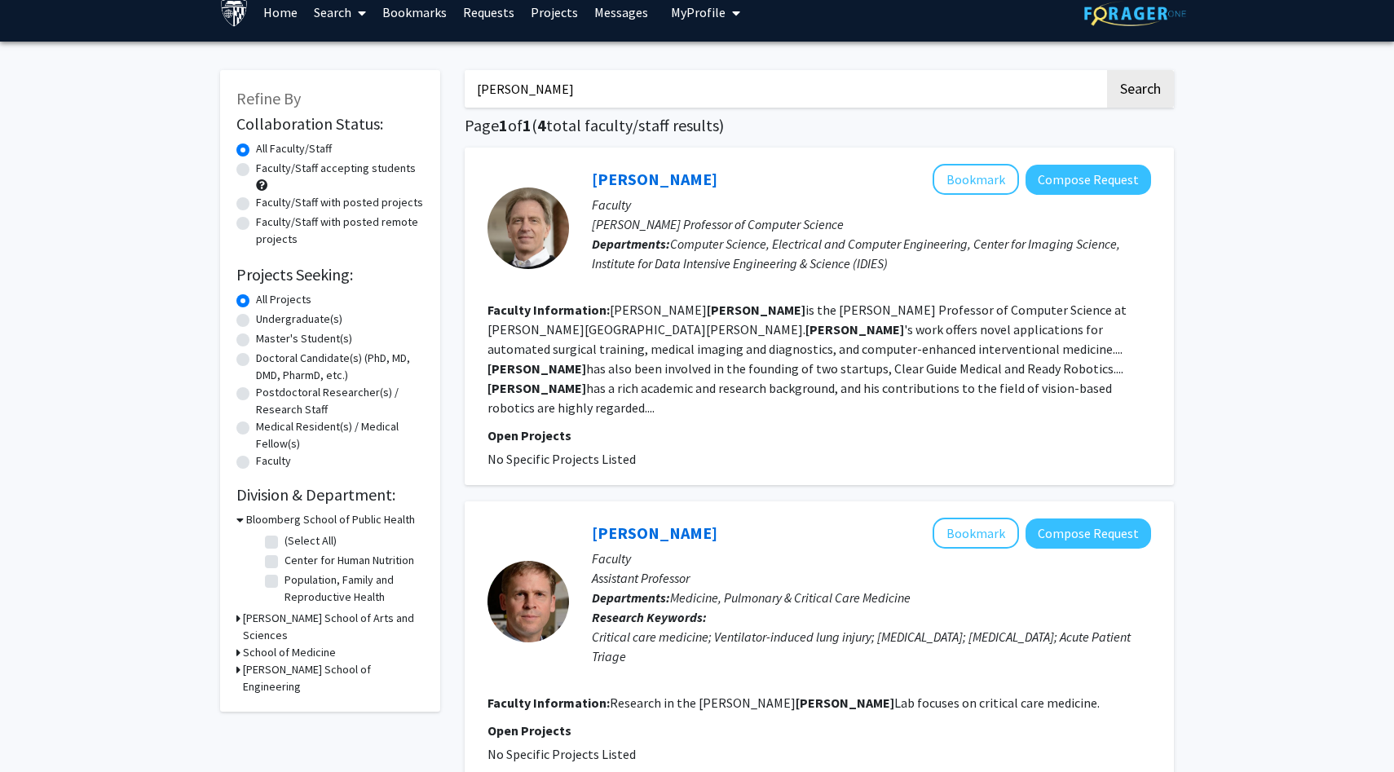
scroll to position [3, 0]
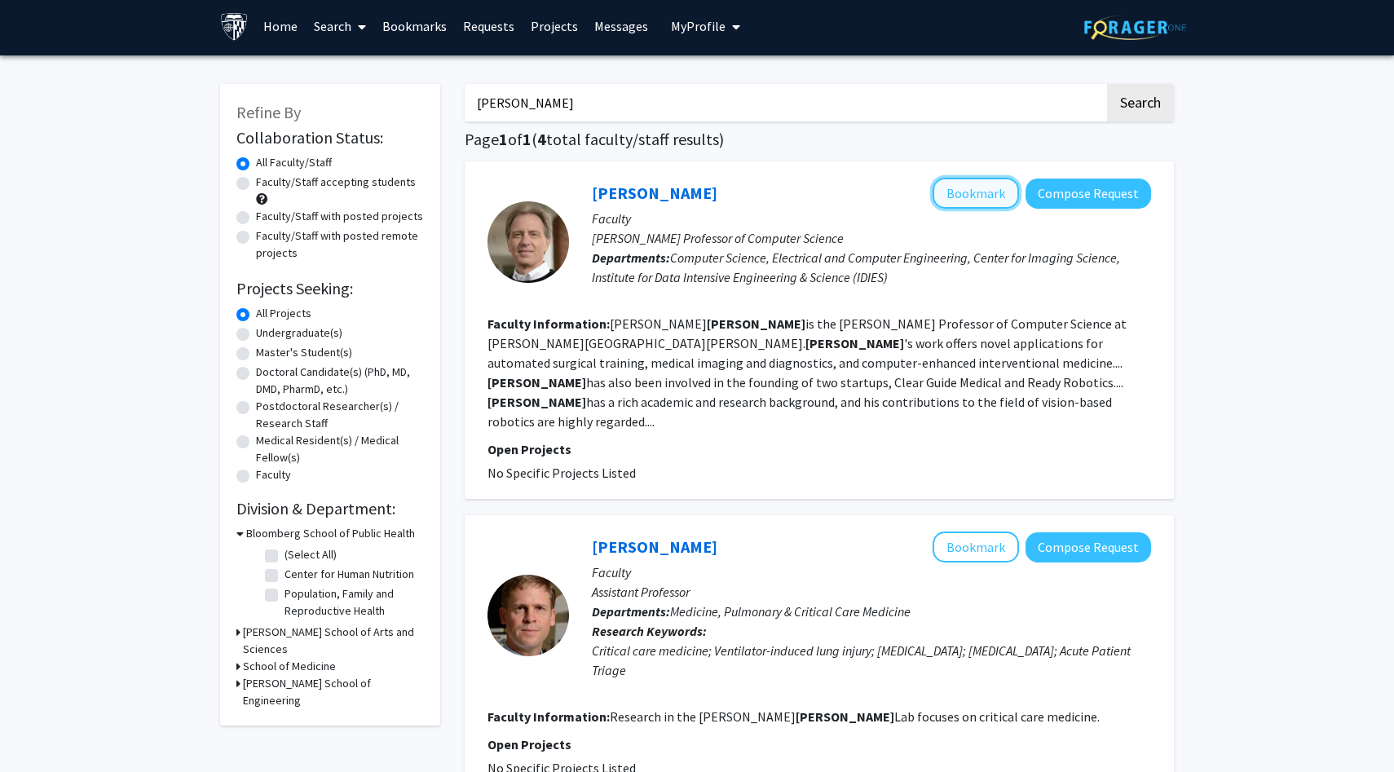
click at [989, 180] on button "Bookmark" at bounding box center [975, 193] width 86 height 31
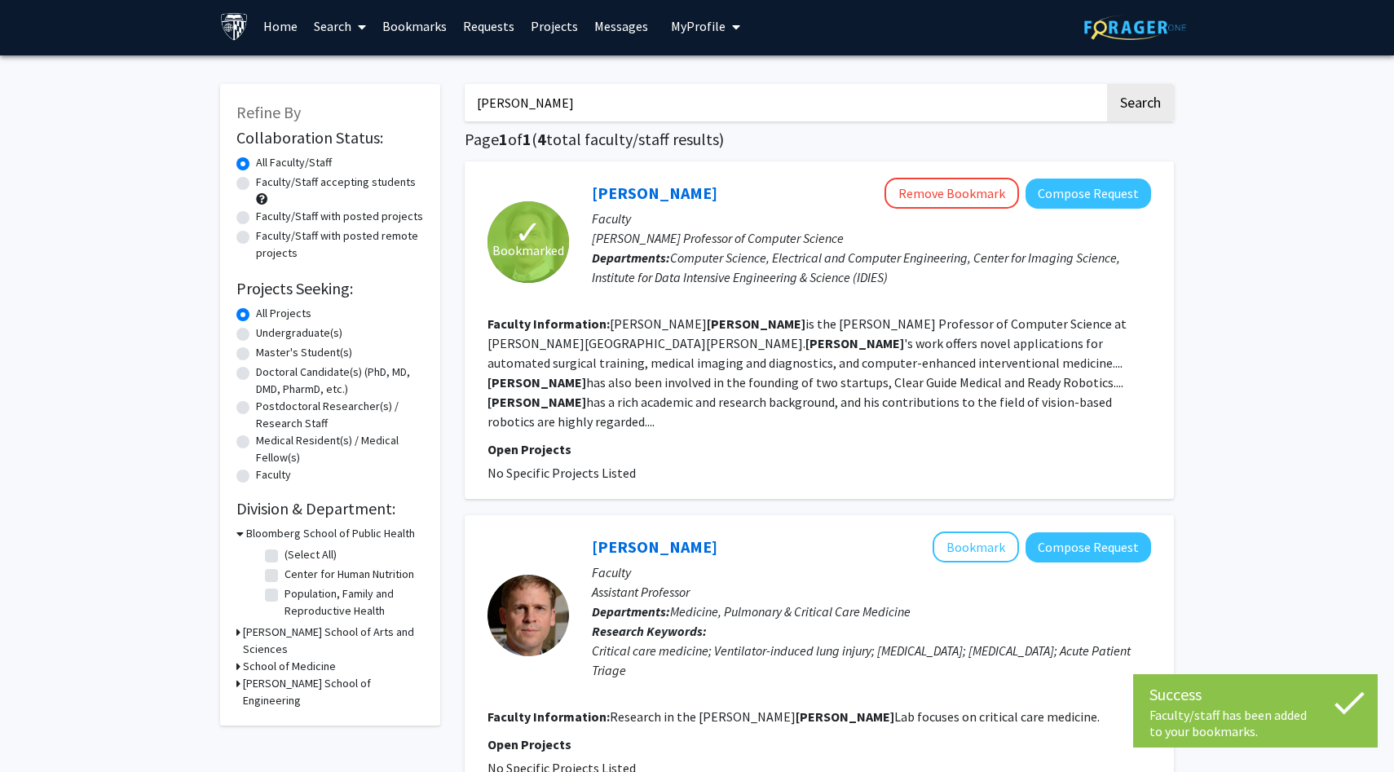
click at [688, 96] on input "[PERSON_NAME]" at bounding box center [785, 102] width 640 height 37
click at [1107, 84] on button "Search" at bounding box center [1140, 102] width 67 height 37
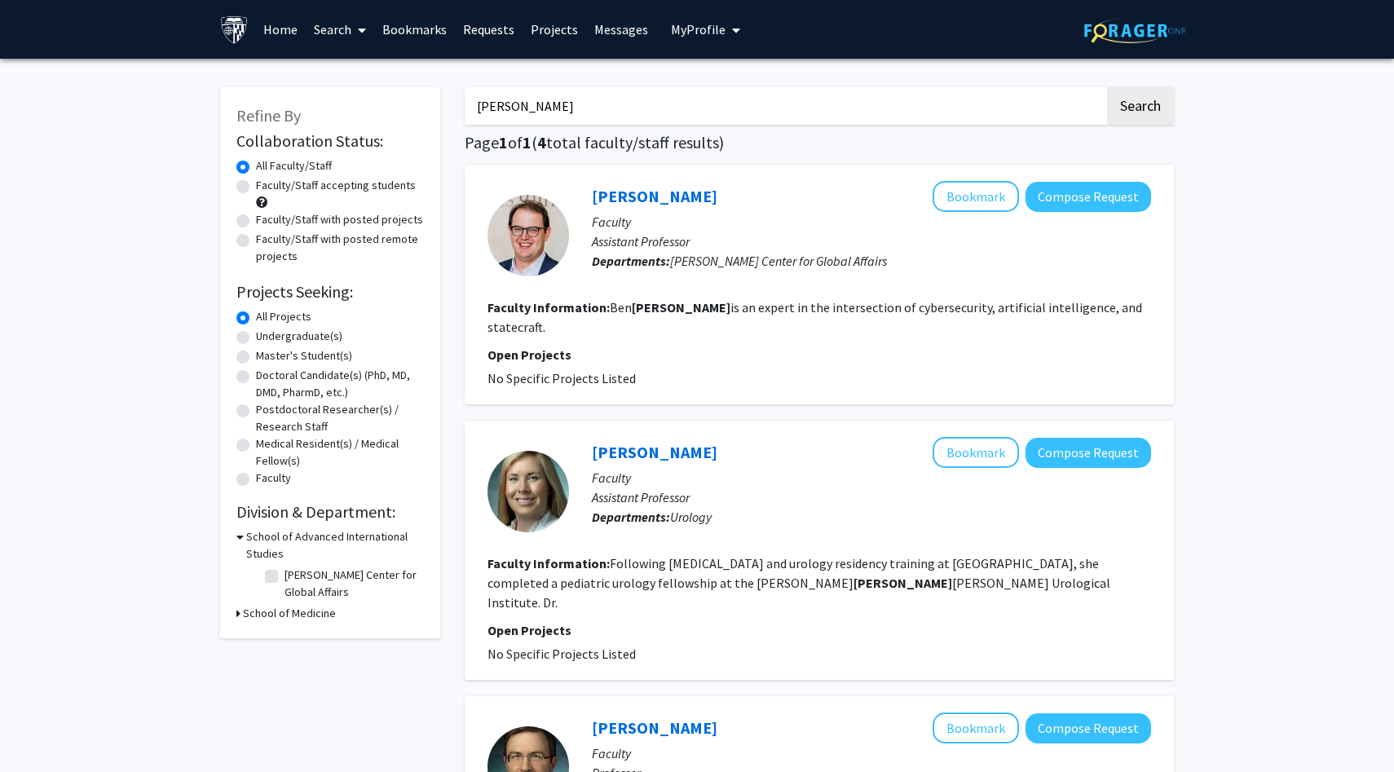
paste input "B"
click at [1107, 87] on button "Search" at bounding box center [1140, 105] width 67 height 37
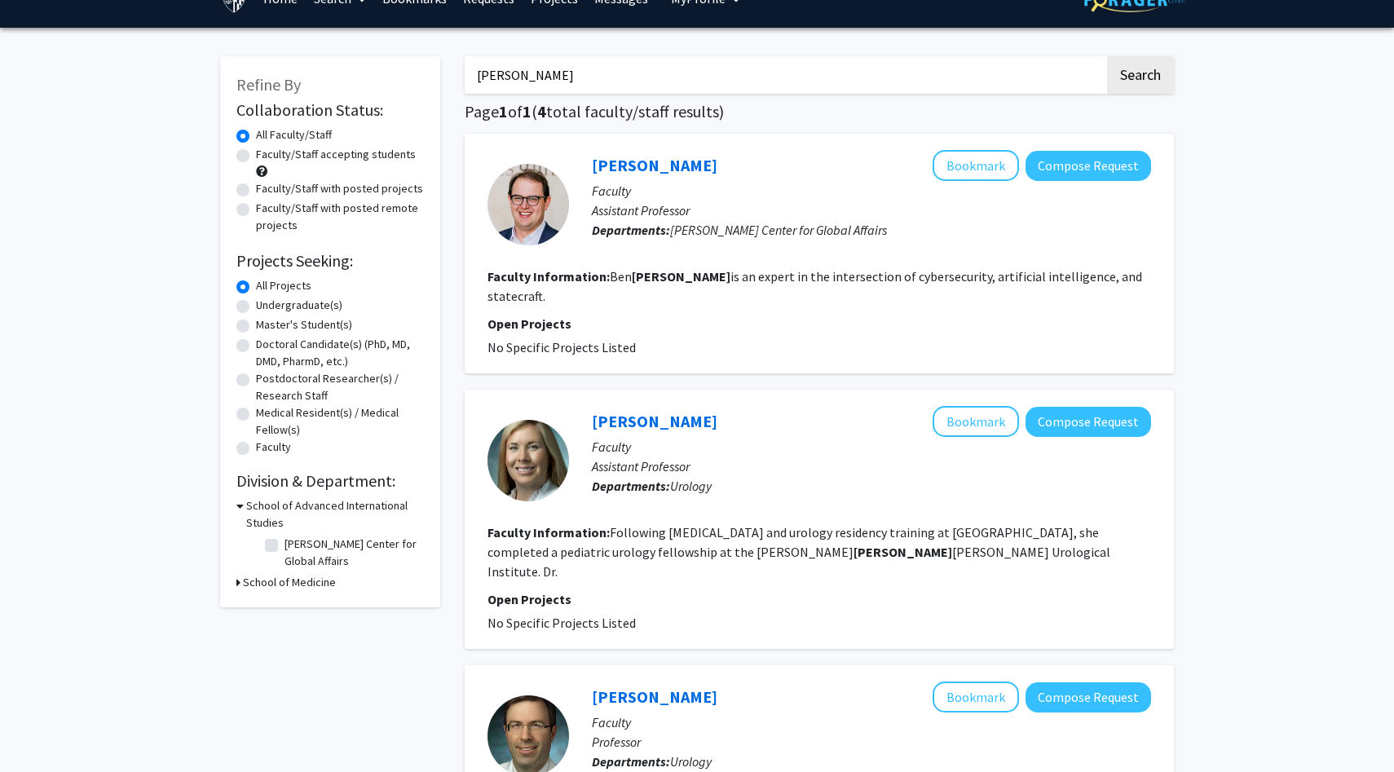
scroll to position [41, 0]
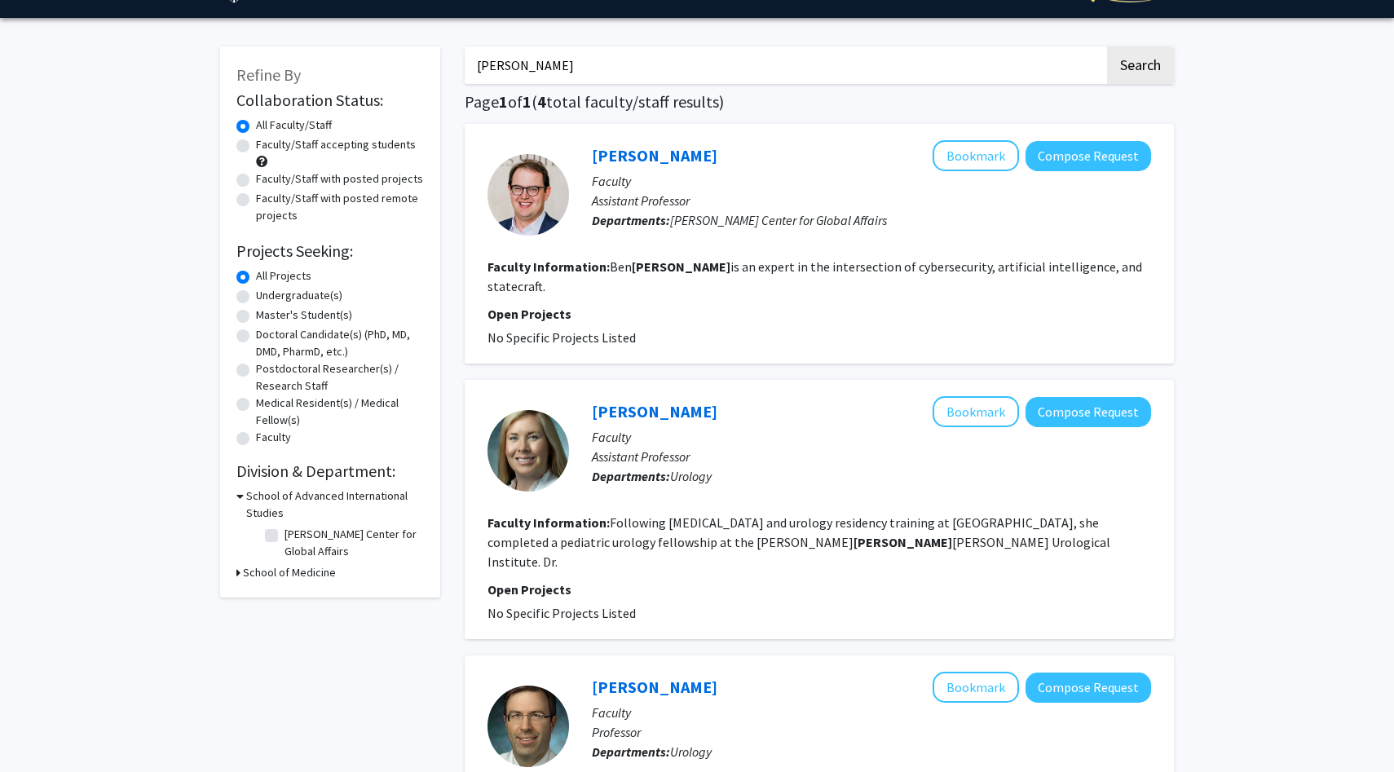
paste input "[PERSON_NAME]"
type input "[PERSON_NAME]"
click at [1107, 46] on button "Search" at bounding box center [1140, 64] width 67 height 37
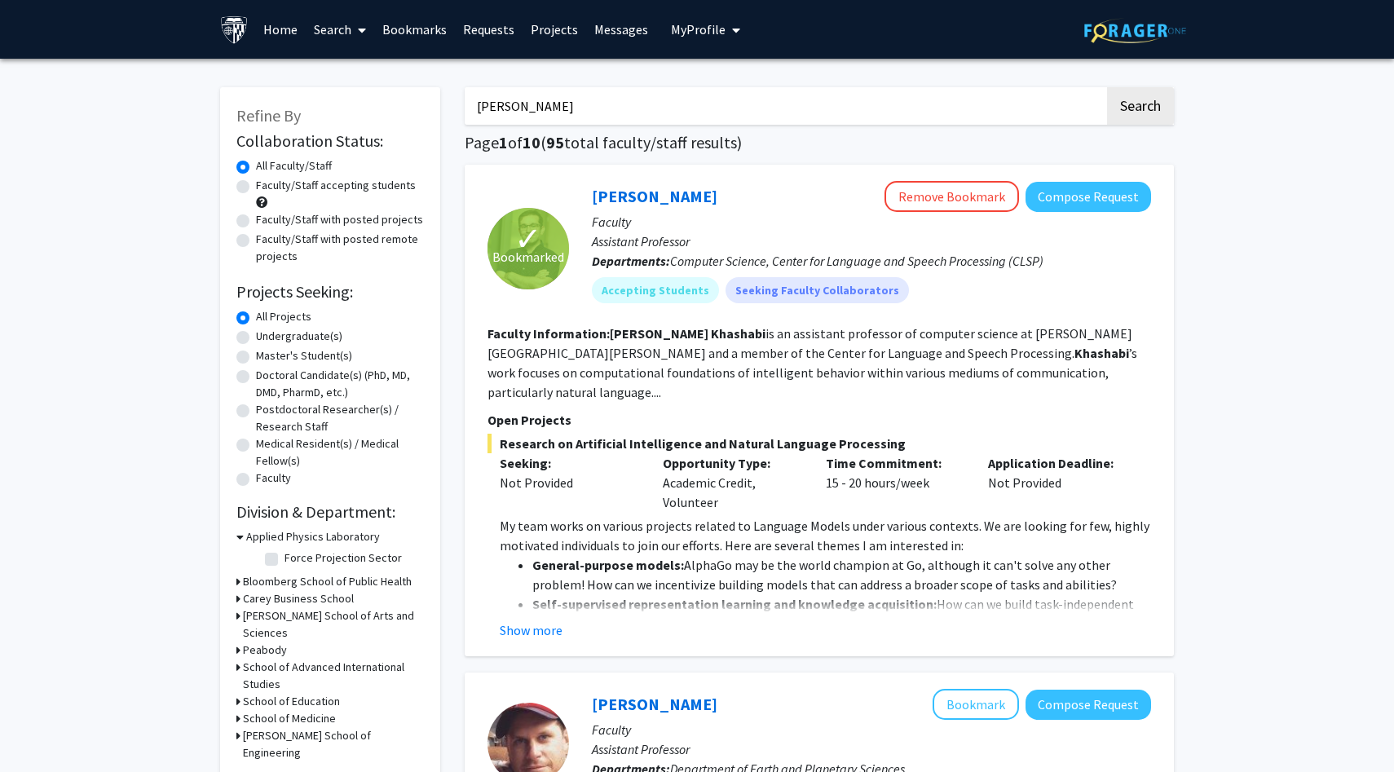
click at [725, 25] on span "My profile dropdown to access profile and logout" at bounding box center [732, 30] width 15 height 57
click at [612, 30] on link "Messages" at bounding box center [621, 29] width 70 height 57
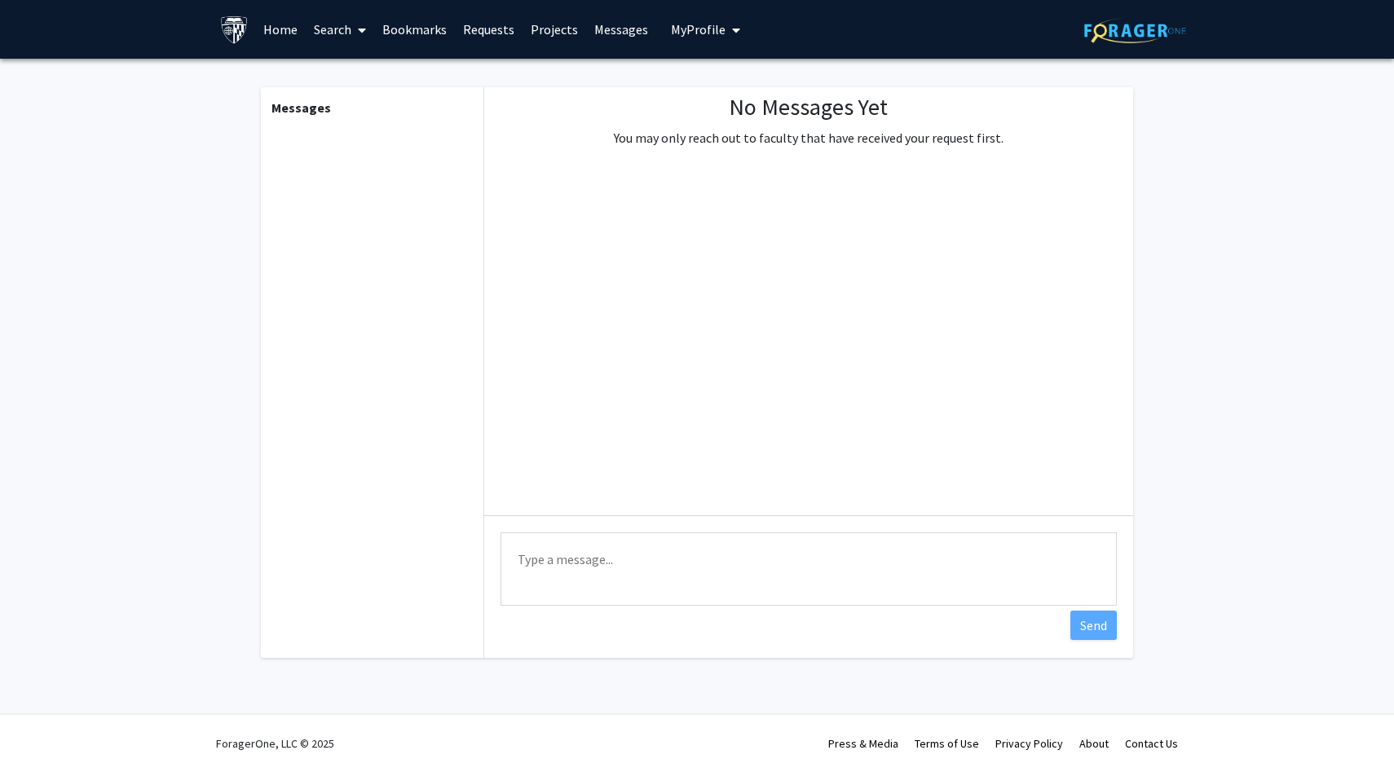
click at [484, 30] on link "Requests" at bounding box center [489, 29] width 68 height 57
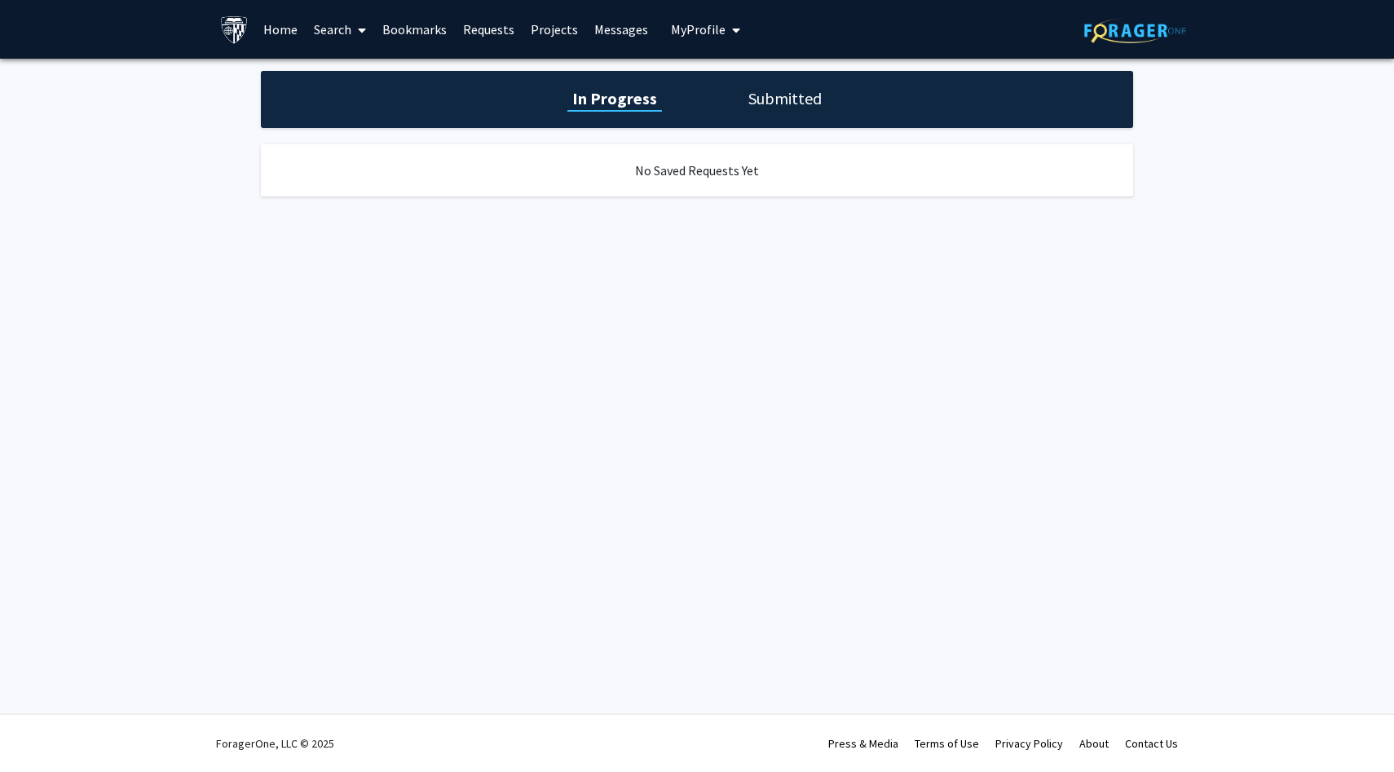
click at [415, 20] on link "Bookmarks" at bounding box center [414, 29] width 81 height 57
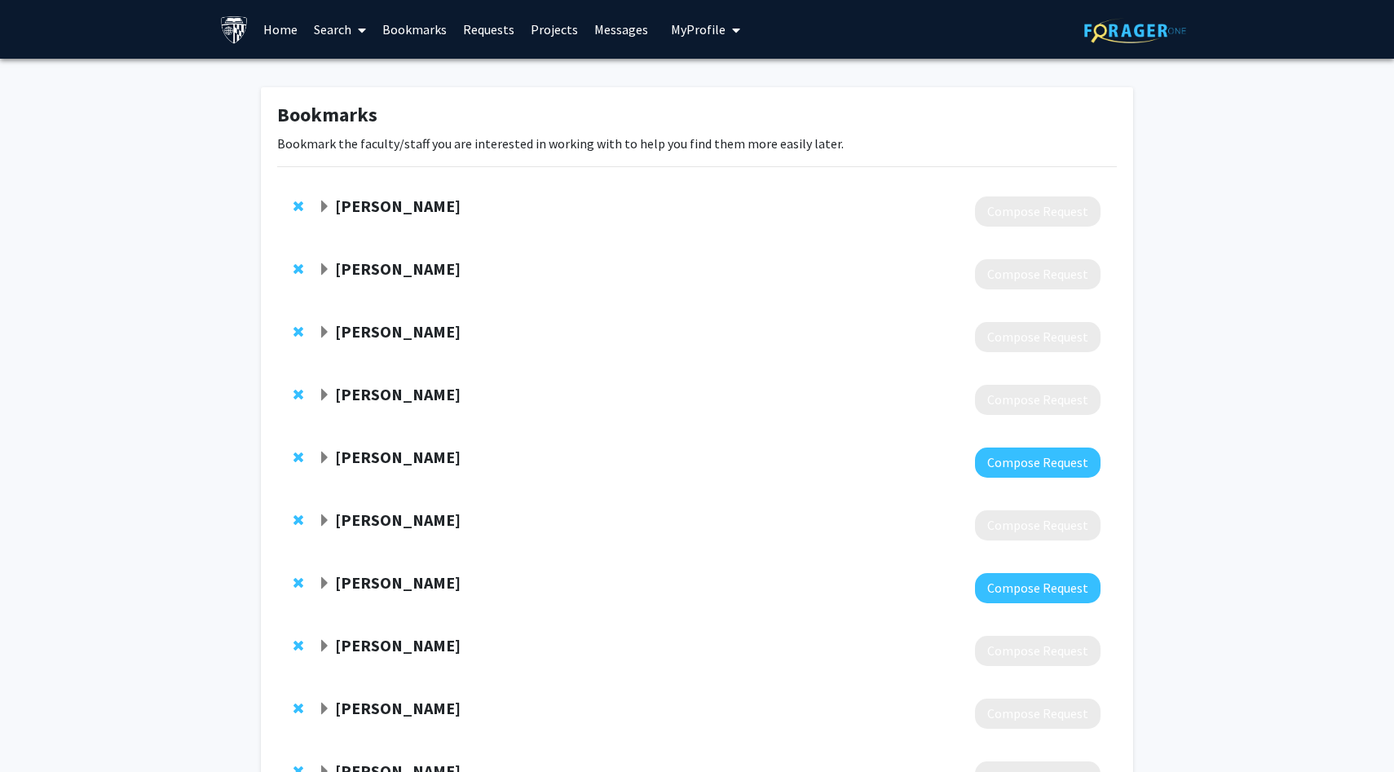
click at [316, 209] on div "[PERSON_NAME] Compose Request" at bounding box center [697, 211] width 840 height 63
click at [321, 206] on span "Expand Jonas Nahm Bookmark" at bounding box center [324, 207] width 13 height 13
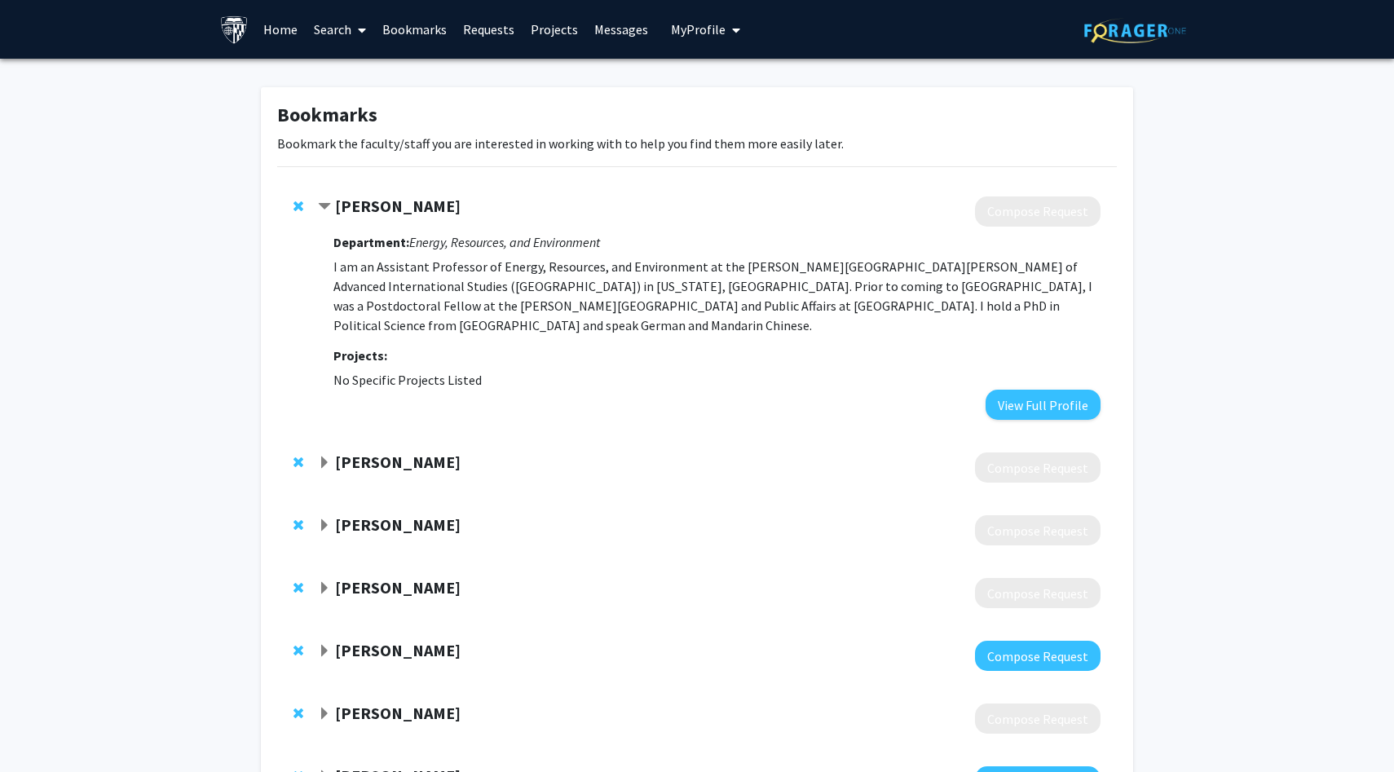
click at [321, 206] on span "Contract Jonas Nahm Bookmark" at bounding box center [324, 207] width 13 height 13
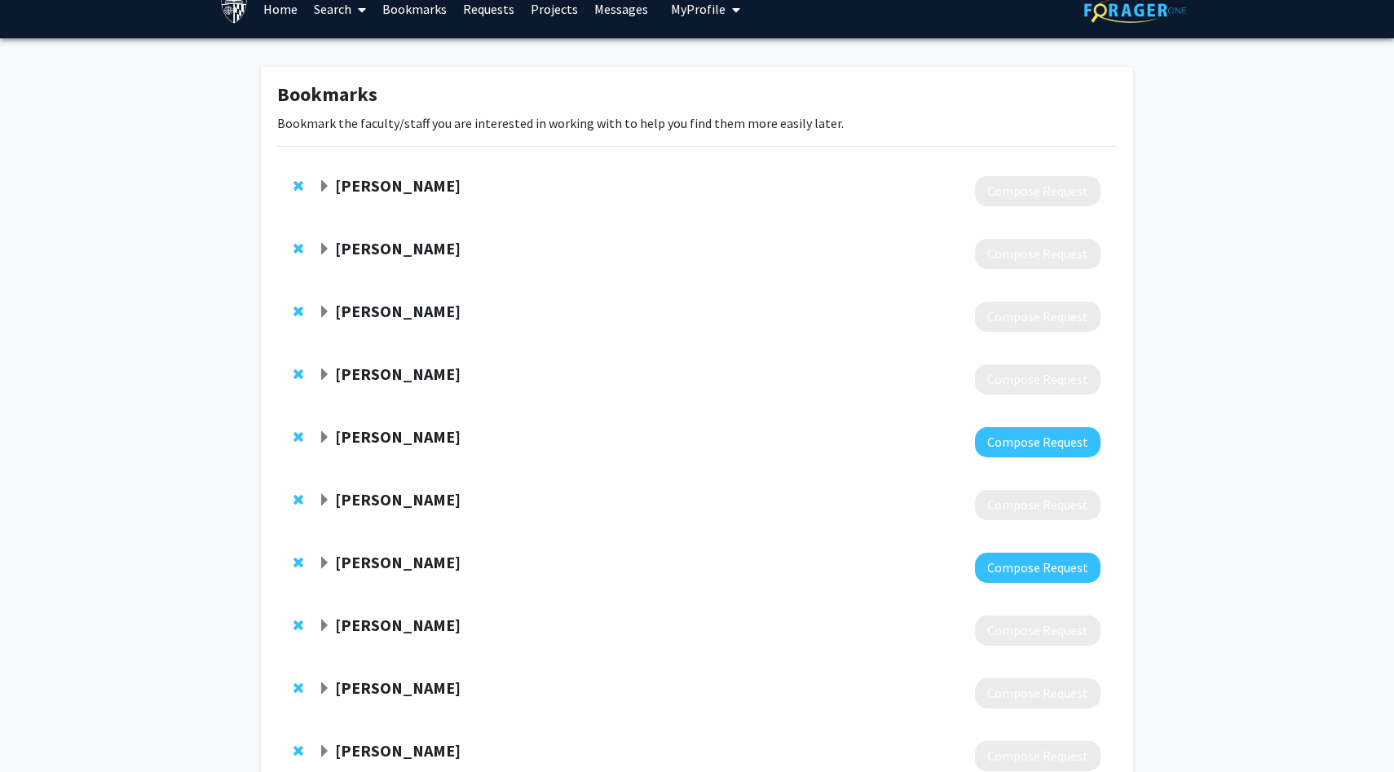
scroll to position [19, 0]
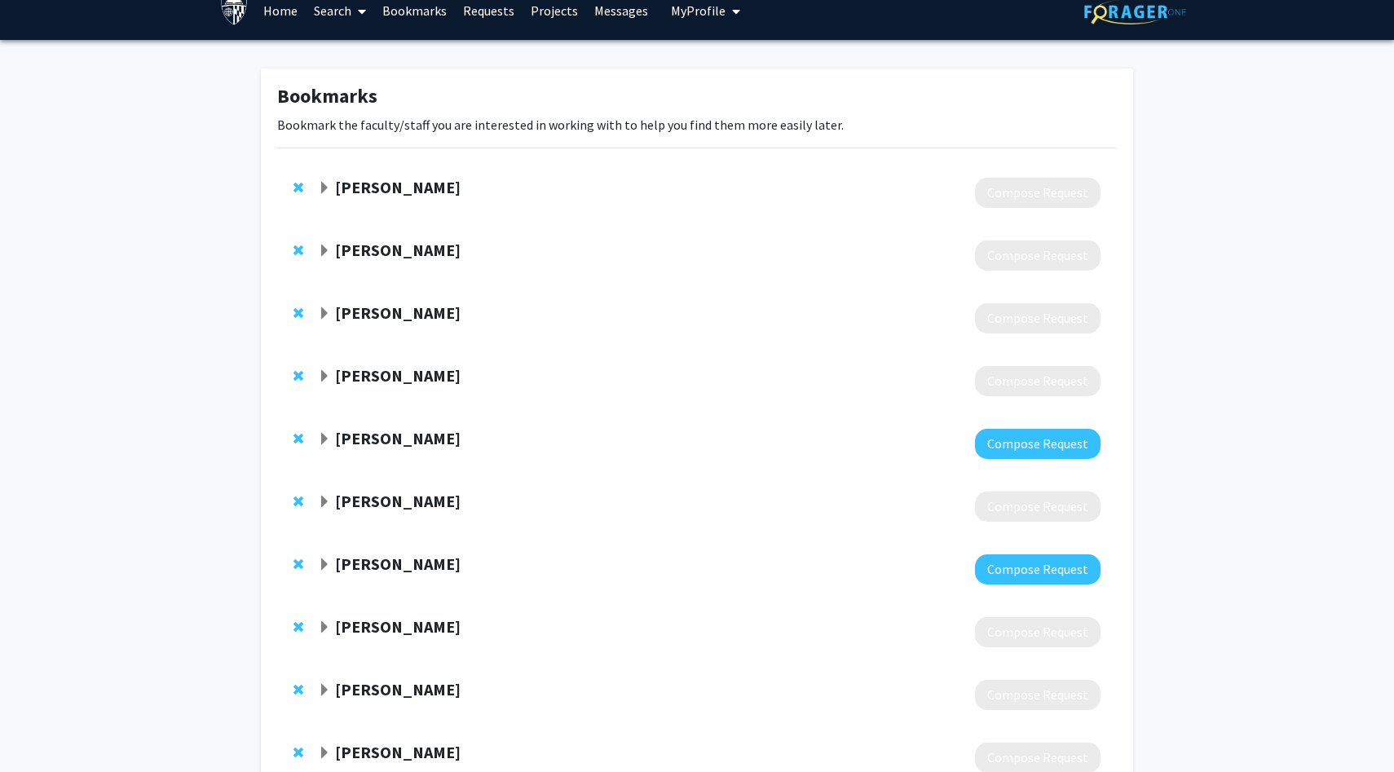
click at [328, 183] on span "Expand Jonas Nahm Bookmark" at bounding box center [324, 188] width 13 height 13
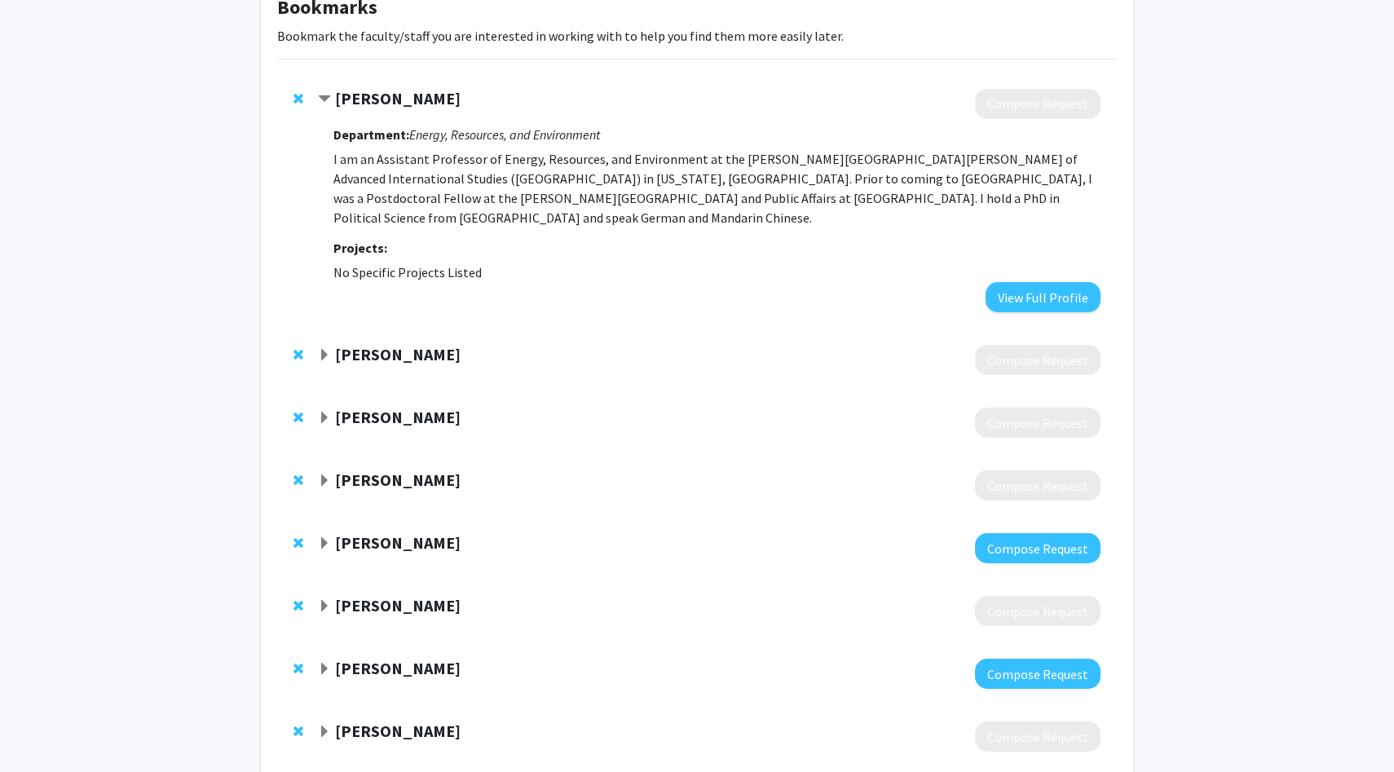
scroll to position [108, 0]
click at [295, 94] on span "Remove Jonas Nahm from bookmarks" at bounding box center [298, 97] width 10 height 13
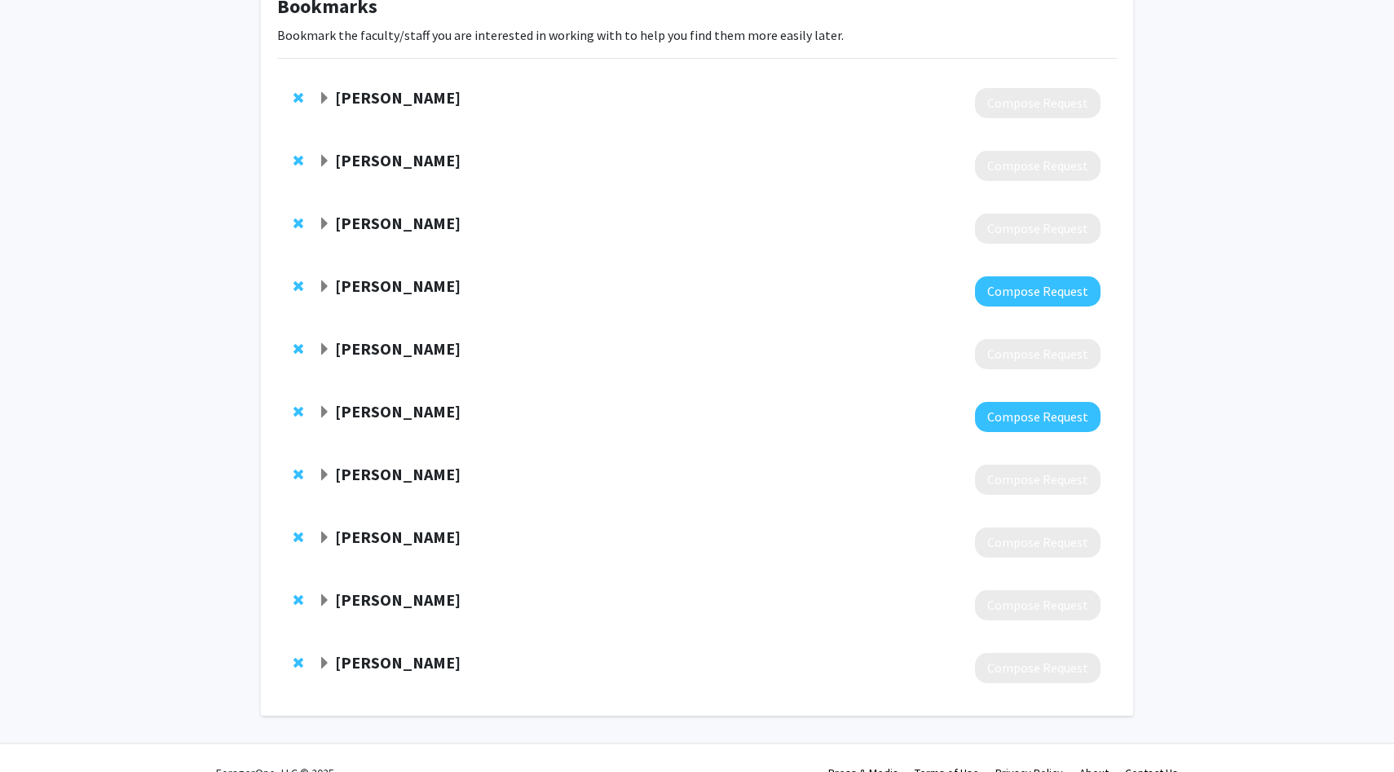
click at [319, 99] on span "Expand Michael Plummer Bookmark" at bounding box center [324, 98] width 13 height 13
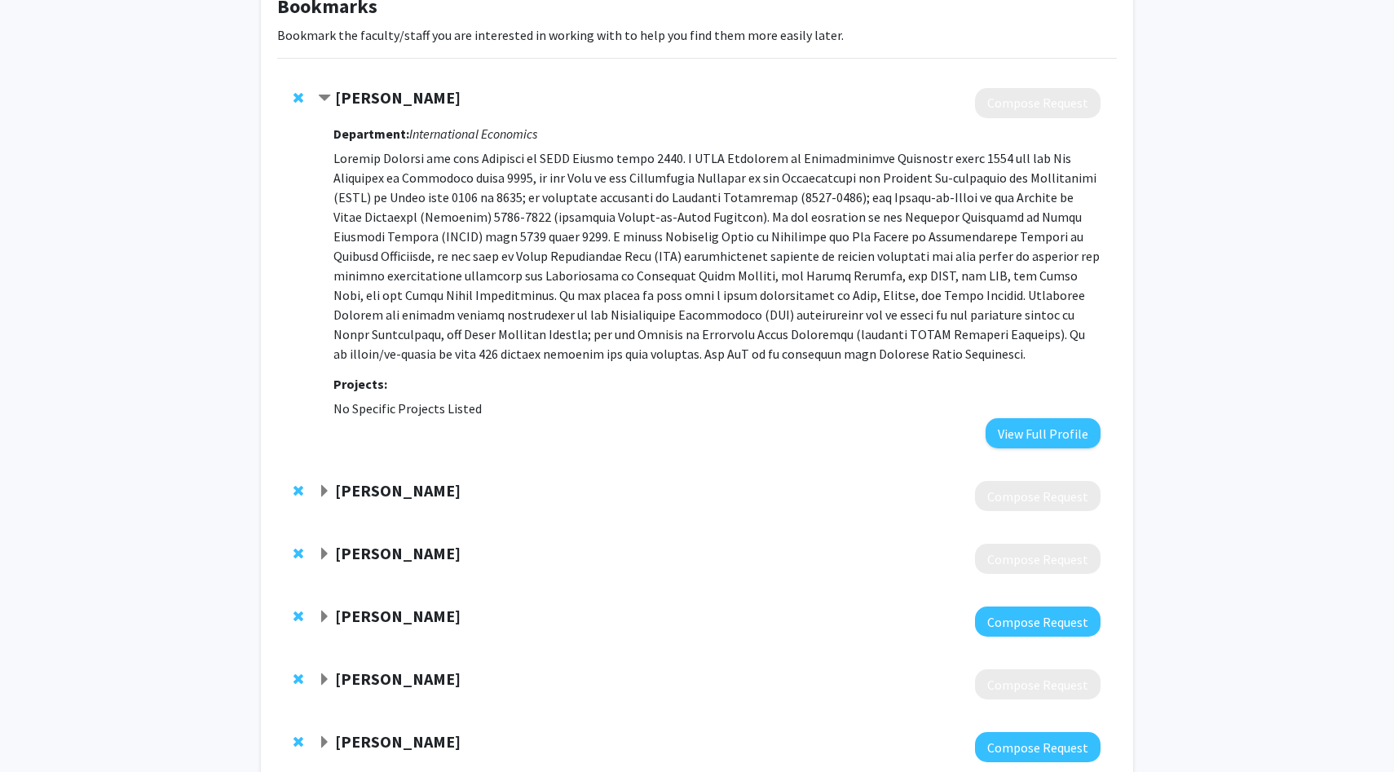
click at [296, 95] on span "Remove Michael Plummer from bookmarks" at bounding box center [298, 97] width 10 height 13
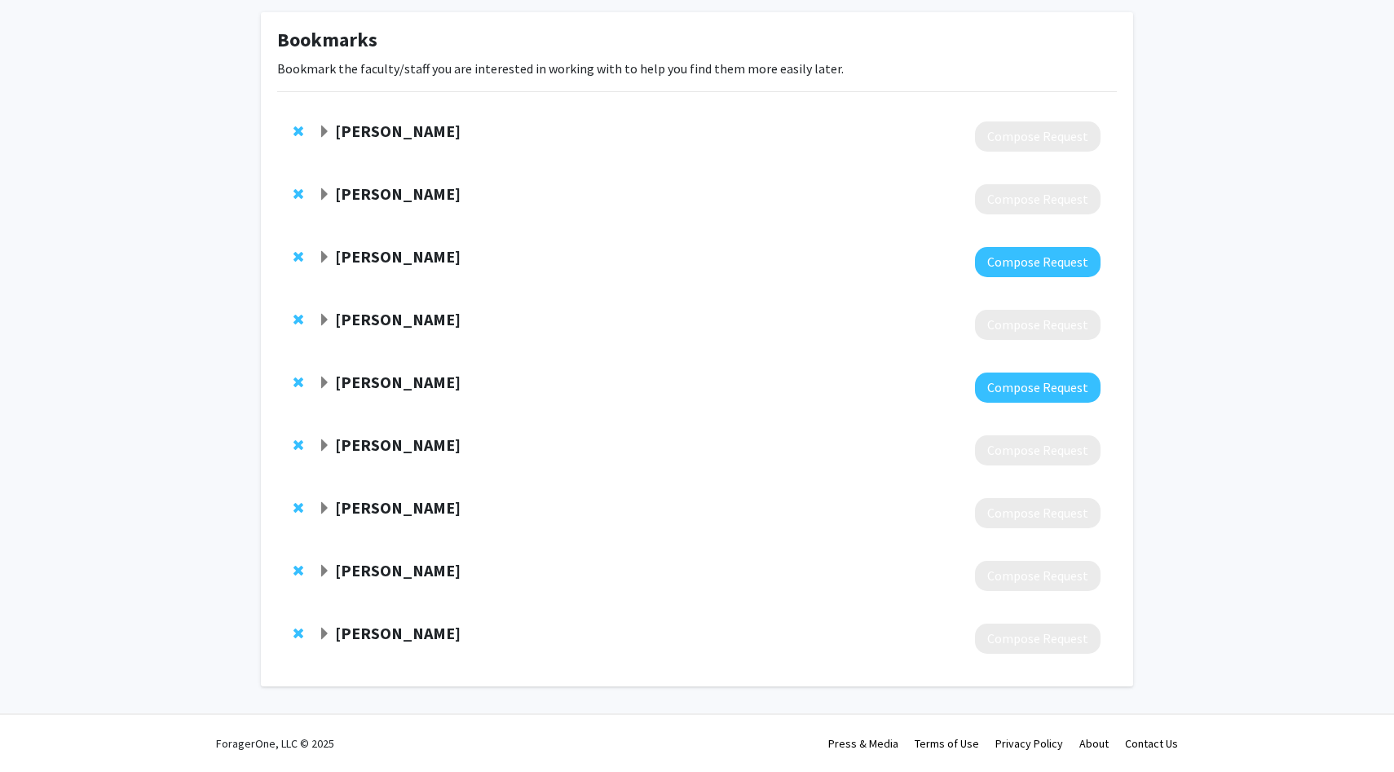
click at [296, 130] on span "Remove Jeremy Shiffman from bookmarks" at bounding box center [298, 131] width 10 height 13
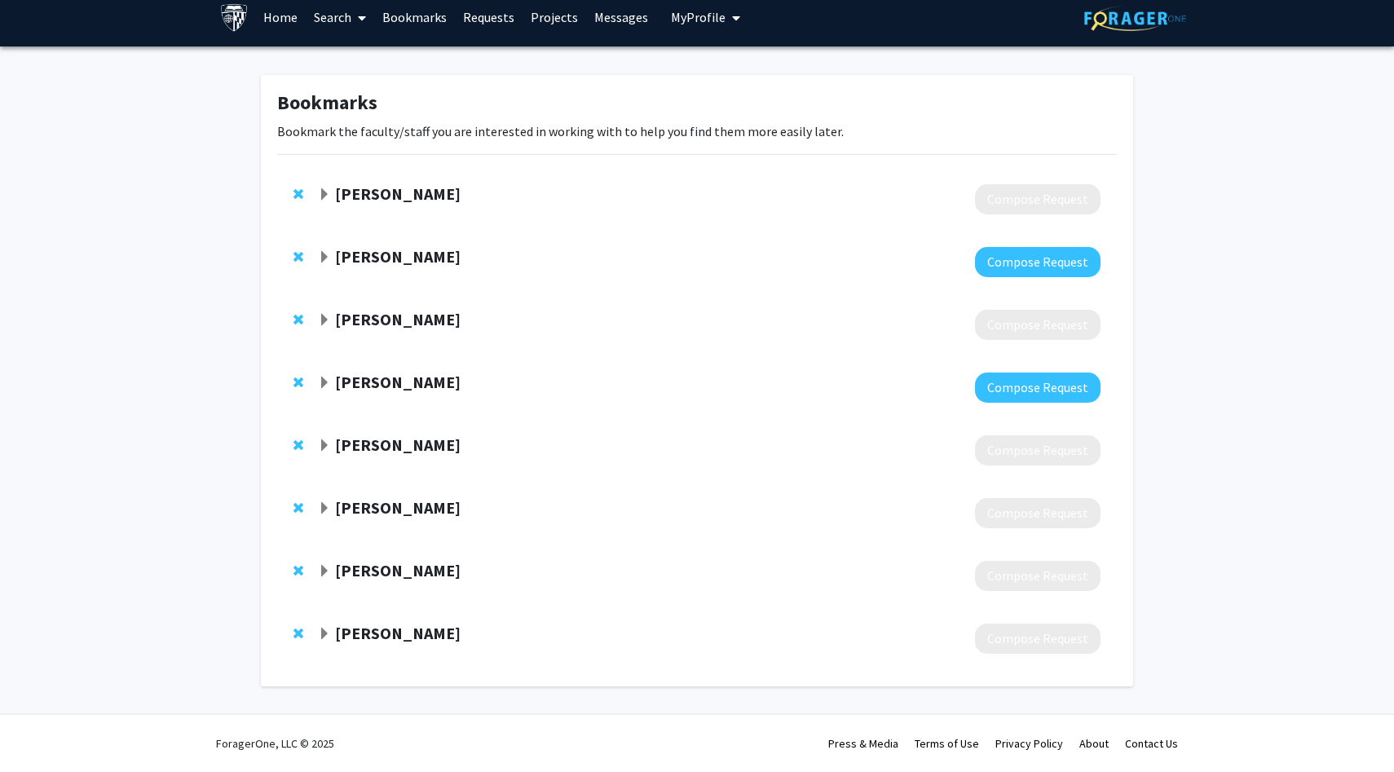
scroll to position [12, 0]
click at [298, 198] on span "Remove Erin Chung from bookmarks" at bounding box center [298, 193] width 10 height 13
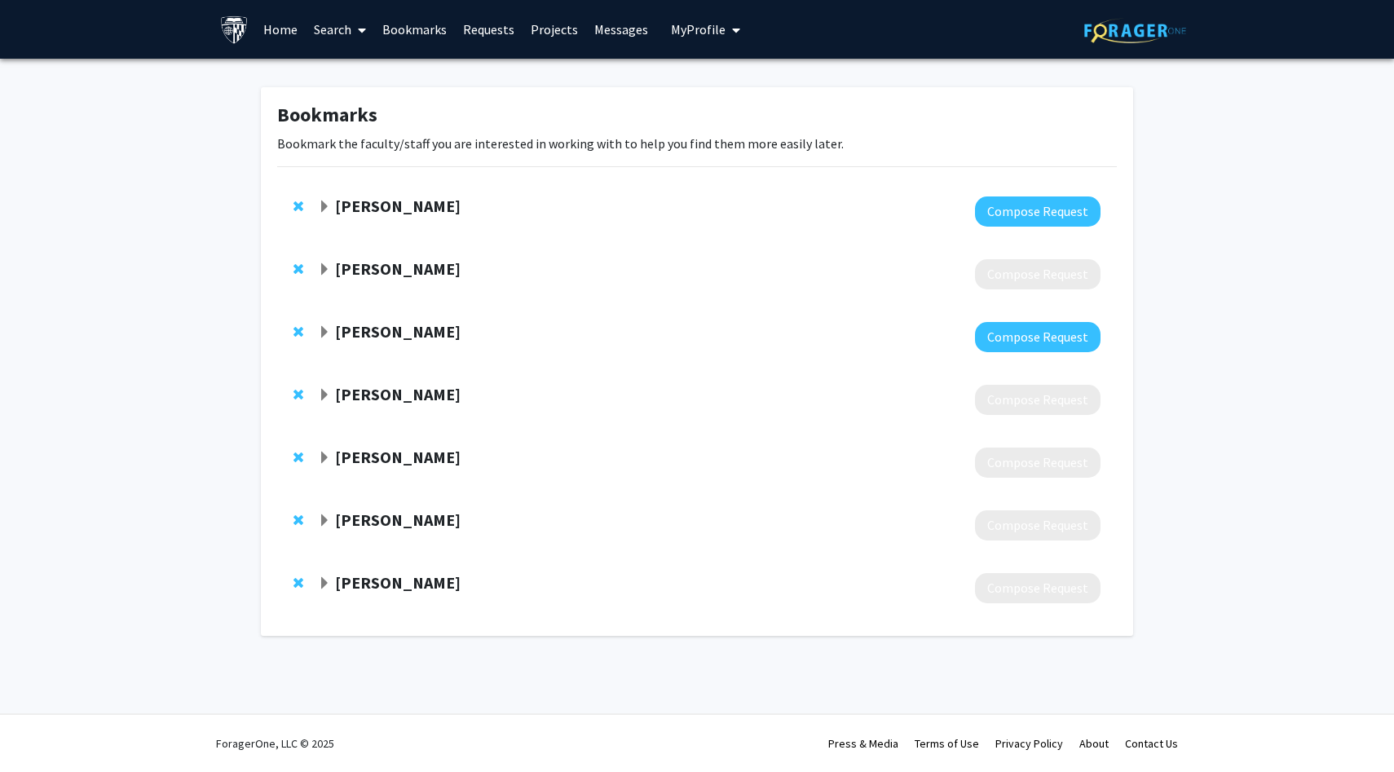
click at [321, 205] on span "Expand Daniel Khashabi Bookmark" at bounding box center [324, 207] width 13 height 13
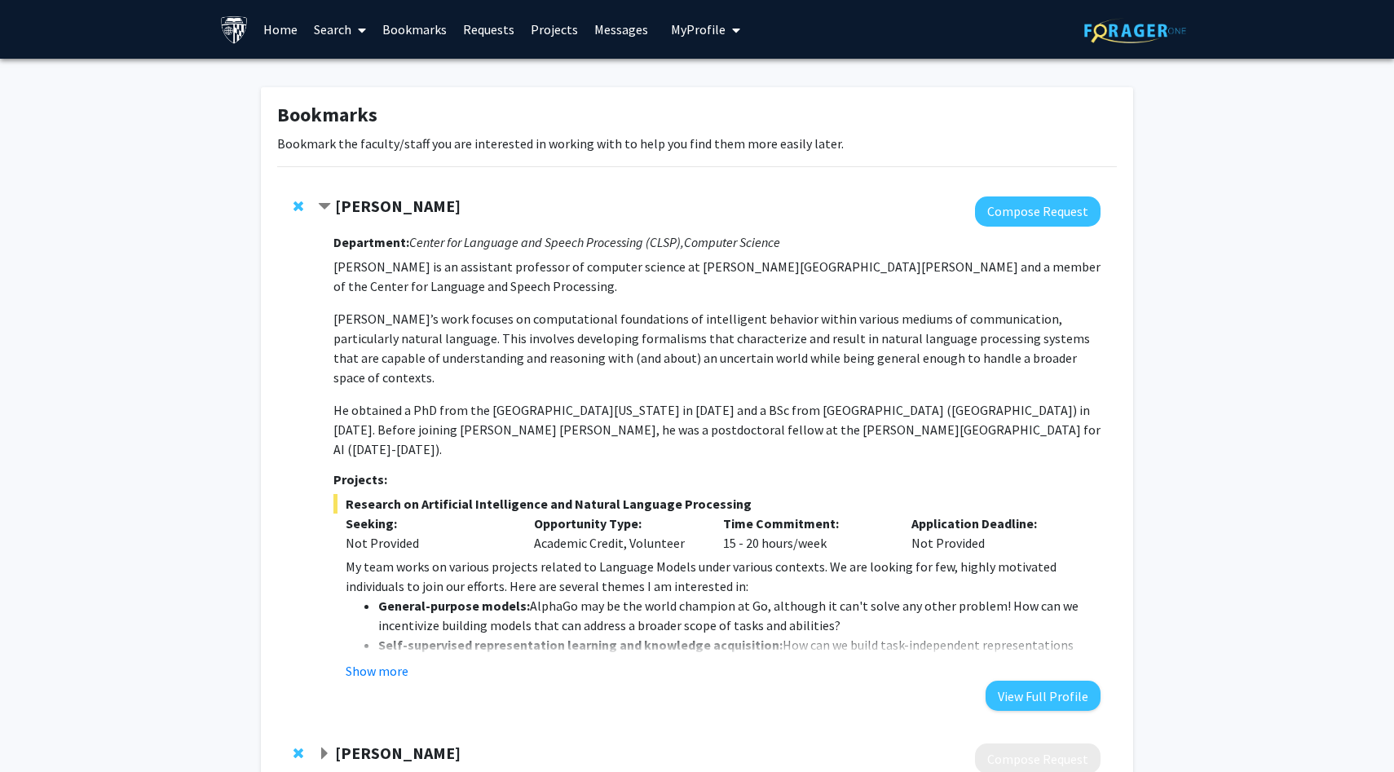
click at [321, 205] on span "Contract Daniel Khashabi Bookmark" at bounding box center [324, 207] width 13 height 13
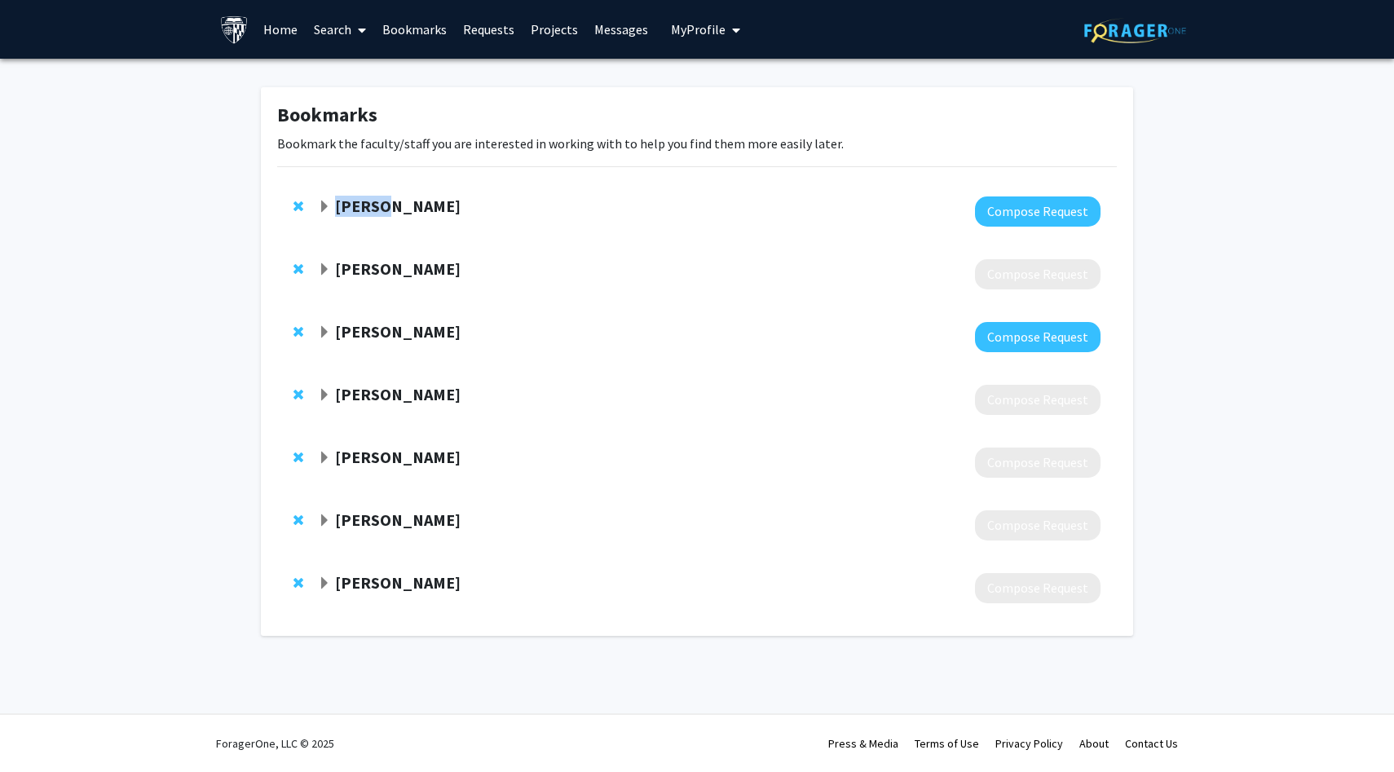
click at [321, 205] on span "Expand Daniel Khashabi Bookmark" at bounding box center [324, 207] width 13 height 13
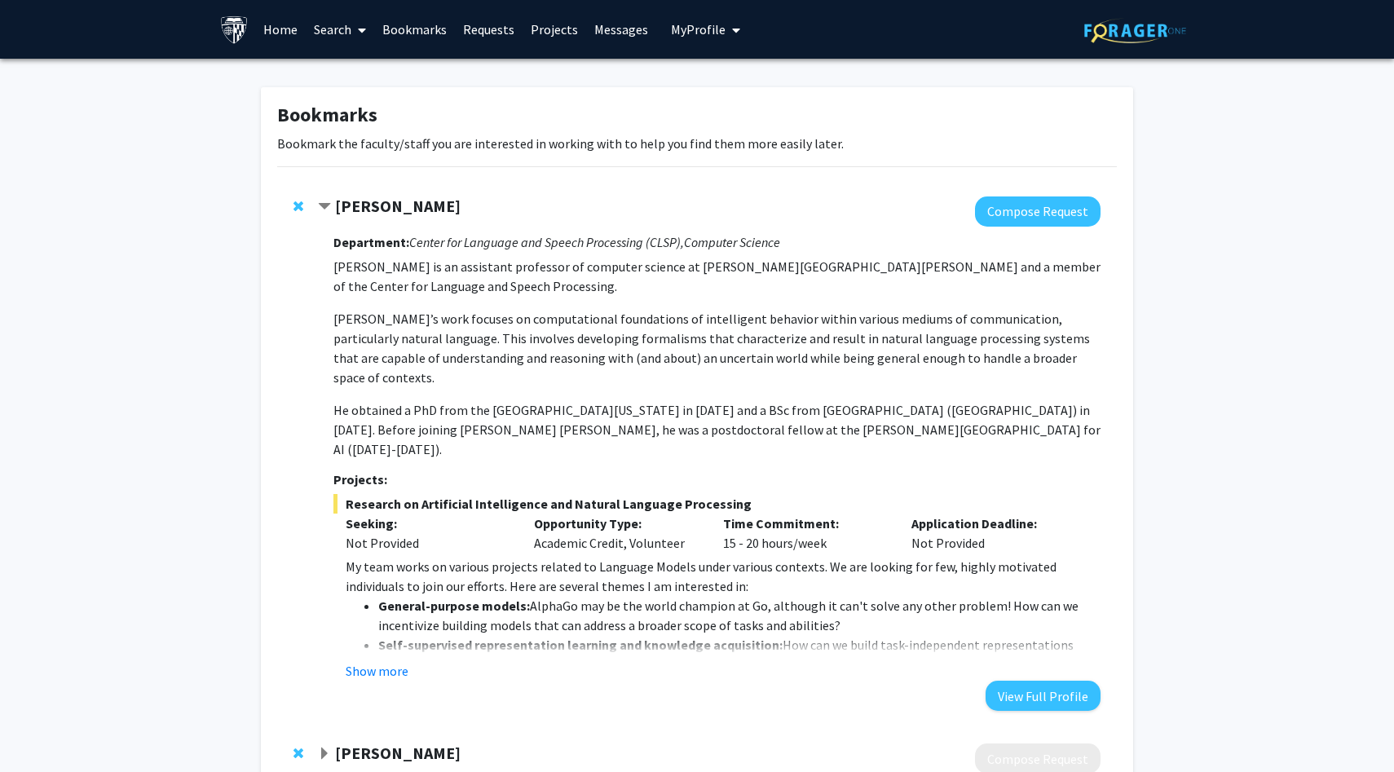
click at [387, 646] on div "Department: Center for Language and Speech Processing (CLSP), Computer Science …" at bounding box center [716, 469] width 767 height 484
click at [387, 641] on div "Department: Center for Language and Speech Processing (CLSP), Computer Science …" at bounding box center [716, 469] width 767 height 484
click at [387, 661] on button "Show more" at bounding box center [377, 671] width 63 height 20
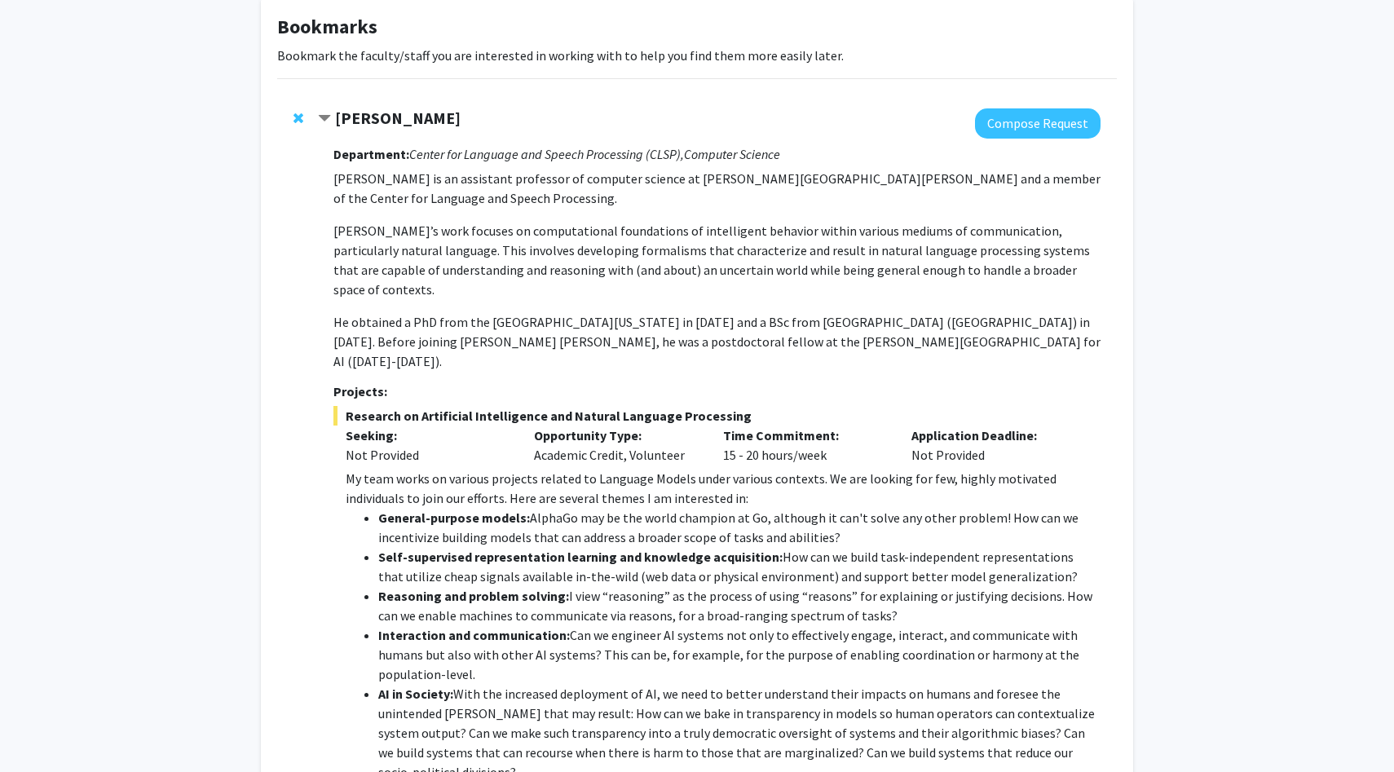
scroll to position [86, 0]
